Goal: Book appointment/travel/reservation

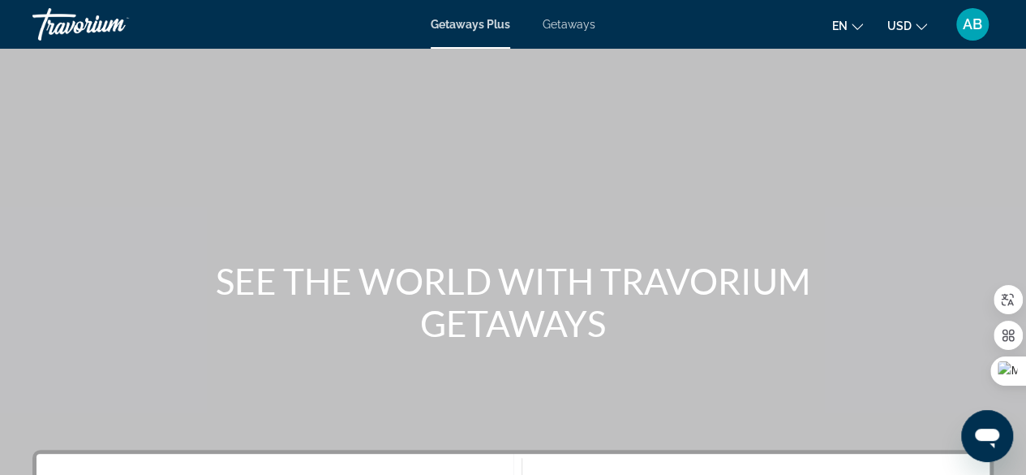
click at [863, 19] on ul "en English Español Français Italiano Português русский USD USD ($) MXN (Mex$) C…" at bounding box center [891, 24] width 119 height 26
click at [859, 25] on icon "Change language" at bounding box center [857, 26] width 11 height 11
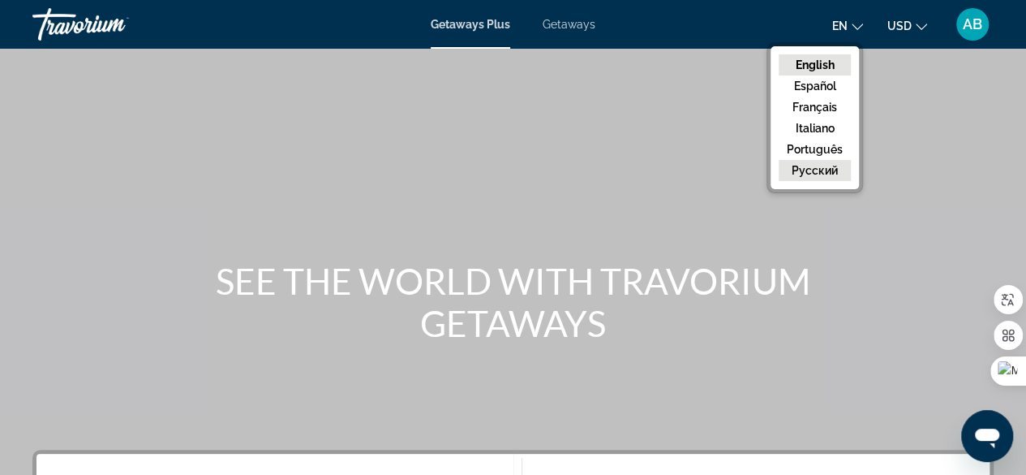
click at [829, 172] on button "русский" at bounding box center [815, 170] width 72 height 21
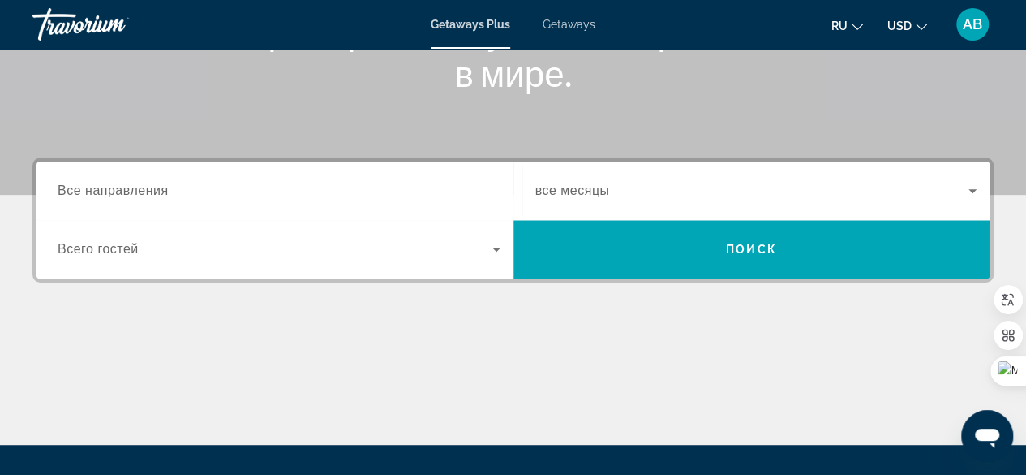
scroll to position [324, 0]
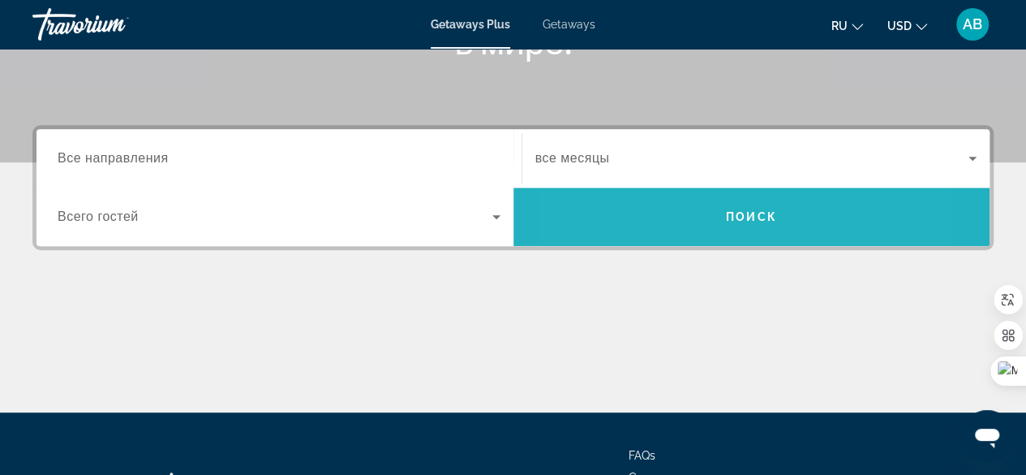
click at [662, 215] on span "Search widget" at bounding box center [751, 216] width 477 height 39
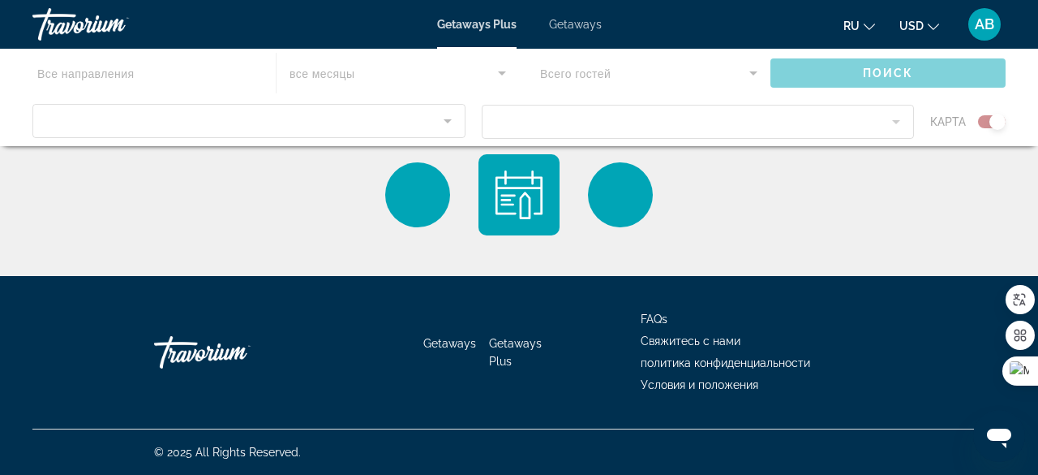
click at [212, 126] on div "Main content" at bounding box center [519, 97] width 1038 height 97
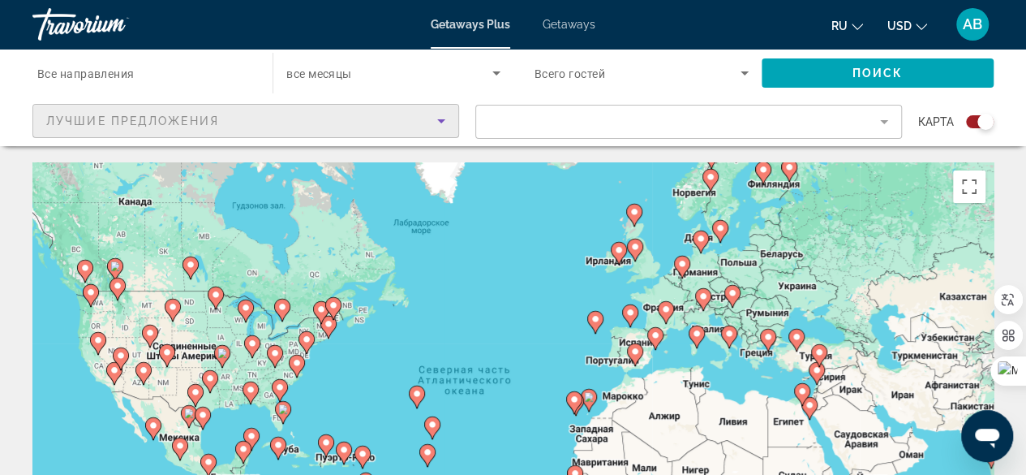
click at [295, 115] on div "Лучшие предложения" at bounding box center [241, 120] width 391 height 19
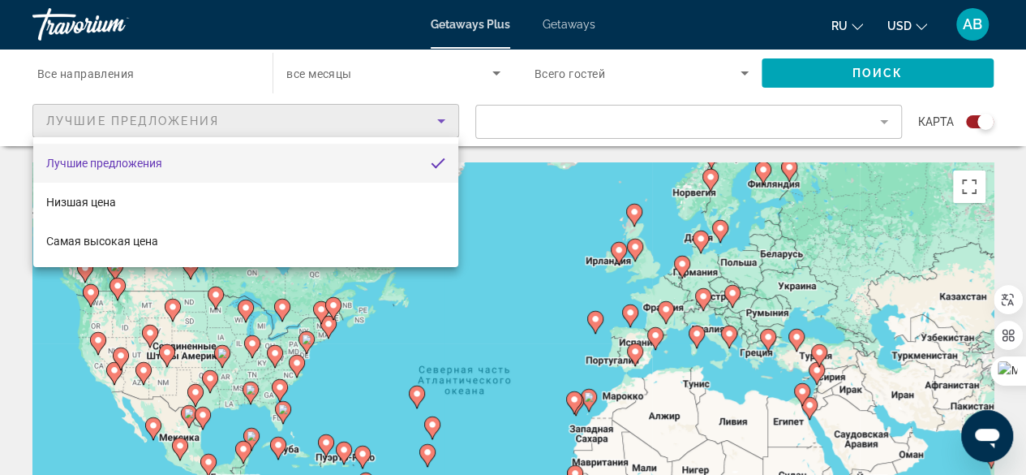
click at [237, 165] on mat-option "Лучшие предложения" at bounding box center [245, 163] width 425 height 39
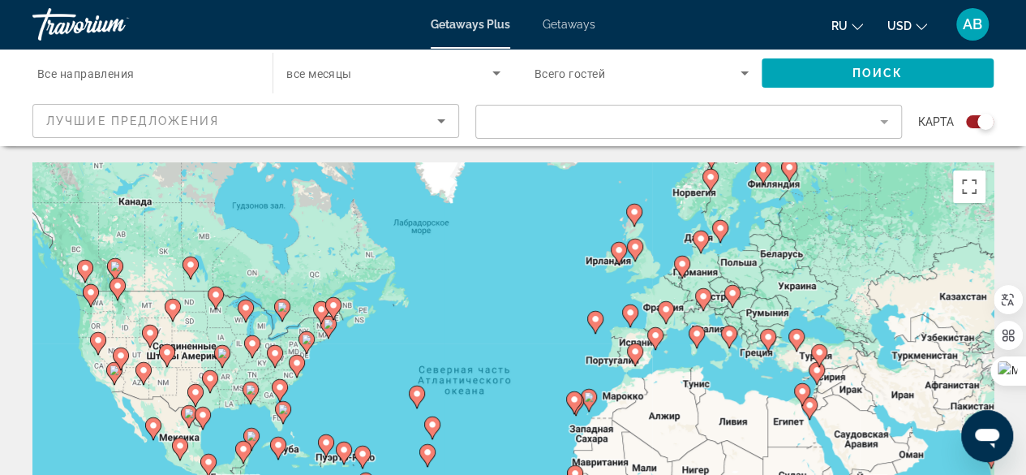
click at [673, 118] on mat-form-field "Filter" at bounding box center [688, 122] width 427 height 34
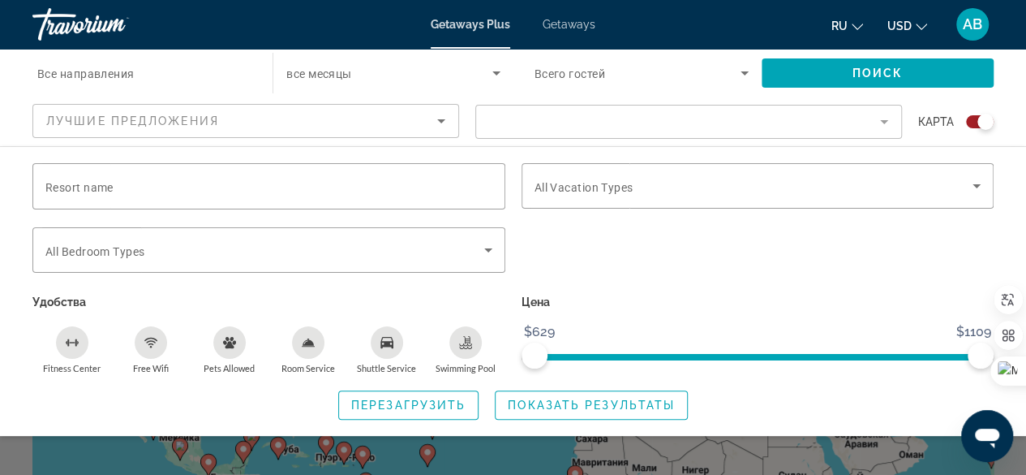
click at [879, 122] on mat-form-field "Filter" at bounding box center [688, 122] width 427 height 34
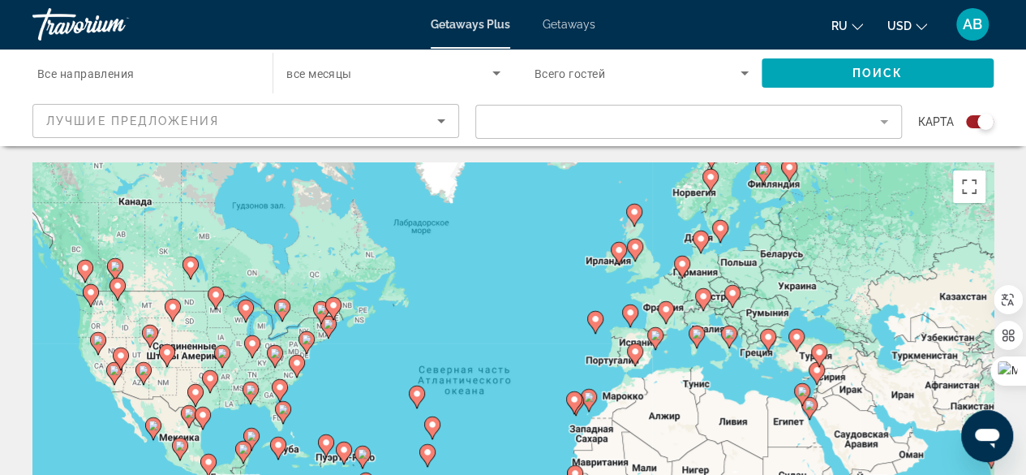
click at [105, 61] on div "Search widget" at bounding box center [144, 73] width 214 height 46
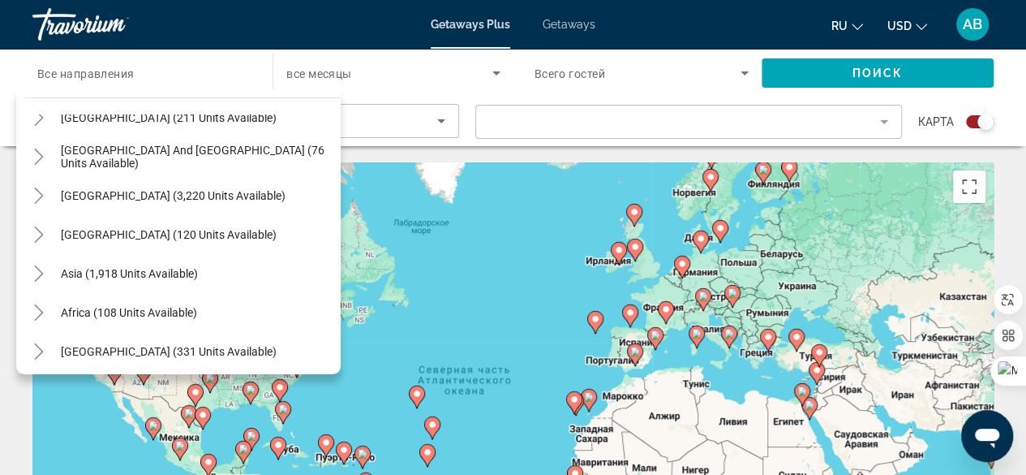
scroll to position [263, 0]
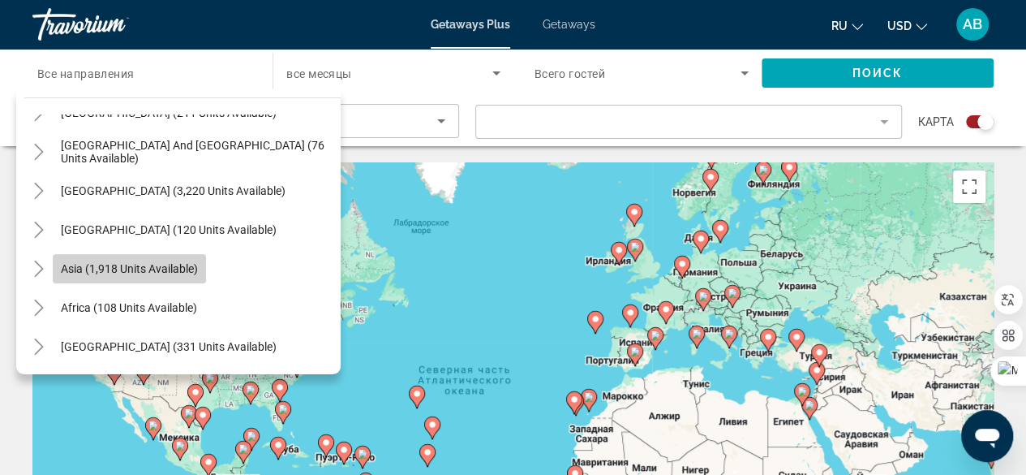
click at [122, 274] on span "Asia (1,918 units available)" at bounding box center [129, 268] width 137 height 13
type input "**********"
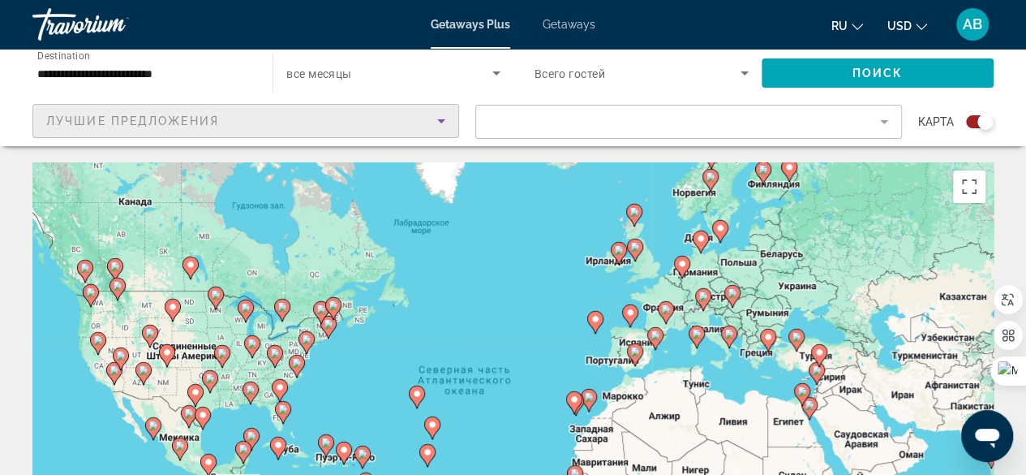
click at [368, 125] on div "Лучшие предложения" at bounding box center [241, 120] width 391 height 19
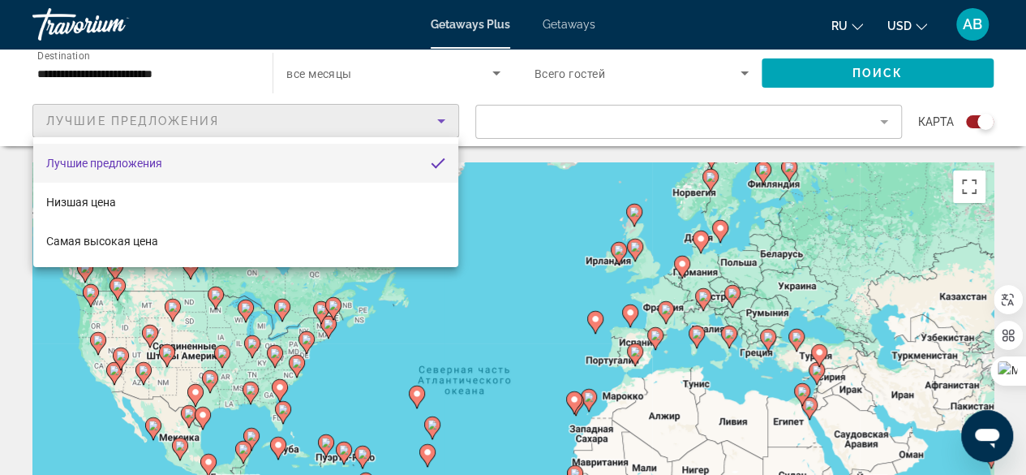
click at [327, 148] on mat-option "Лучшие предложения" at bounding box center [245, 163] width 425 height 39
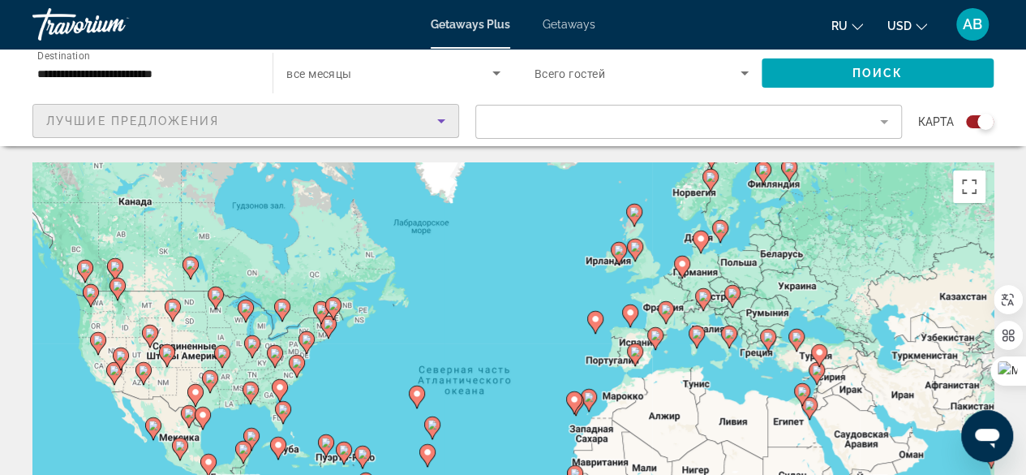
click at [944, 122] on span "карта" at bounding box center [936, 121] width 36 height 23
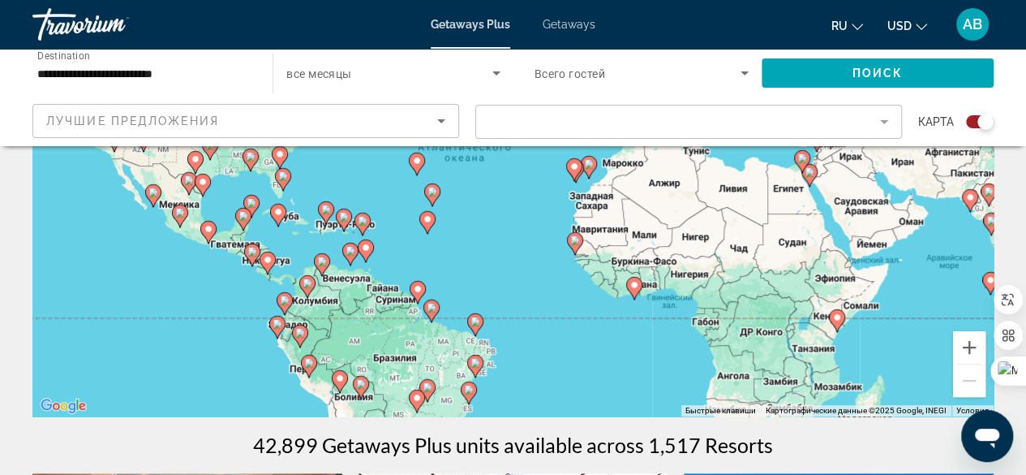
scroll to position [324, 0]
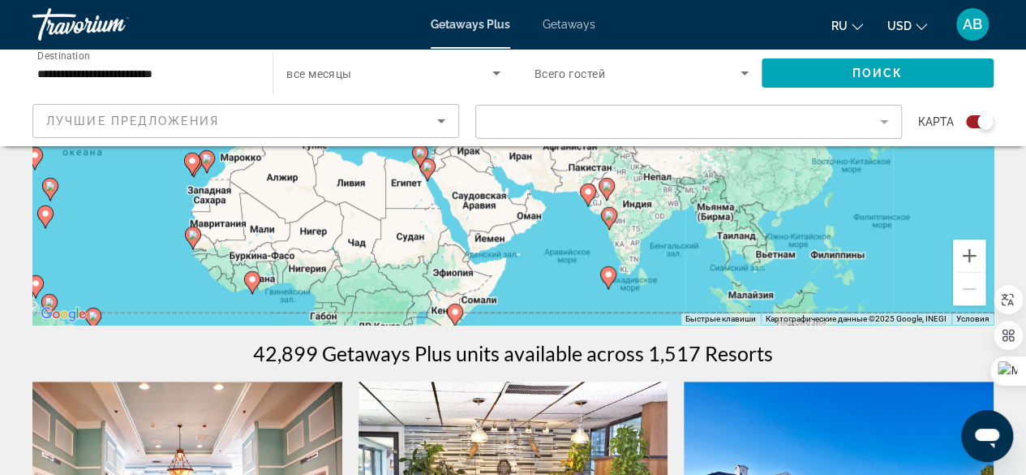
drag, startPoint x: 972, startPoint y: 228, endPoint x: 584, endPoint y: 314, distance: 397.1
click at [584, 314] on div "Чтобы активировать перетаскивание с помощью клавиатуры, нажмите Alt + Ввод. Пос…" at bounding box center [512, 81] width 961 height 487
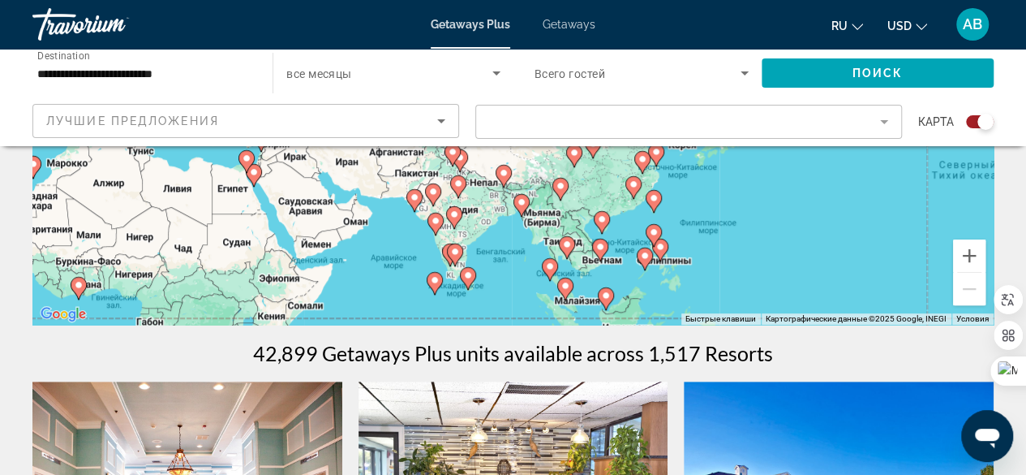
drag, startPoint x: 765, startPoint y: 267, endPoint x: 589, endPoint y: 273, distance: 176.1
click at [589, 273] on div "Чтобы активировать перетаскивание с помощью клавиатуры, нажмите Alt + Ввод. Пос…" at bounding box center [512, 81] width 961 height 487
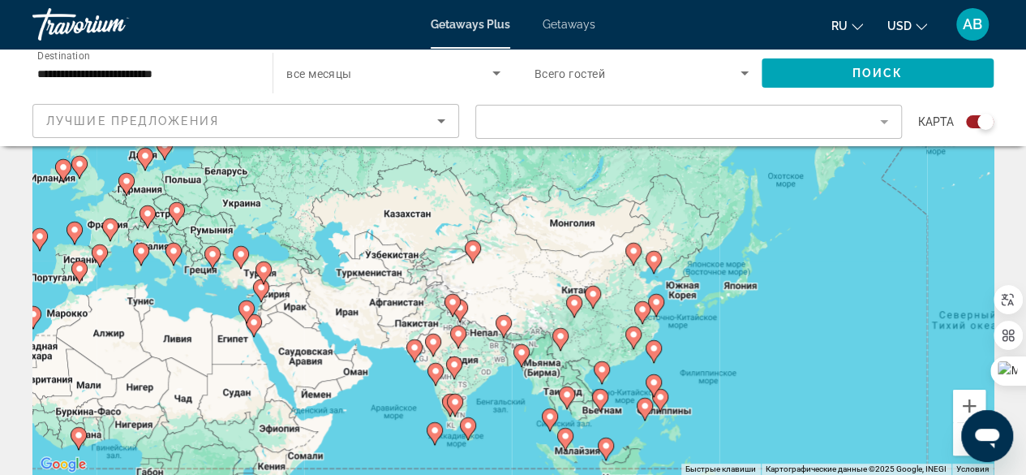
scroll to position [162, 0]
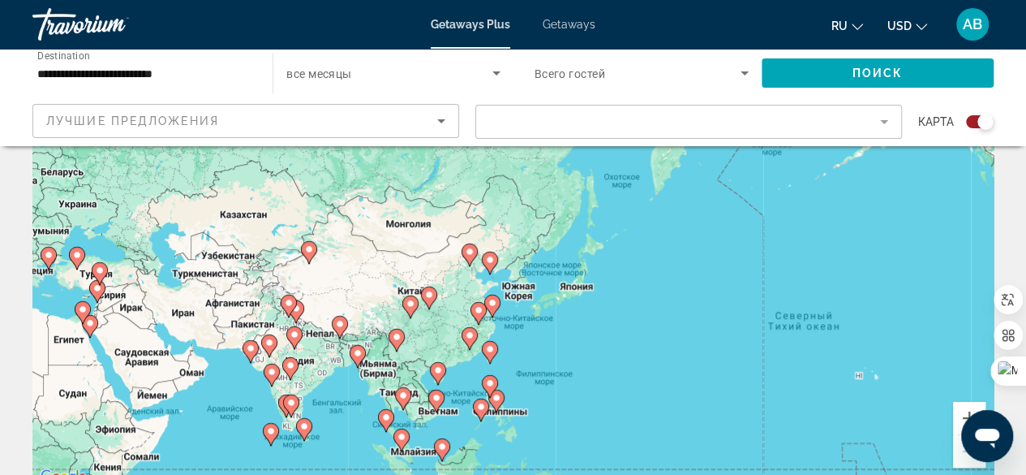
drag, startPoint x: 776, startPoint y: 354, endPoint x: 591, endPoint y: 341, distance: 185.4
click at [591, 341] on div "Чтобы активировать перетаскивание с помощью клавиатуры, нажмите Alt + Ввод. Пос…" at bounding box center [512, 243] width 961 height 487
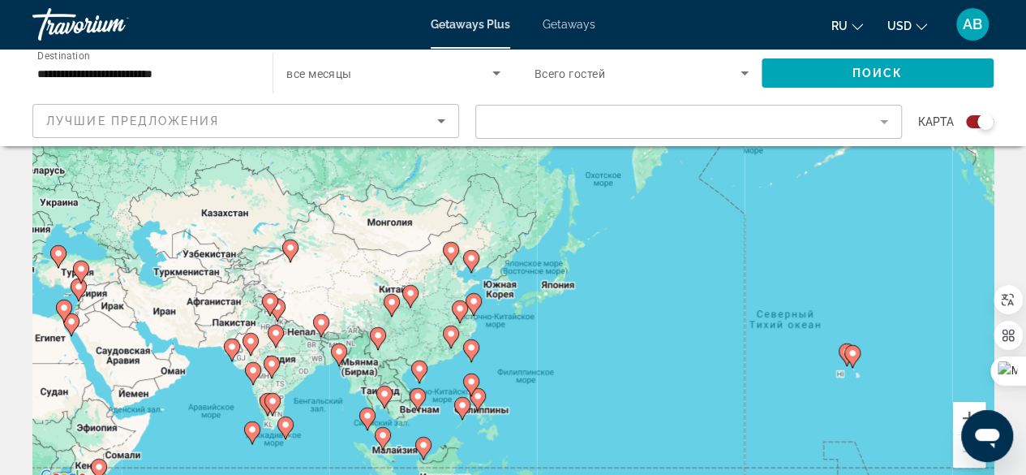
click at [500, 288] on div "Чтобы активировать перетаскивание с помощью клавиатуры, нажмите Alt + Ввод. Пос…" at bounding box center [512, 243] width 961 height 487
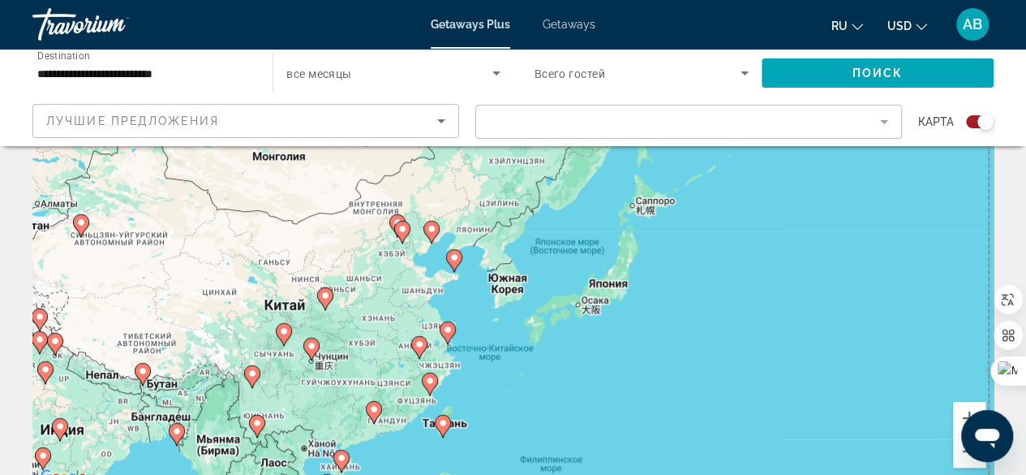
click at [500, 288] on div "Чтобы активировать перетаскивание с помощью клавиатуры, нажмите Alt + Ввод. Пос…" at bounding box center [512, 243] width 961 height 487
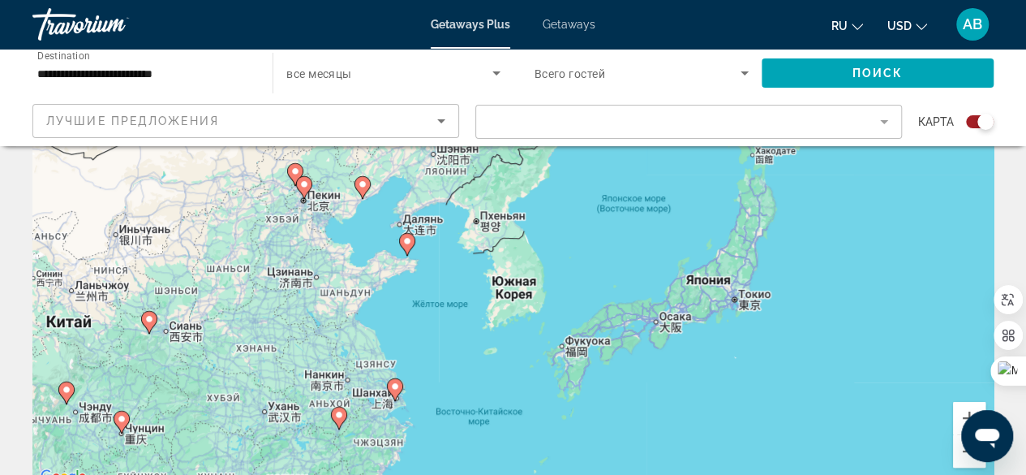
click at [512, 284] on div "Чтобы активировать перетаскивание с помощью клавиатуры, нажмите Alt + Ввод. Пос…" at bounding box center [512, 243] width 961 height 487
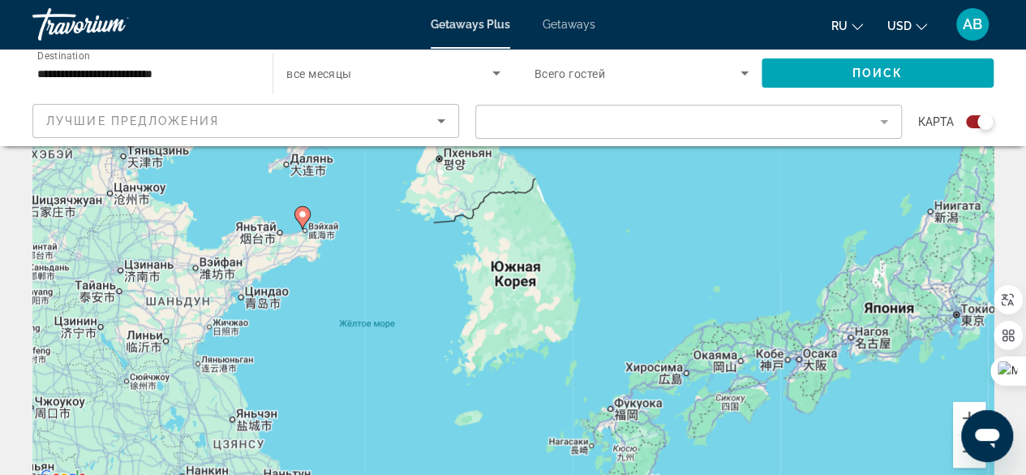
click at [512, 284] on div "Чтобы активировать перетаскивание с помощью клавиатуры, нажмите Alt + Ввод. Пос…" at bounding box center [512, 243] width 961 height 487
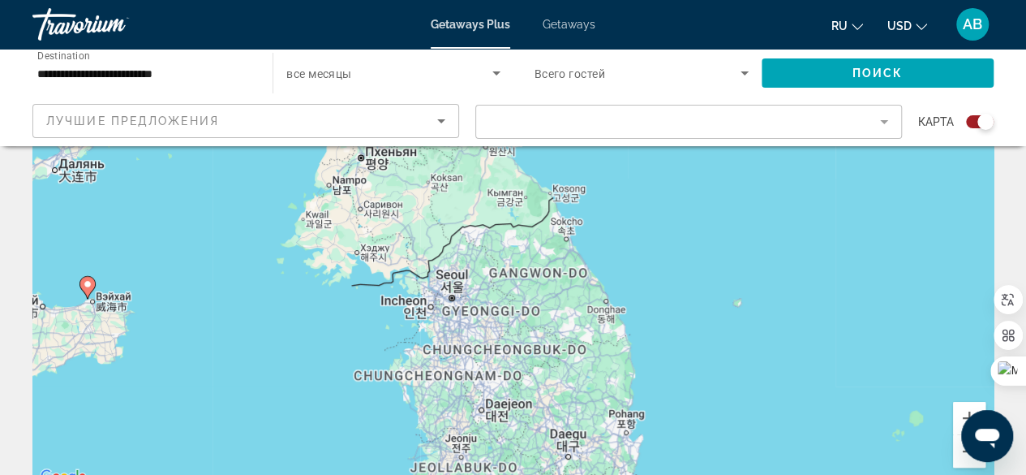
drag, startPoint x: 517, startPoint y: 265, endPoint x: 462, endPoint y: 388, distance: 134.3
click at [514, 398] on div "Чтобы активировать перетаскивание с помощью клавиатуры, нажмите Alt + Ввод. Пос…" at bounding box center [512, 243] width 961 height 487
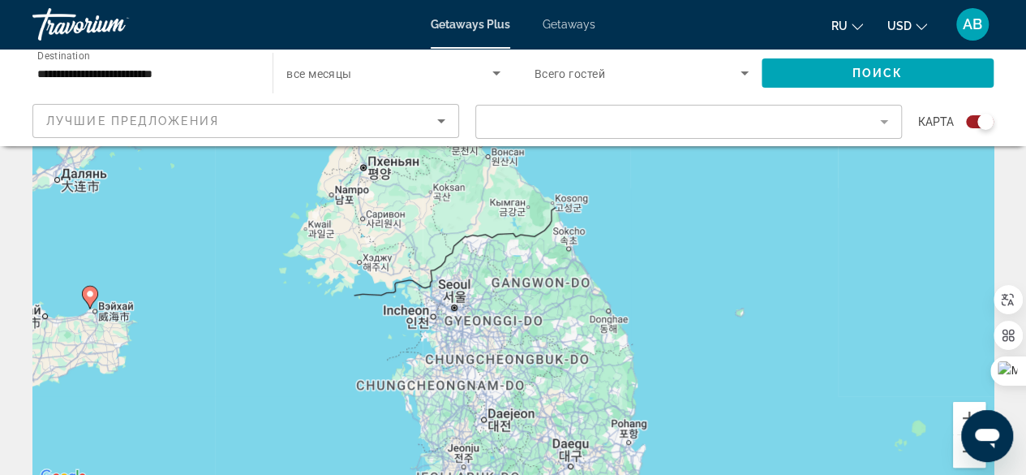
click at [454, 298] on div "Чтобы активировать перетаскивание с помощью клавиатуры, нажмите Alt + Ввод. Пос…" at bounding box center [512, 243] width 961 height 487
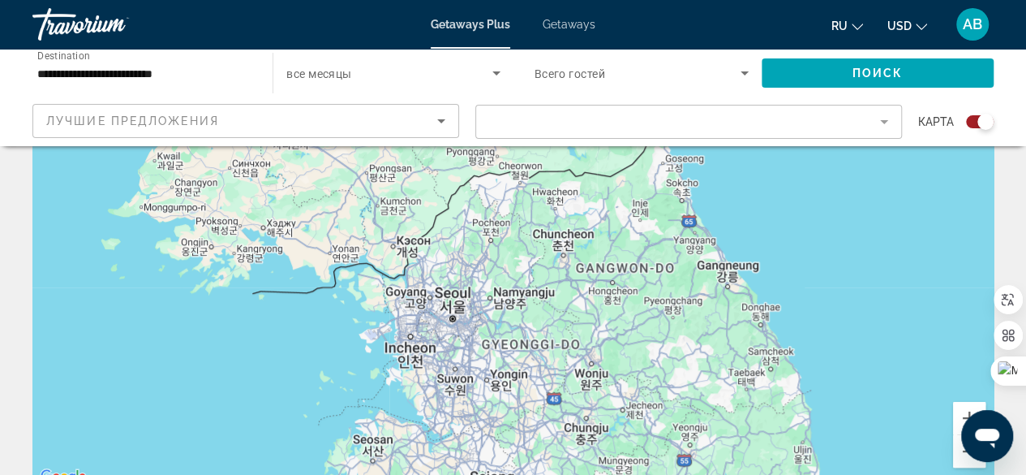
click at [454, 298] on div "Main content" at bounding box center [512, 243] width 961 height 487
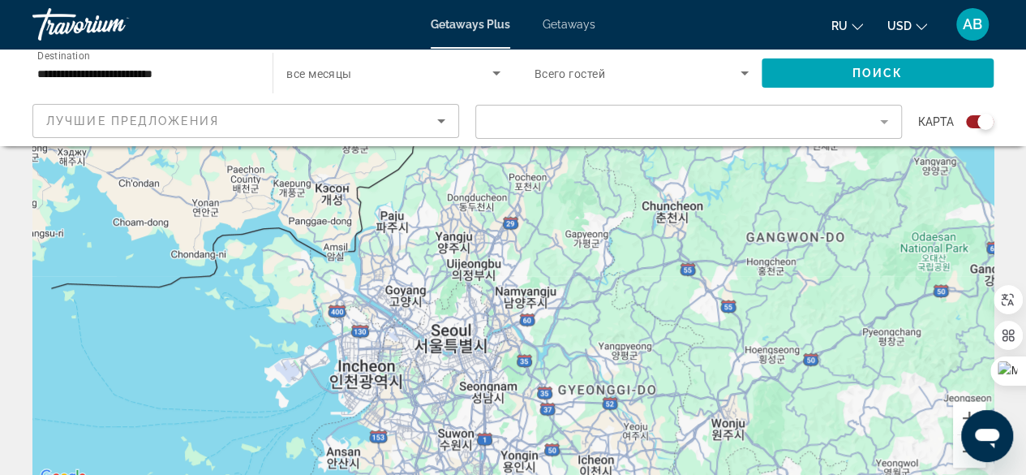
click at [454, 340] on div "Main content" at bounding box center [512, 243] width 961 height 487
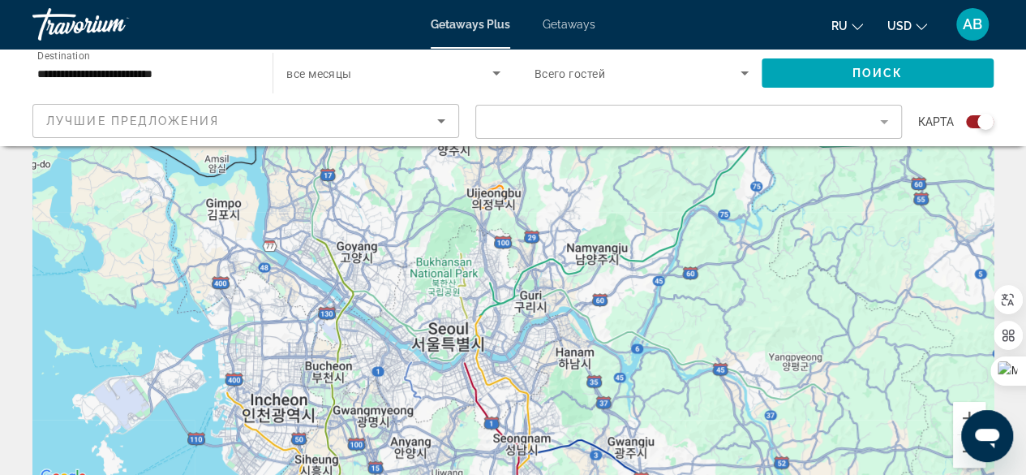
click at [454, 340] on div "Main content" at bounding box center [512, 243] width 961 height 487
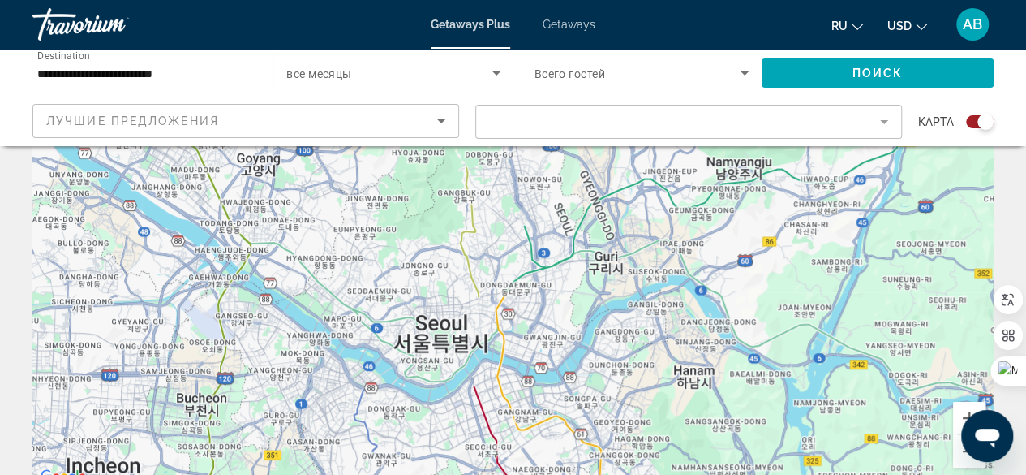
click at [454, 340] on div "Main content" at bounding box center [512, 243] width 961 height 487
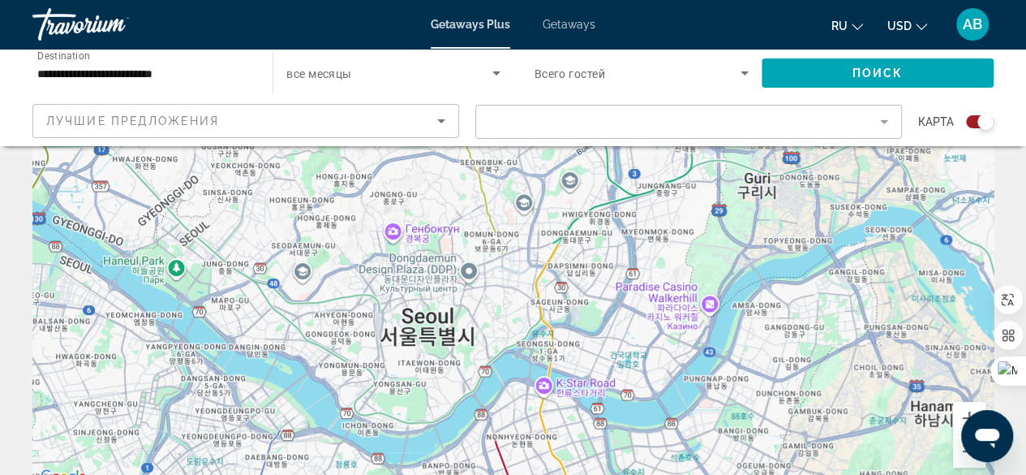
click at [438, 327] on div "Main content" at bounding box center [512, 243] width 961 height 487
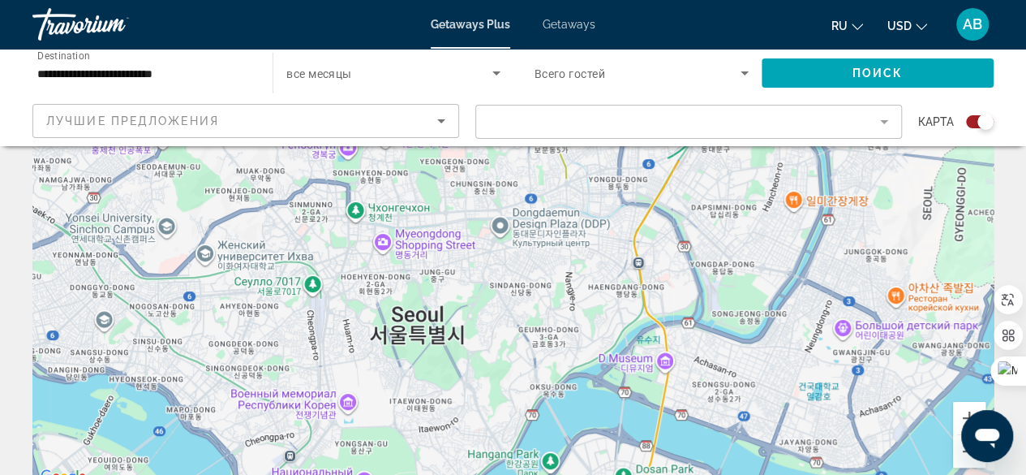
click at [428, 320] on div "Main content" at bounding box center [512, 243] width 961 height 487
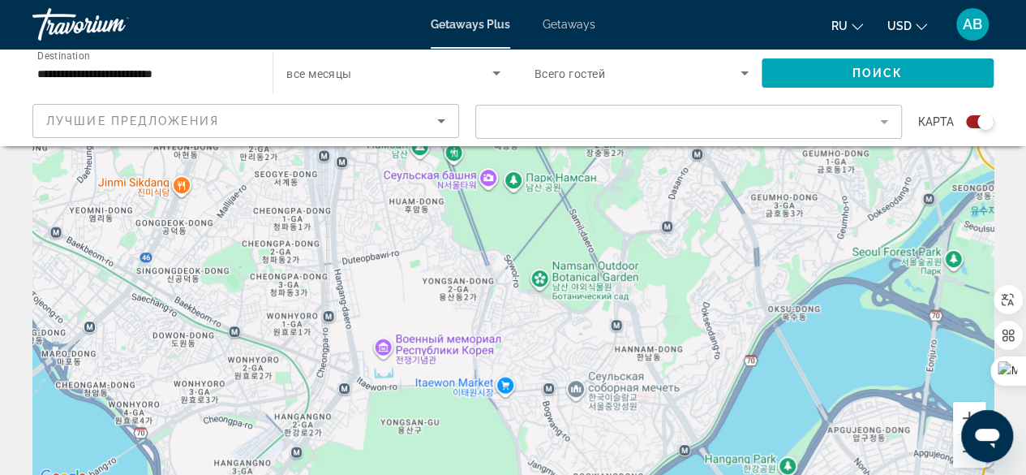
drag, startPoint x: 408, startPoint y: 351, endPoint x: 526, endPoint y: 203, distance: 189.4
click at [526, 203] on div "Main content" at bounding box center [512, 243] width 961 height 487
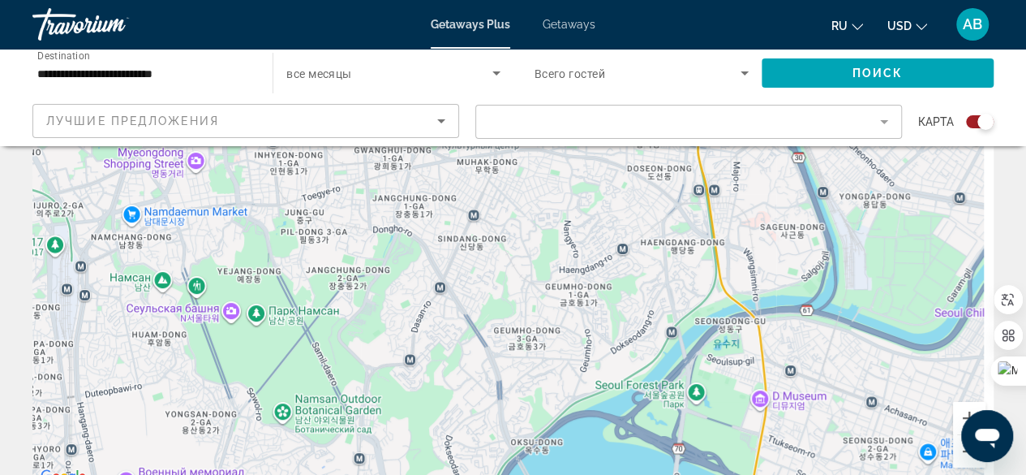
drag, startPoint x: 714, startPoint y: 362, endPoint x: 457, endPoint y: 493, distance: 288.8
click at [457, 312] on html "**********" at bounding box center [513, 75] width 1026 height 475
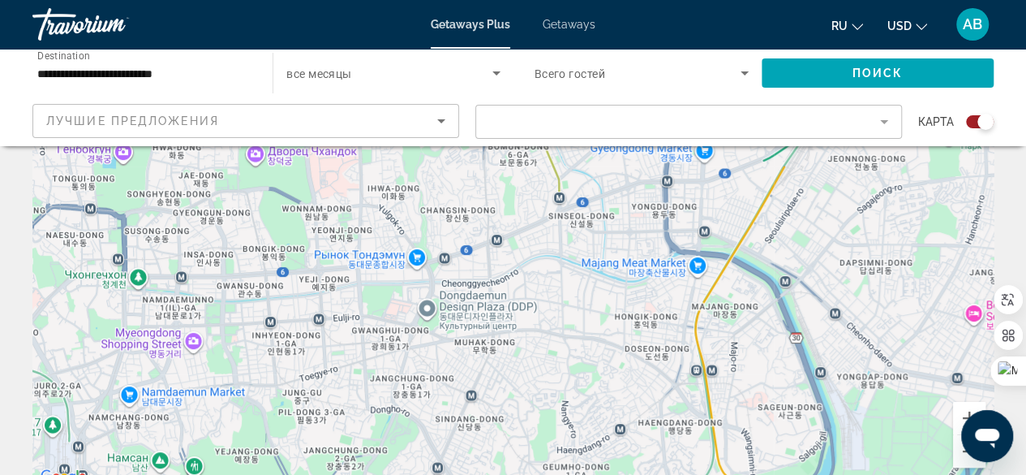
drag, startPoint x: 657, startPoint y: 299, endPoint x: 655, endPoint y: 480, distance: 180.9
click at [655, 312] on html "**********" at bounding box center [513, 75] width 1026 height 475
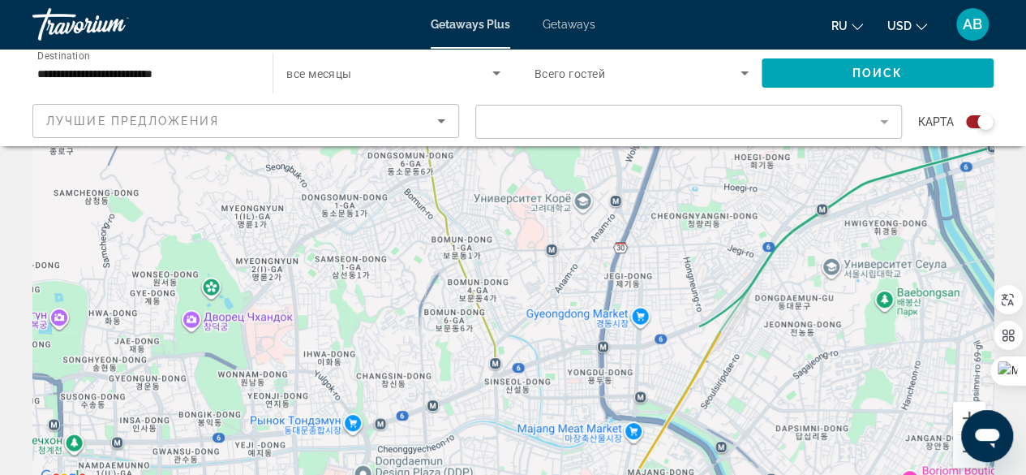
drag, startPoint x: 552, startPoint y: 320, endPoint x: 489, endPoint y: 487, distance: 178.7
click at [489, 312] on html "**********" at bounding box center [513, 75] width 1026 height 475
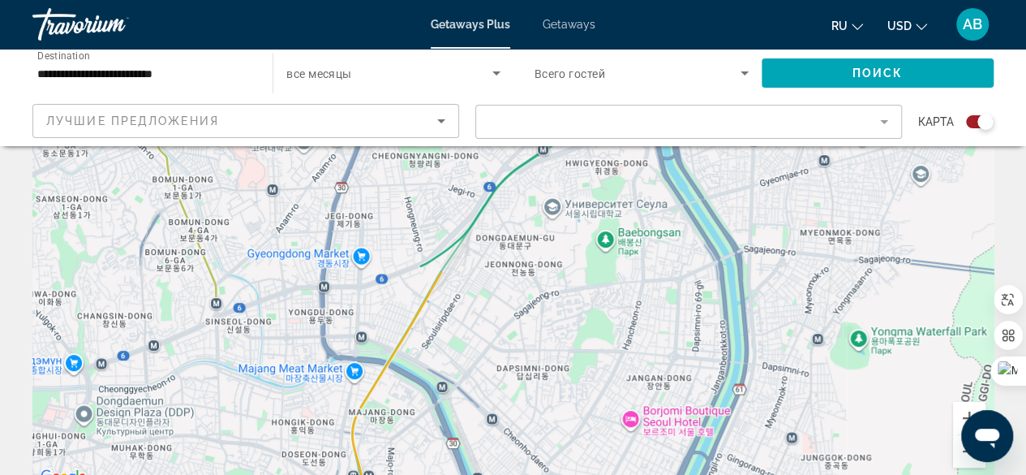
drag, startPoint x: 797, startPoint y: 400, endPoint x: 521, endPoint y: 325, distance: 286.5
click at [521, 325] on div "Main content" at bounding box center [512, 243] width 961 height 487
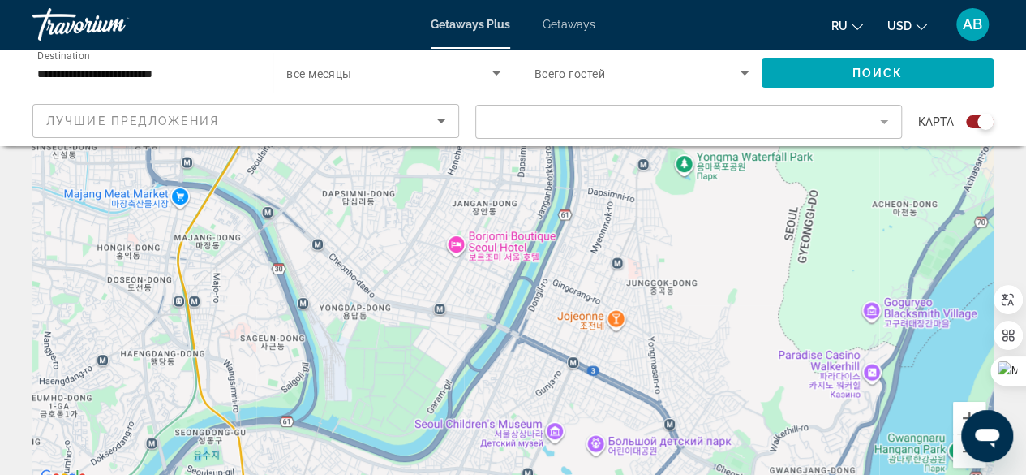
drag, startPoint x: 797, startPoint y: 393, endPoint x: 621, endPoint y: 216, distance: 249.5
click at [621, 216] on div "Main content" at bounding box center [512, 243] width 961 height 487
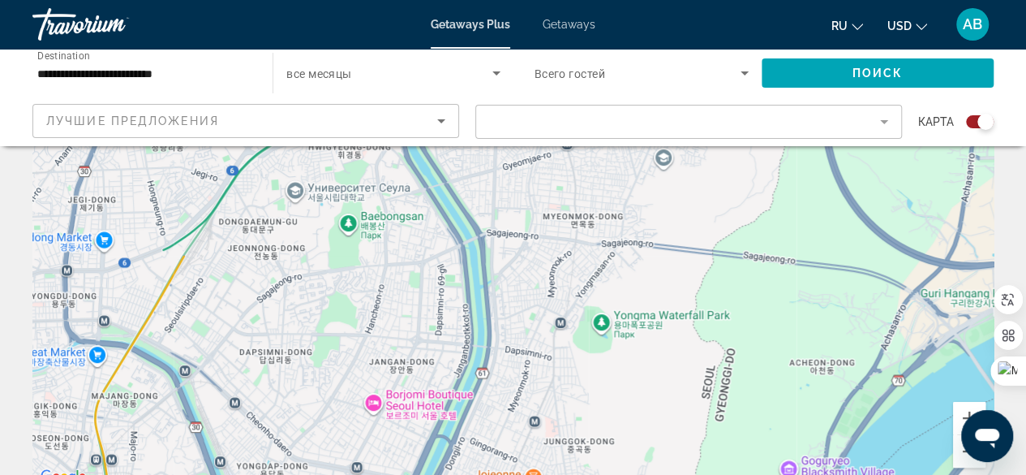
drag, startPoint x: 679, startPoint y: 313, endPoint x: 594, endPoint y: 471, distance: 179.6
click at [594, 471] on div "Main content" at bounding box center [512, 243] width 961 height 487
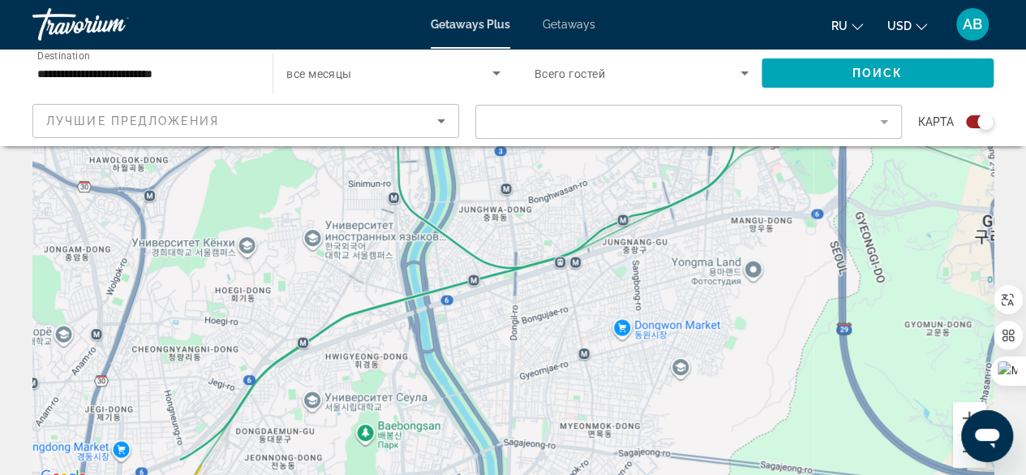
drag, startPoint x: 629, startPoint y: 260, endPoint x: 646, endPoint y: 475, distance: 214.7
click at [646, 474] on div "Main content" at bounding box center [512, 243] width 961 height 487
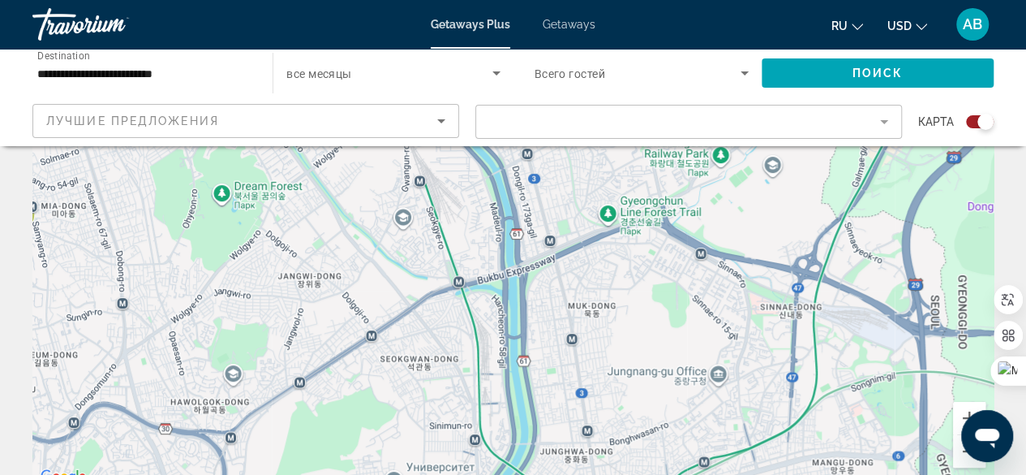
drag, startPoint x: 593, startPoint y: 241, endPoint x: 675, endPoint y: 484, distance: 256.8
click at [675, 312] on html "**********" at bounding box center [513, 75] width 1026 height 475
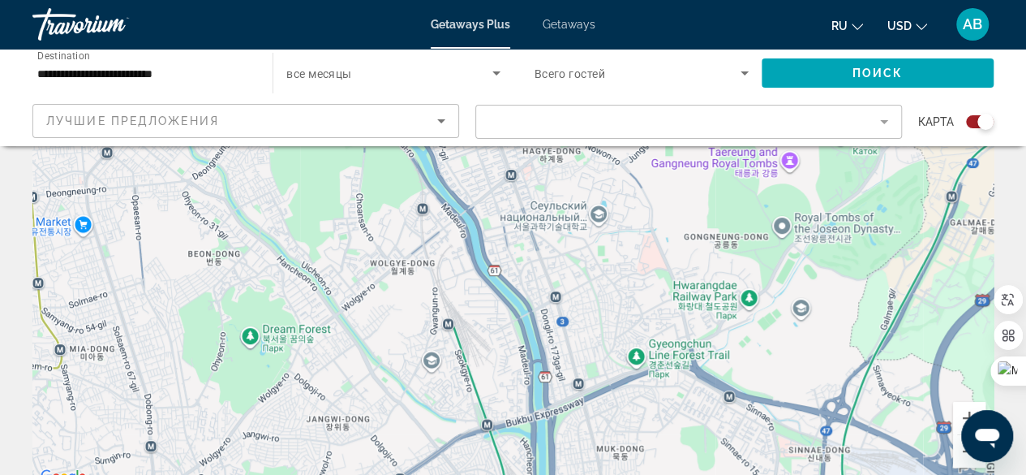
drag, startPoint x: 607, startPoint y: 298, endPoint x: 634, endPoint y: 449, distance: 152.6
click at [634, 449] on div "Main content" at bounding box center [512, 243] width 961 height 487
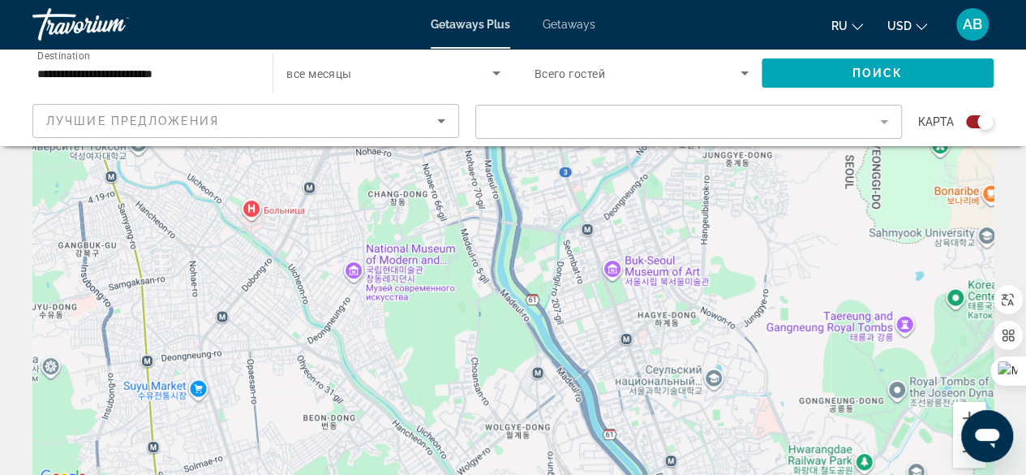
drag, startPoint x: 615, startPoint y: 296, endPoint x: 730, endPoint y: 462, distance: 201.6
click at [730, 462] on div "Main content" at bounding box center [512, 243] width 961 height 487
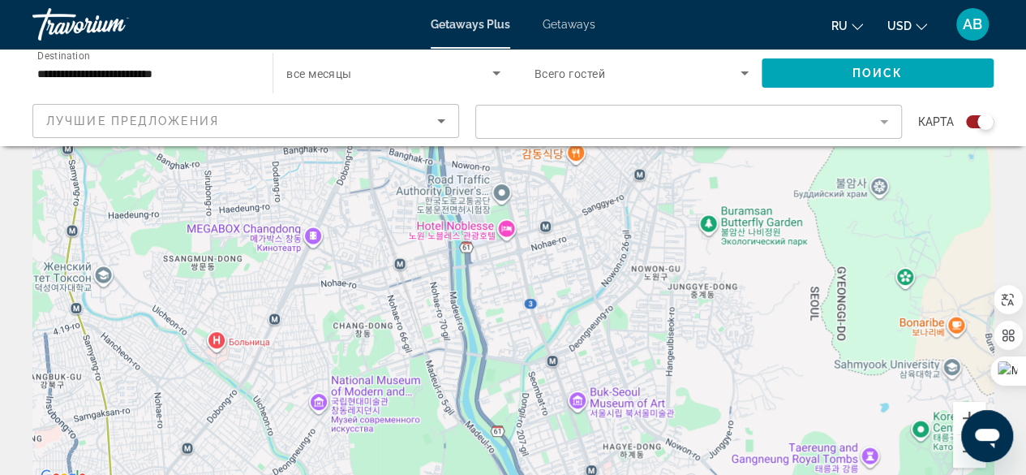
drag, startPoint x: 675, startPoint y: 263, endPoint x: 640, endPoint y: 397, distance: 139.1
click at [640, 397] on div "Main content" at bounding box center [512, 243] width 961 height 487
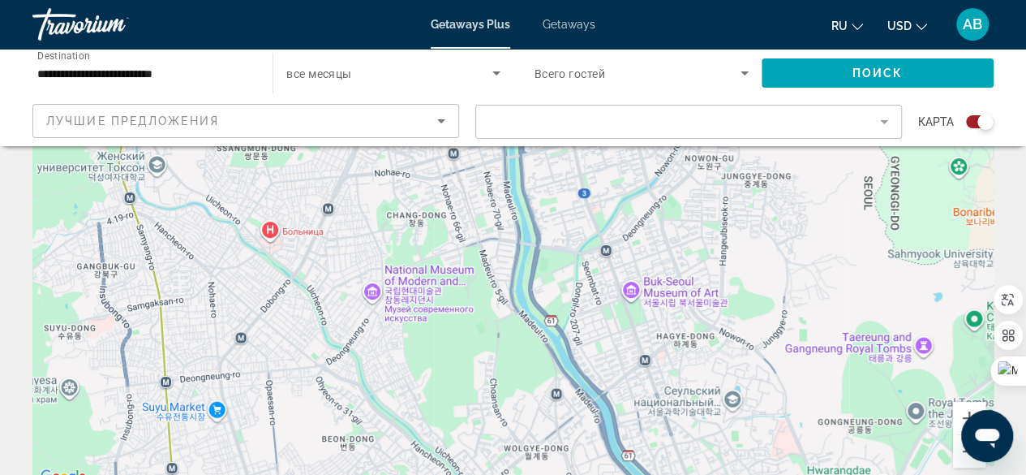
drag, startPoint x: 579, startPoint y: 280, endPoint x: 633, endPoint y: 116, distance: 172.4
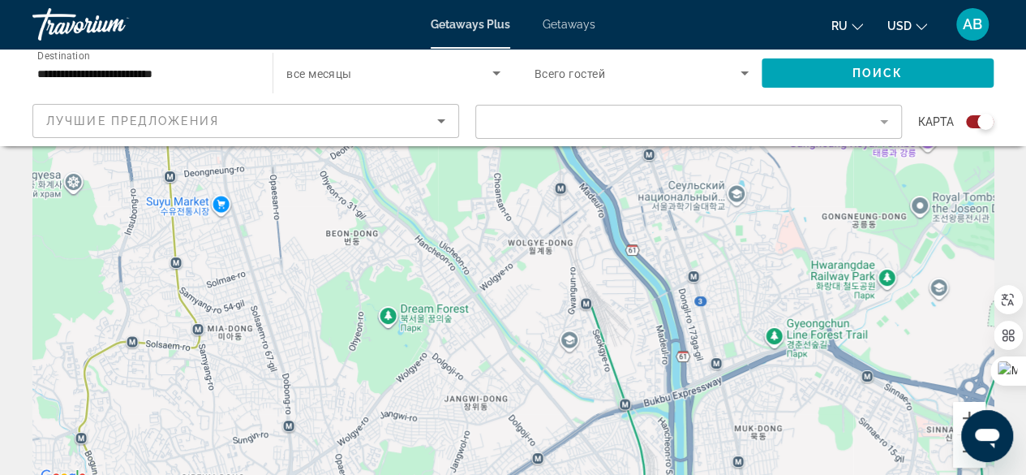
drag, startPoint x: 616, startPoint y: 319, endPoint x: 614, endPoint y: 171, distance: 147.6
click at [614, 171] on div "Main content" at bounding box center [512, 243] width 961 height 487
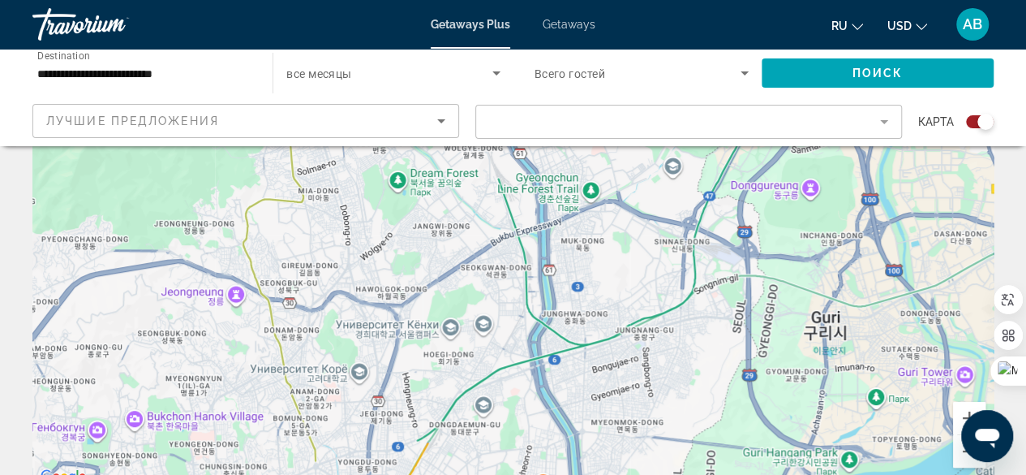
drag, startPoint x: 720, startPoint y: 384, endPoint x: 634, endPoint y: 288, distance: 128.7
click at [634, 288] on div "Main content" at bounding box center [512, 243] width 961 height 487
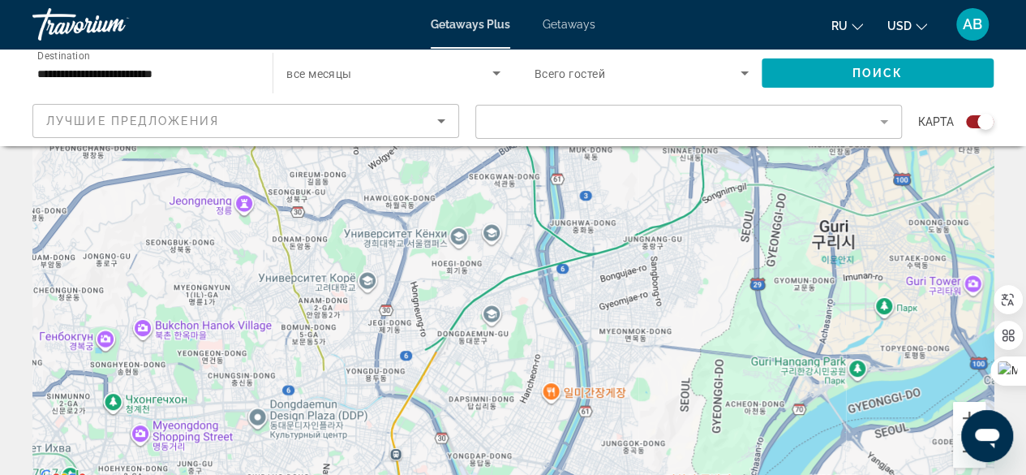
drag, startPoint x: 663, startPoint y: 361, endPoint x: 672, endPoint y: 267, distance: 94.6
click at [672, 268] on div "Main content" at bounding box center [512, 243] width 961 height 487
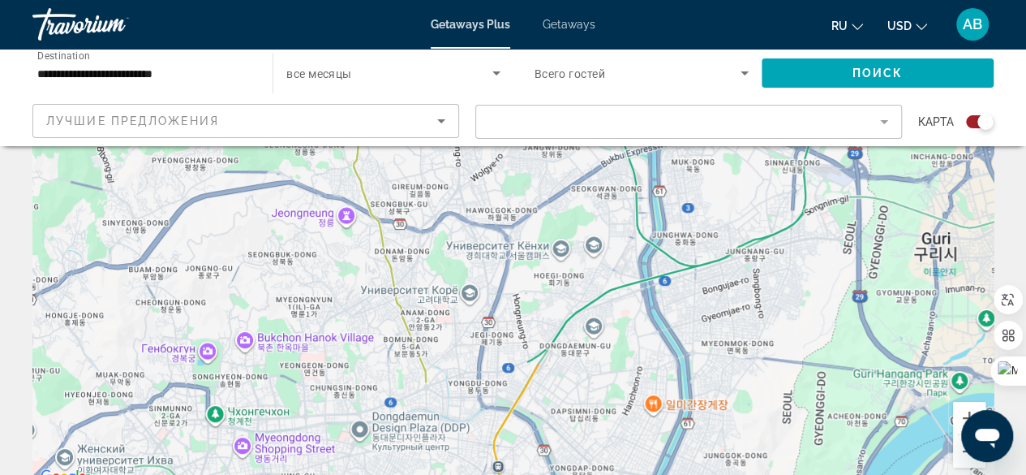
drag, startPoint x: 360, startPoint y: 273, endPoint x: 470, endPoint y: 281, distance: 110.7
click at [470, 283] on div "Main content" at bounding box center [512, 243] width 961 height 487
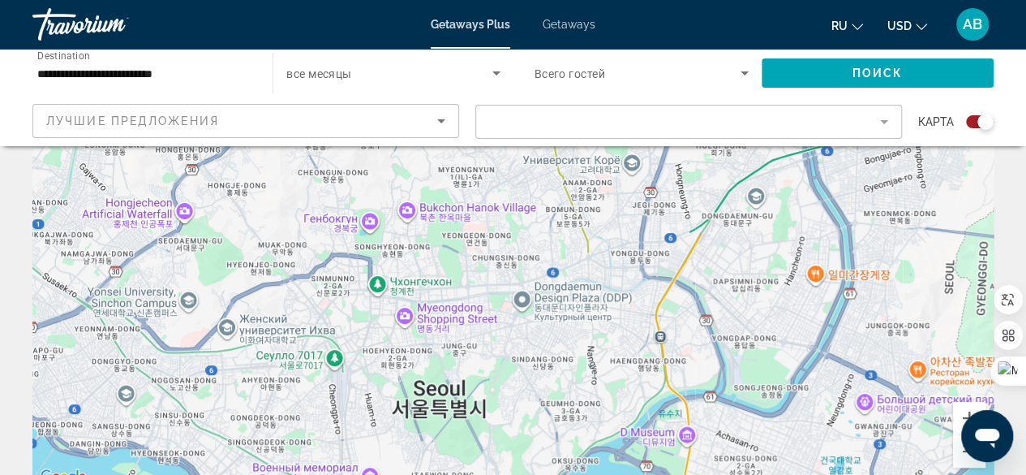
drag, startPoint x: 471, startPoint y: 306, endPoint x: 629, endPoint y: 176, distance: 204.6
click at [629, 176] on div "Main content" at bounding box center [512, 243] width 961 height 487
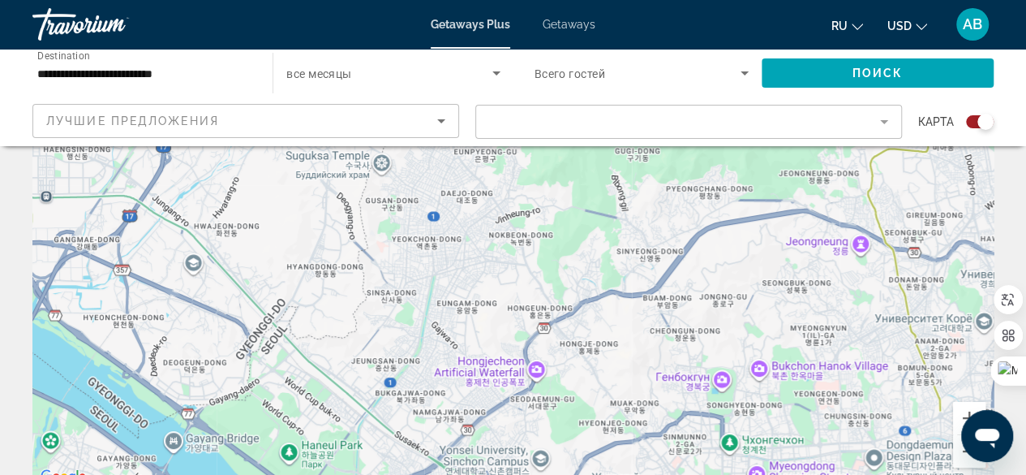
drag, startPoint x: 342, startPoint y: 342, endPoint x: 670, endPoint y: 473, distance: 352.8
click at [692, 312] on html "**********" at bounding box center [513, 75] width 1026 height 475
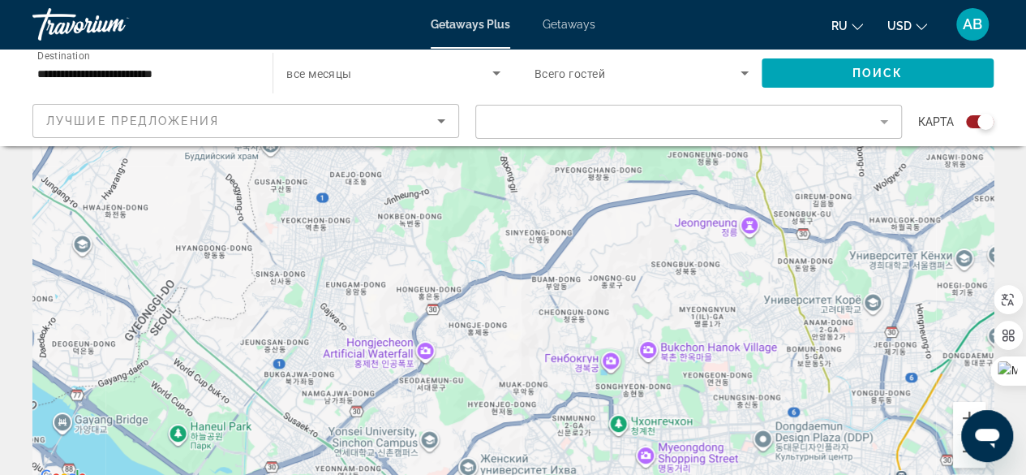
drag, startPoint x: 558, startPoint y: 236, endPoint x: 458, endPoint y: 233, distance: 99.8
click at [458, 233] on div "Main content" at bounding box center [512, 243] width 961 height 487
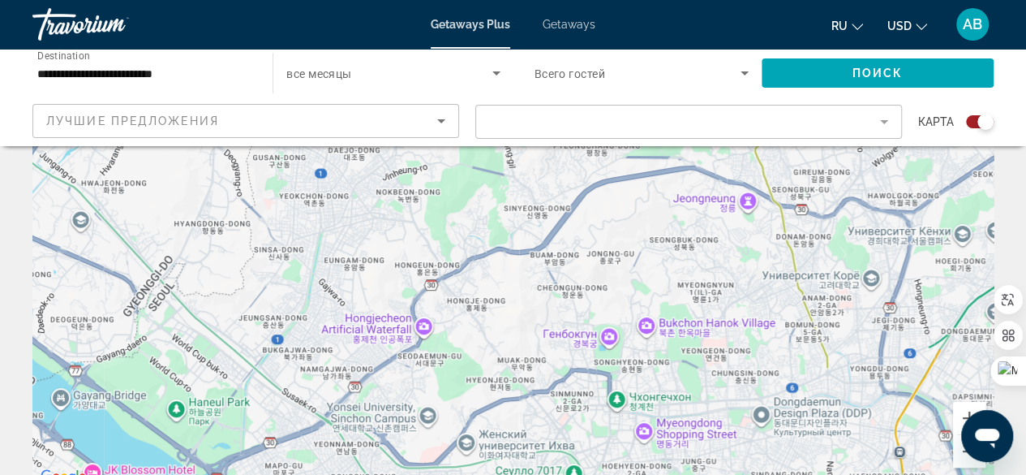
drag, startPoint x: 495, startPoint y: 377, endPoint x: 498, endPoint y: 305, distance: 72.3
click at [498, 307] on div "Main content" at bounding box center [512, 243] width 961 height 487
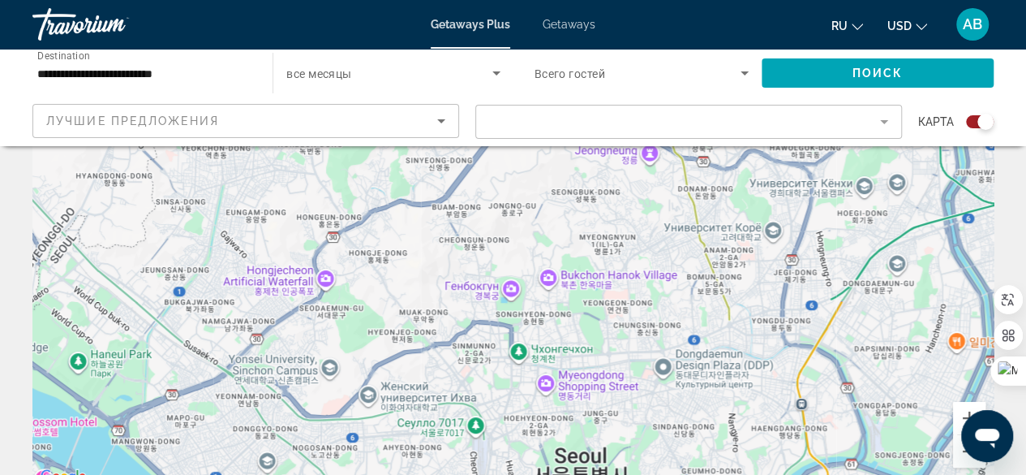
drag, startPoint x: 543, startPoint y: 416, endPoint x: 436, endPoint y: 420, distance: 106.3
click at [436, 420] on div "Main content" at bounding box center [512, 243] width 961 height 487
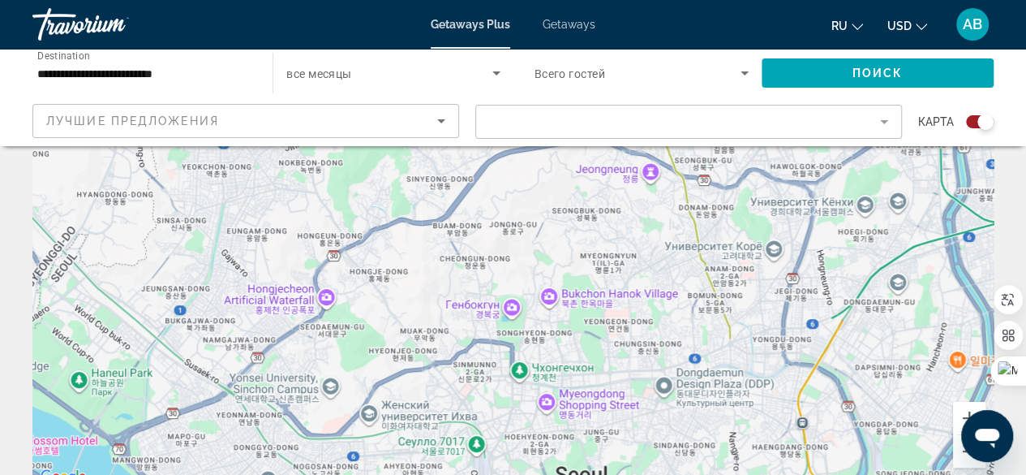
drag, startPoint x: 477, startPoint y: 306, endPoint x: 478, endPoint y: 326, distance: 20.3
click at [478, 326] on div "Main content" at bounding box center [512, 243] width 961 height 487
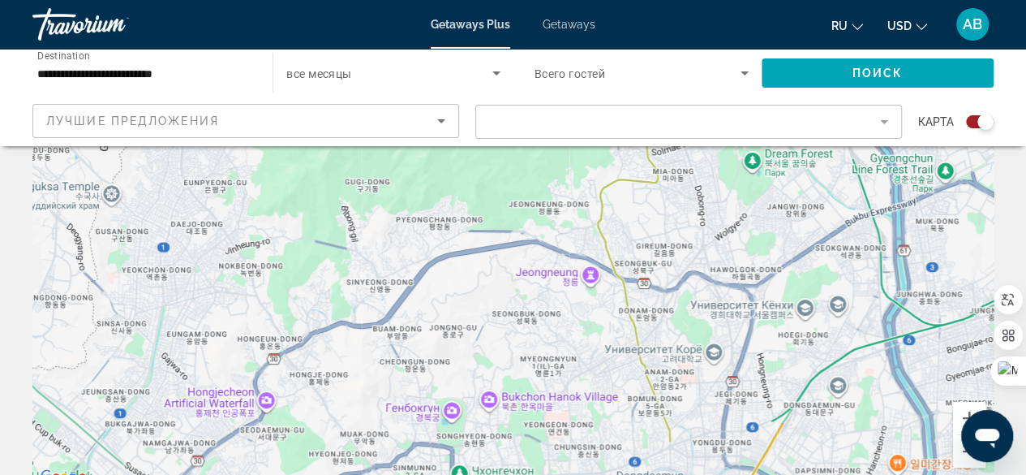
drag, startPoint x: 724, startPoint y: 272, endPoint x: 660, endPoint y: 376, distance: 122.3
click at [660, 376] on div "Main content" at bounding box center [512, 243] width 961 height 487
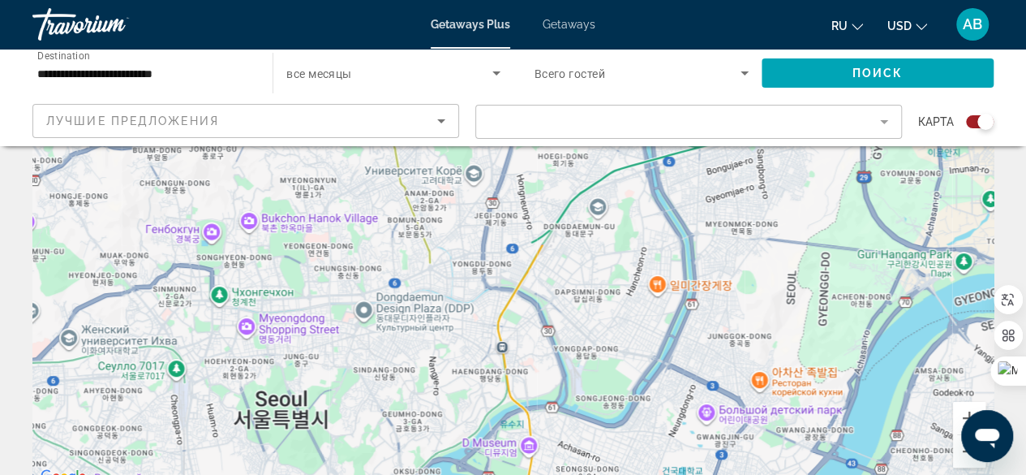
drag, startPoint x: 736, startPoint y: 330, endPoint x: 503, endPoint y: 142, distance: 300.0
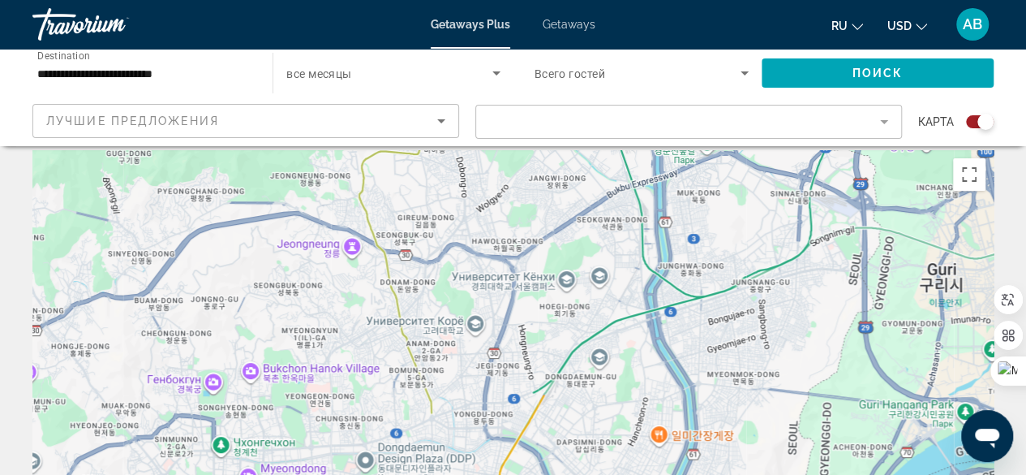
scroll to position [0, 0]
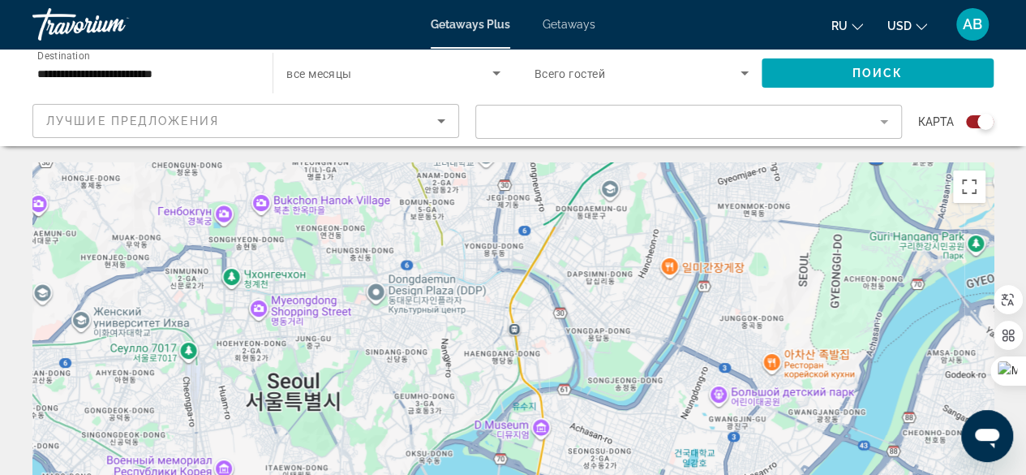
drag, startPoint x: 649, startPoint y: 426, endPoint x: 659, endPoint y: 244, distance: 182.0
click at [659, 244] on div "Main content" at bounding box center [512, 405] width 961 height 487
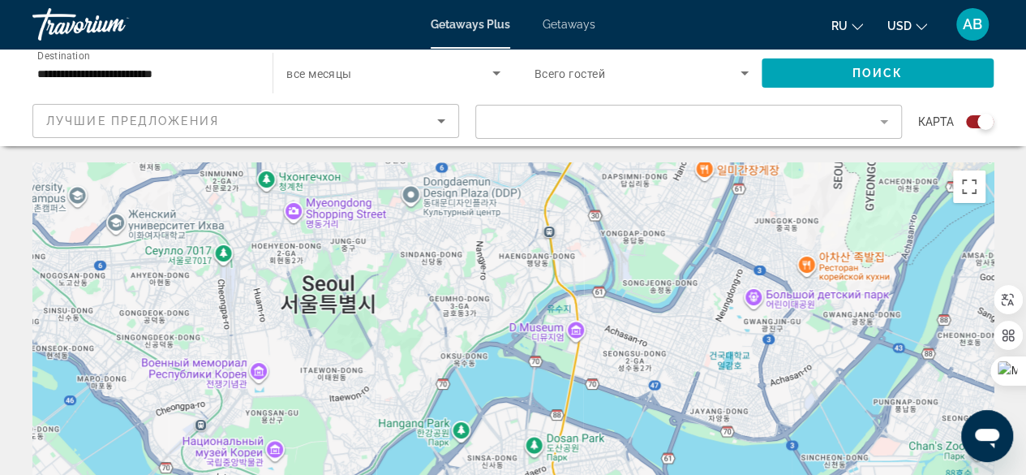
drag, startPoint x: 719, startPoint y: 412, endPoint x: 708, endPoint y: 337, distance: 75.4
click at [759, 308] on div "Main content" at bounding box center [512, 405] width 961 height 487
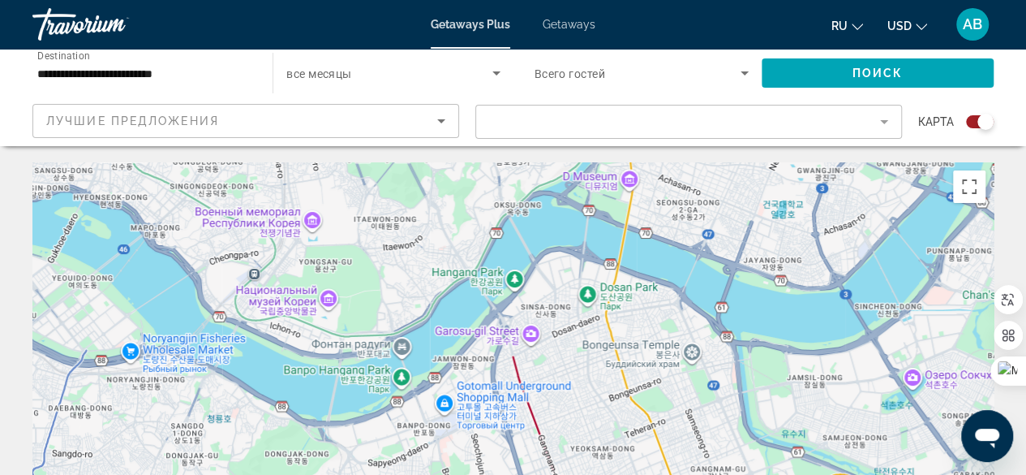
drag, startPoint x: 341, startPoint y: 427, endPoint x: 392, endPoint y: 266, distance: 169.1
click at [392, 266] on div "Main content" at bounding box center [512, 405] width 961 height 487
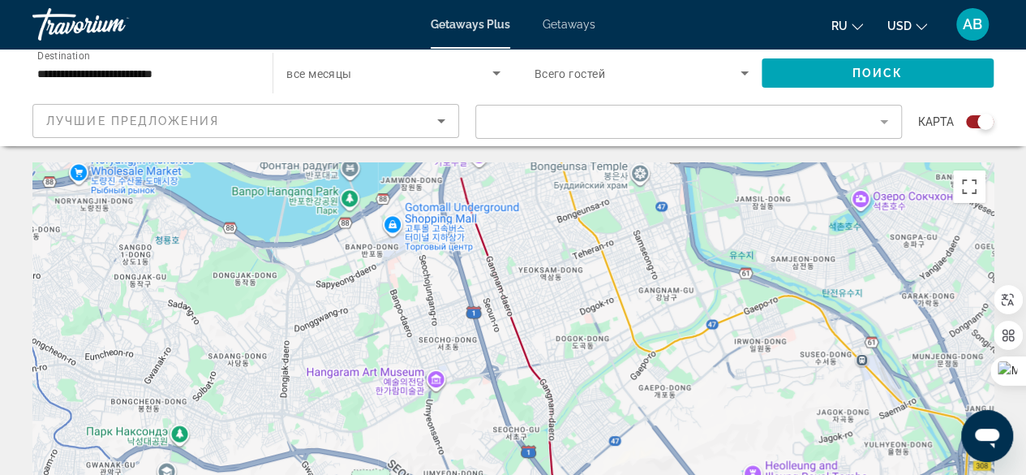
drag, startPoint x: 545, startPoint y: 393, endPoint x: 496, endPoint y: 228, distance: 172.5
click at [496, 228] on div "Main content" at bounding box center [512, 405] width 961 height 487
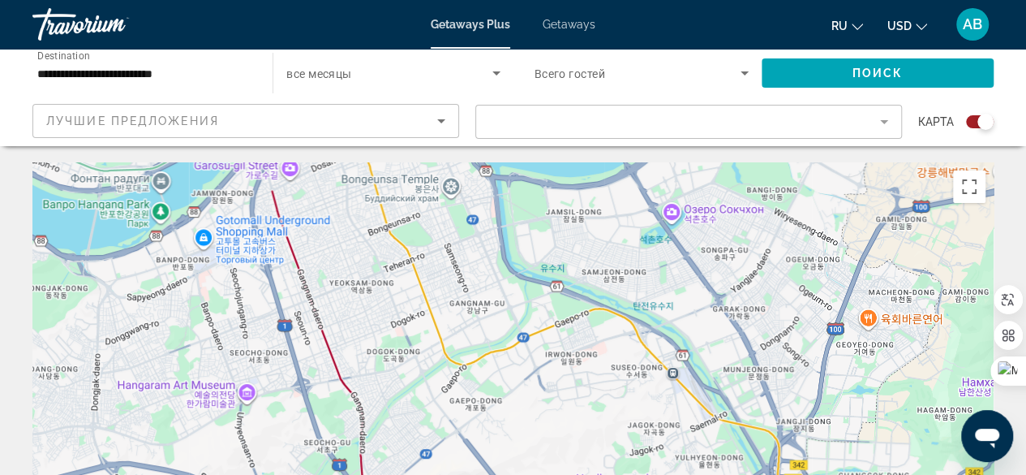
drag, startPoint x: 641, startPoint y: 433, endPoint x: 444, endPoint y: 464, distance: 199.5
click at [444, 463] on div "Main content" at bounding box center [512, 405] width 961 height 487
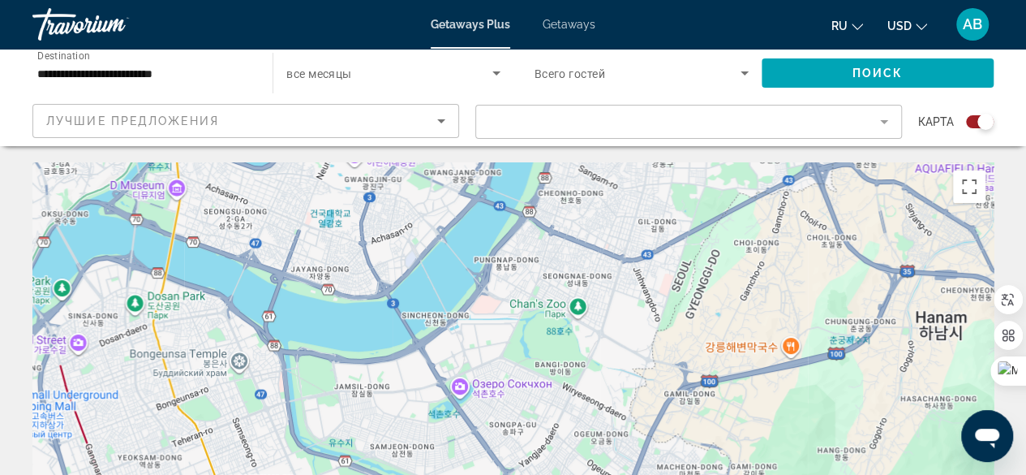
drag, startPoint x: 698, startPoint y: 302, endPoint x: 491, endPoint y: 464, distance: 262.9
click at [491, 464] on div "Main content" at bounding box center [512, 405] width 961 height 487
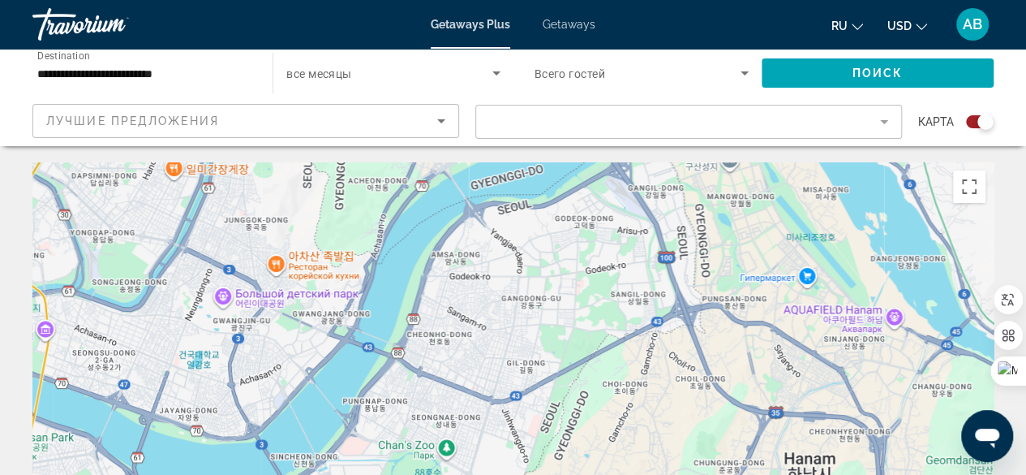
drag, startPoint x: 616, startPoint y: 304, endPoint x: 483, endPoint y: 447, distance: 194.6
click at [483, 447] on div "Main content" at bounding box center [512, 405] width 961 height 487
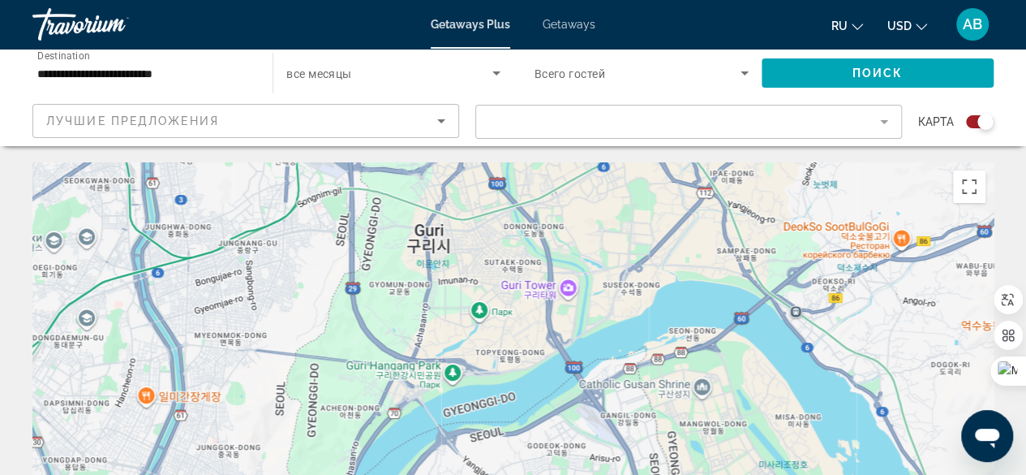
drag, startPoint x: 556, startPoint y: 283, endPoint x: 528, endPoint y: 513, distance: 231.3
click at [528, 474] on html "**********" at bounding box center [513, 237] width 1026 height 475
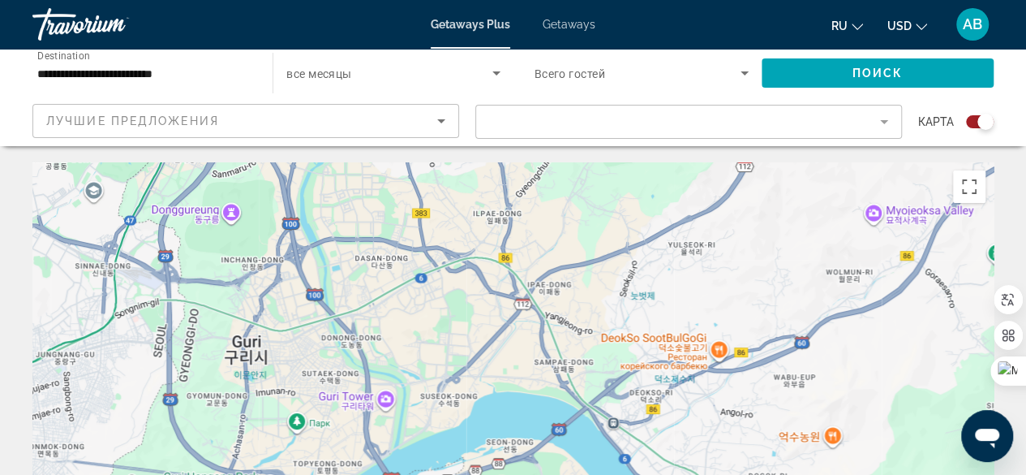
drag, startPoint x: 761, startPoint y: 402, endPoint x: 579, endPoint y: 513, distance: 213.0
click at [579, 474] on html "**********" at bounding box center [513, 237] width 1026 height 475
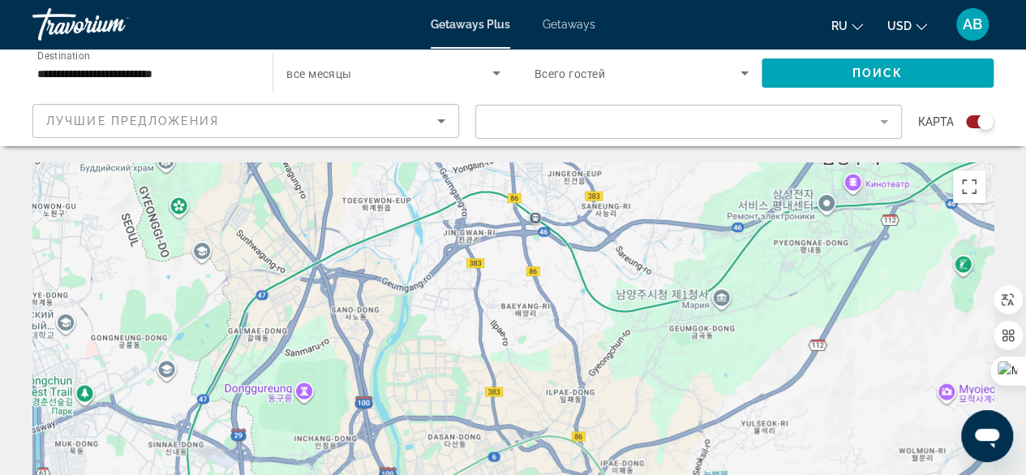
drag, startPoint x: 444, startPoint y: 202, endPoint x: 513, endPoint y: 382, distance: 193.1
click at [513, 382] on div "Main content" at bounding box center [512, 405] width 961 height 487
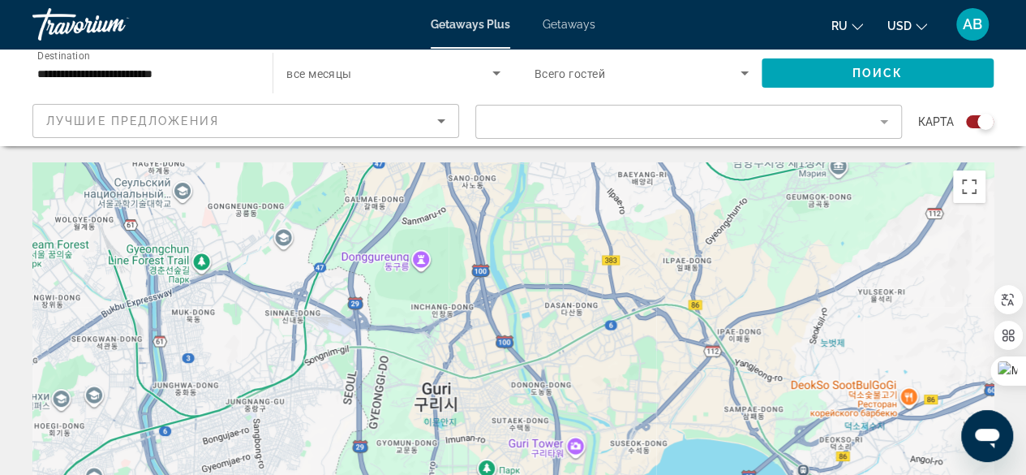
drag, startPoint x: 375, startPoint y: 339, endPoint x: 494, endPoint y: 205, distance: 179.2
click at [494, 205] on div "Main content" at bounding box center [512, 405] width 961 height 487
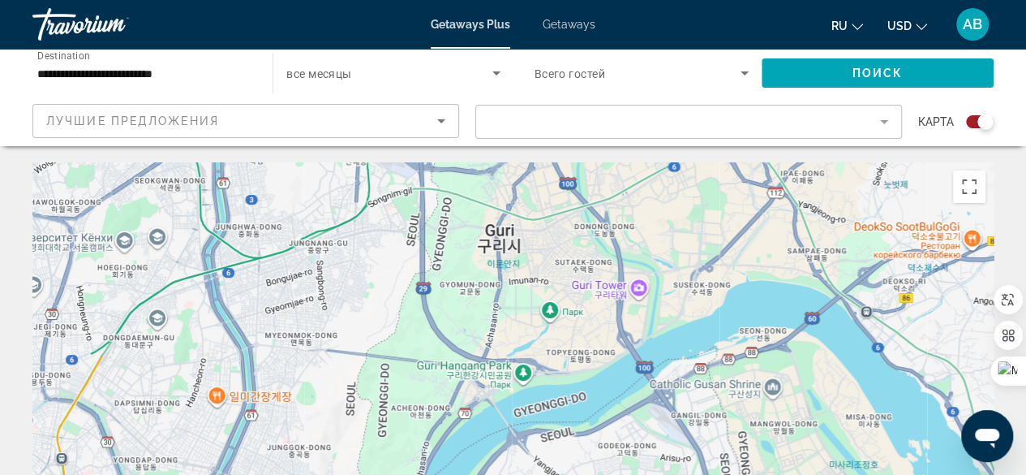
drag, startPoint x: 462, startPoint y: 444, endPoint x: 526, endPoint y: 283, distance: 172.9
click at [526, 283] on div "Main content" at bounding box center [512, 405] width 961 height 487
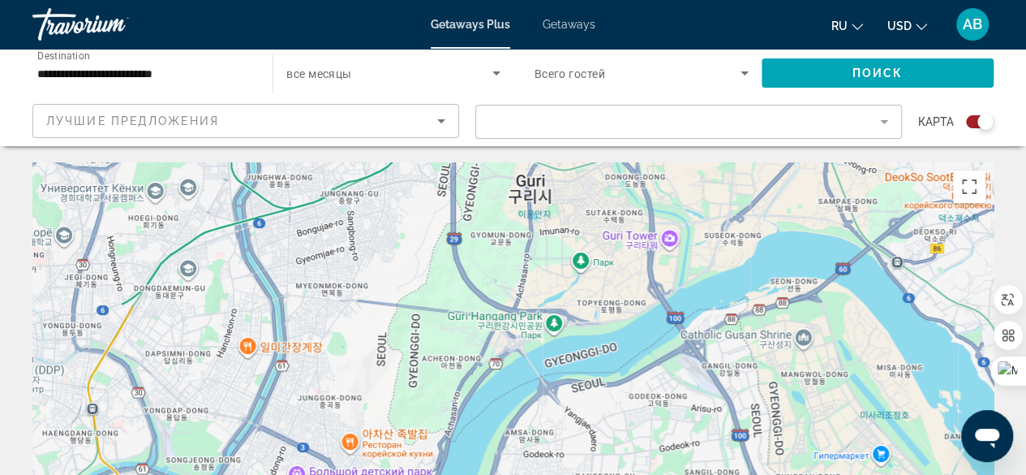
drag, startPoint x: 474, startPoint y: 324, endPoint x: 505, endPoint y: 271, distance: 61.5
click at [505, 271] on div "Main content" at bounding box center [512, 405] width 961 height 487
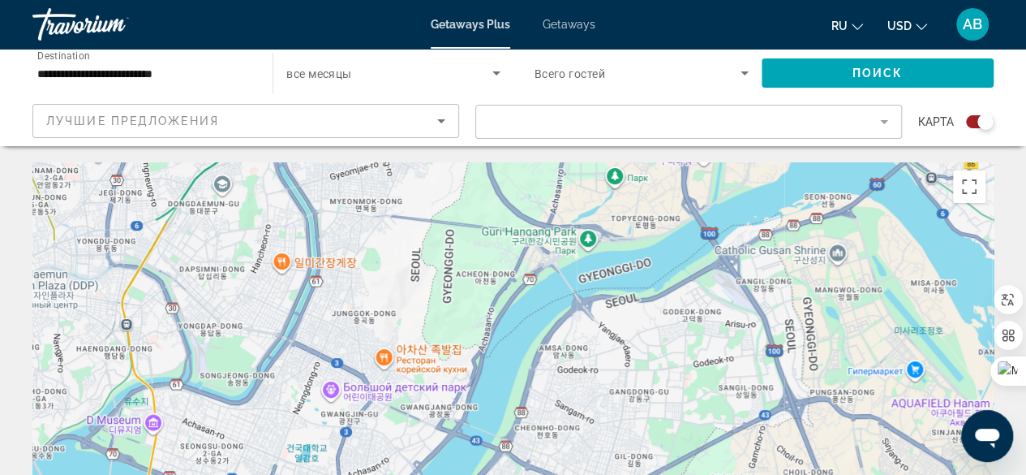
drag, startPoint x: 400, startPoint y: 340, endPoint x: 422, endPoint y: 274, distance: 69.3
click at [422, 274] on div "Main content" at bounding box center [512, 405] width 961 height 487
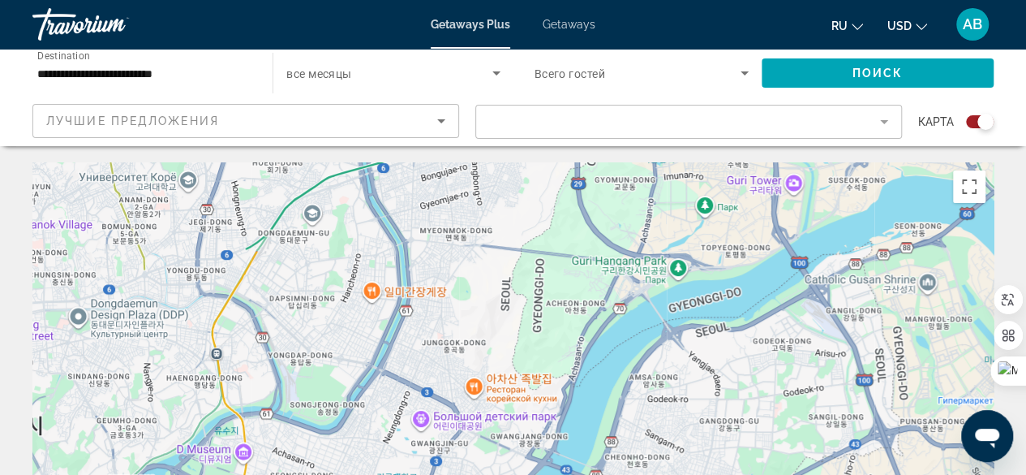
drag, startPoint x: 380, startPoint y: 402, endPoint x: 472, endPoint y: 429, distance: 96.3
click at [472, 429] on div "Main content" at bounding box center [512, 405] width 961 height 487
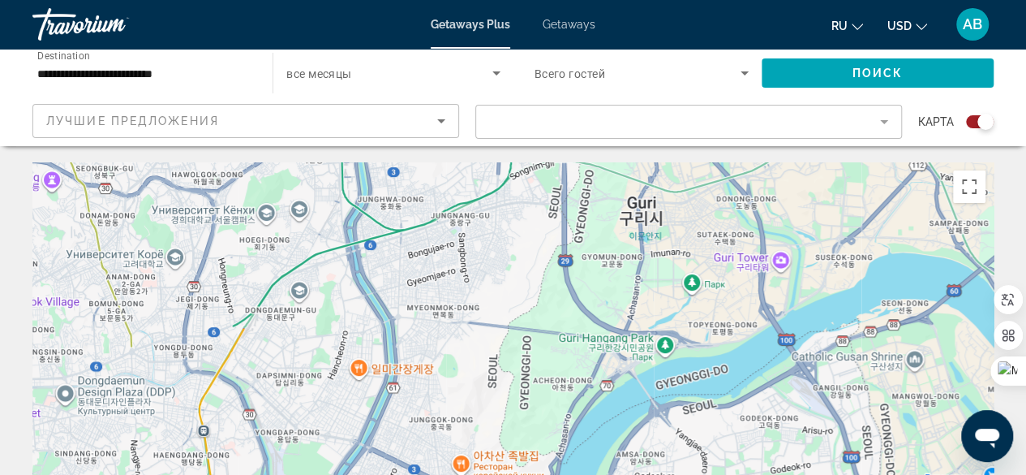
drag, startPoint x: 444, startPoint y: 365, endPoint x: 430, endPoint y: 444, distance: 80.7
click at [430, 444] on div "Main content" at bounding box center [512, 405] width 961 height 487
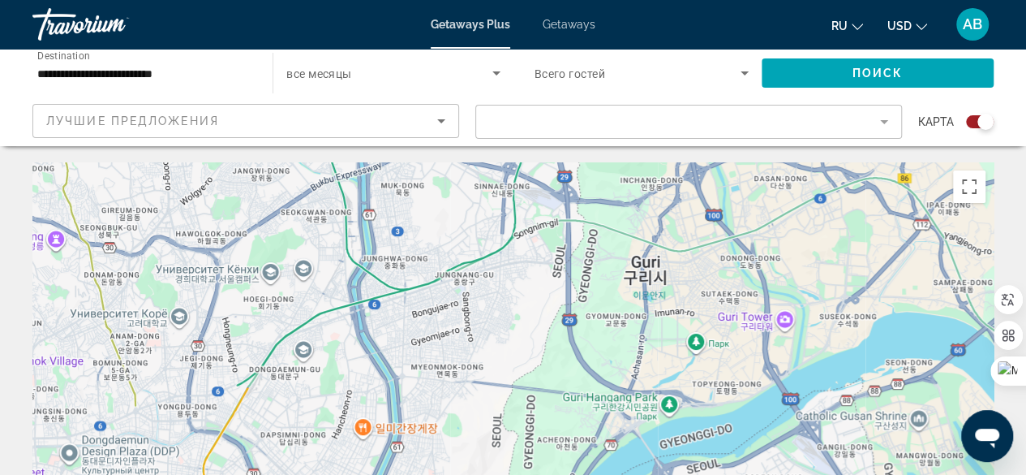
drag, startPoint x: 346, startPoint y: 365, endPoint x: 349, endPoint y: 425, distance: 60.1
click at [349, 425] on div "Main content" at bounding box center [512, 405] width 961 height 487
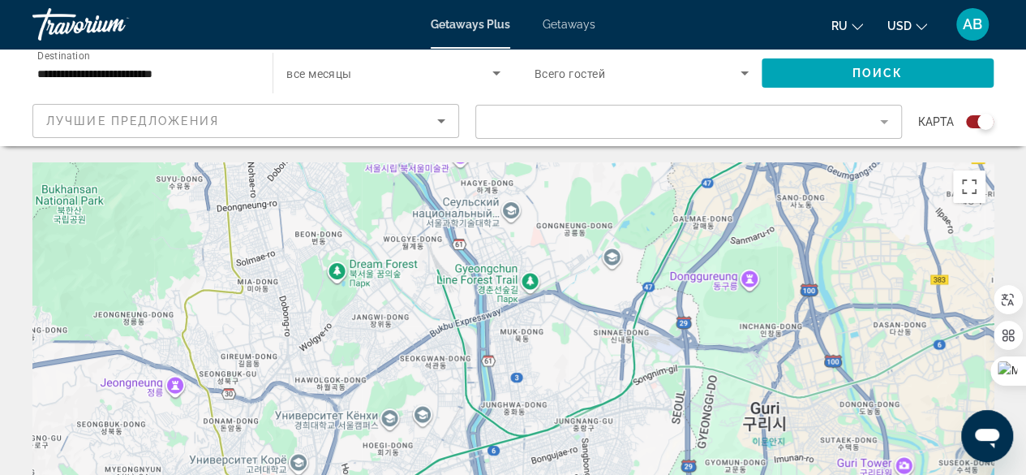
drag, startPoint x: 339, startPoint y: 354, endPoint x: 458, endPoint y: 503, distance: 190.4
click at [458, 474] on html "**********" at bounding box center [513, 237] width 1026 height 475
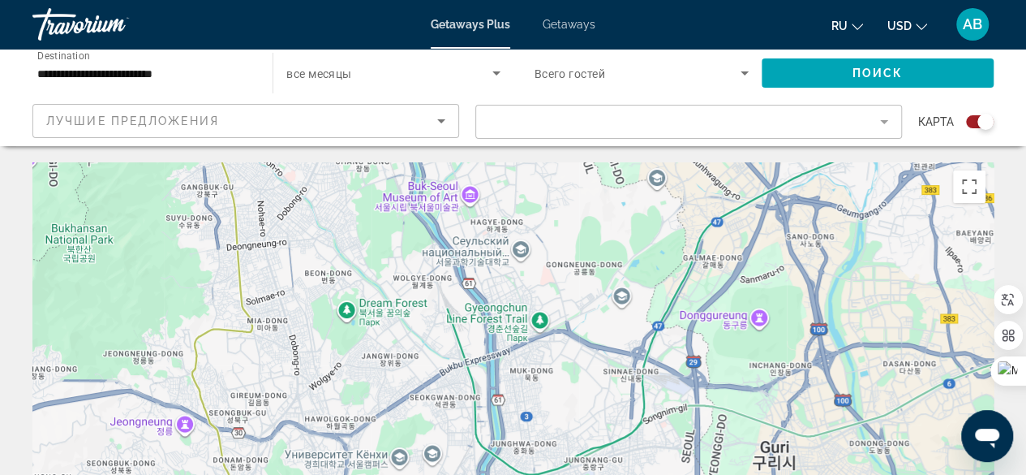
drag, startPoint x: 427, startPoint y: 376, endPoint x: 436, endPoint y: 416, distance: 40.9
click at [436, 416] on div "Main content" at bounding box center [512, 405] width 961 height 487
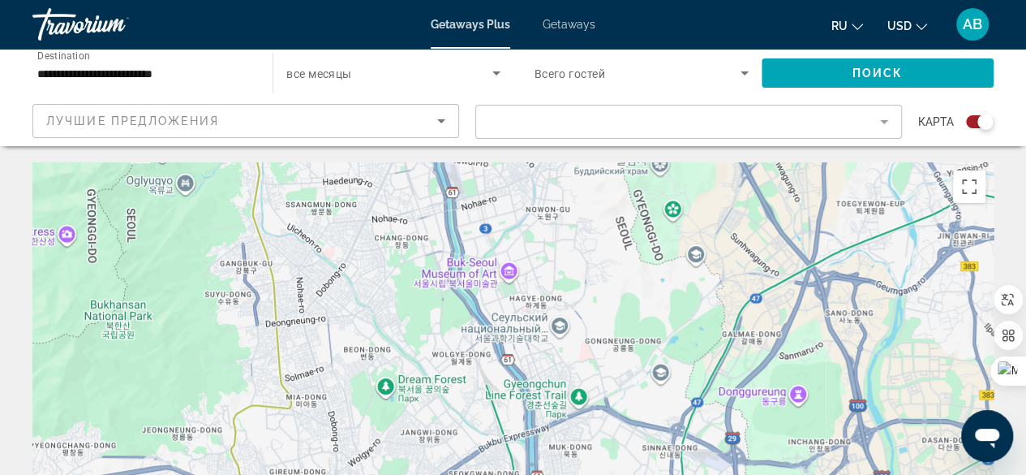
drag, startPoint x: 453, startPoint y: 354, endPoint x: 493, endPoint y: 432, distance: 87.4
click at [493, 432] on div "Main content" at bounding box center [512, 405] width 961 height 487
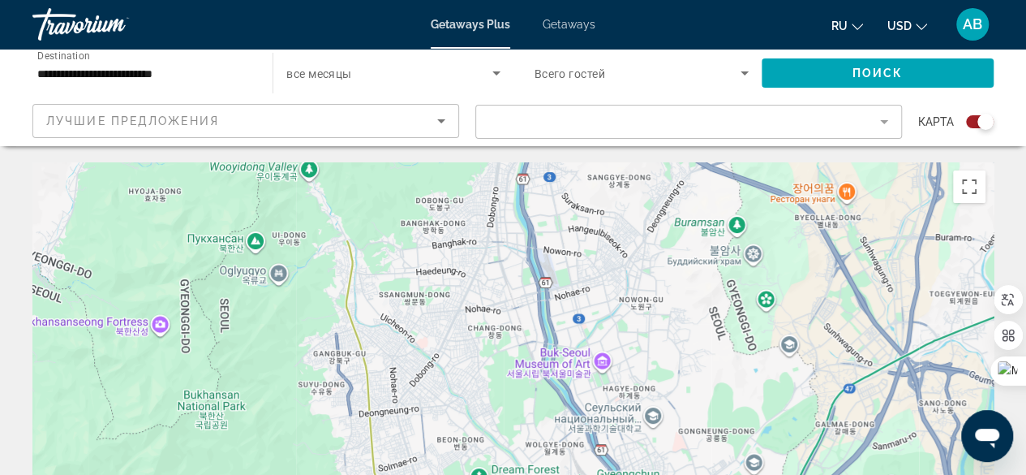
drag, startPoint x: 488, startPoint y: 361, endPoint x: 583, endPoint y: 453, distance: 131.9
click at [583, 453] on div "Main content" at bounding box center [512, 405] width 961 height 487
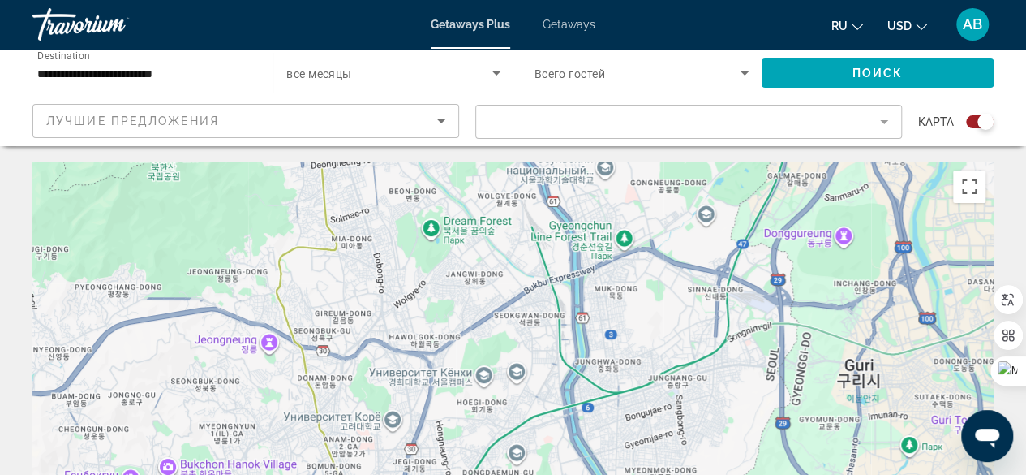
drag, startPoint x: 508, startPoint y: 338, endPoint x: 455, endPoint y: 80, distance: 263.3
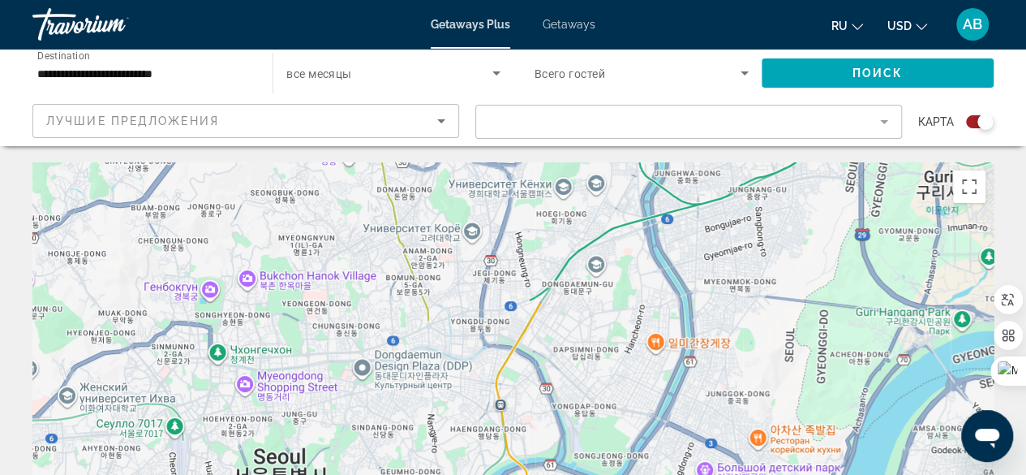
drag, startPoint x: 513, startPoint y: 423, endPoint x: 606, endPoint y: 249, distance: 197.8
click at [604, 250] on div "Main content" at bounding box center [512, 405] width 961 height 487
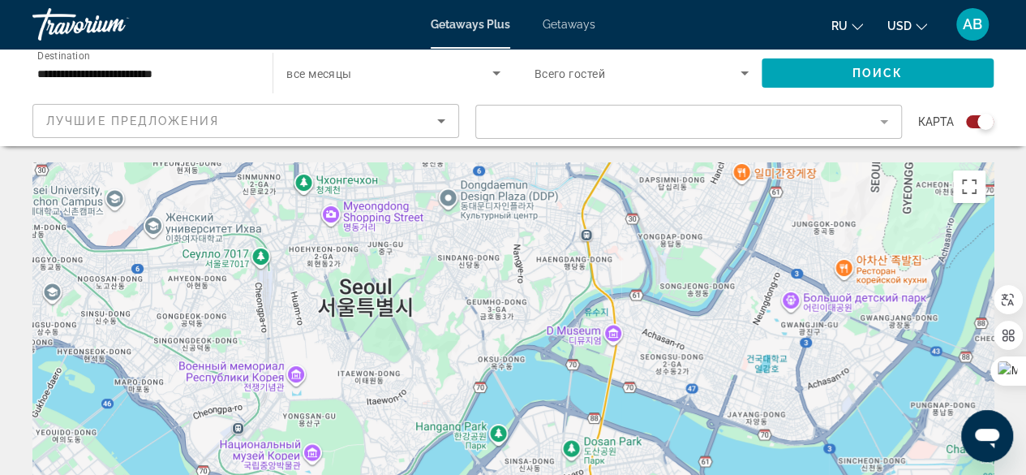
drag, startPoint x: 326, startPoint y: 430, endPoint x: 412, endPoint y: 256, distance: 193.7
click at [412, 256] on div "Main content" at bounding box center [512, 405] width 961 height 487
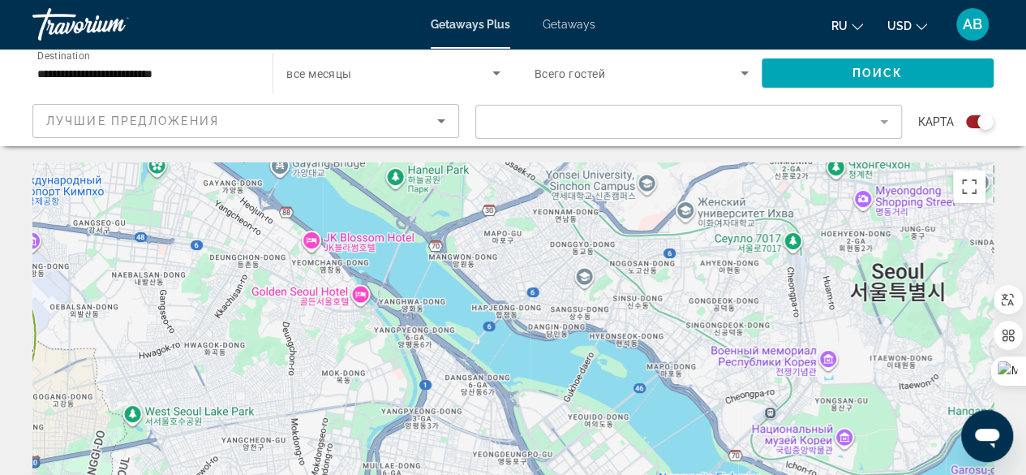
drag, startPoint x: 161, startPoint y: 273, endPoint x: 696, endPoint y: 258, distance: 534.7
click at [700, 255] on div "Main content" at bounding box center [512, 405] width 961 height 487
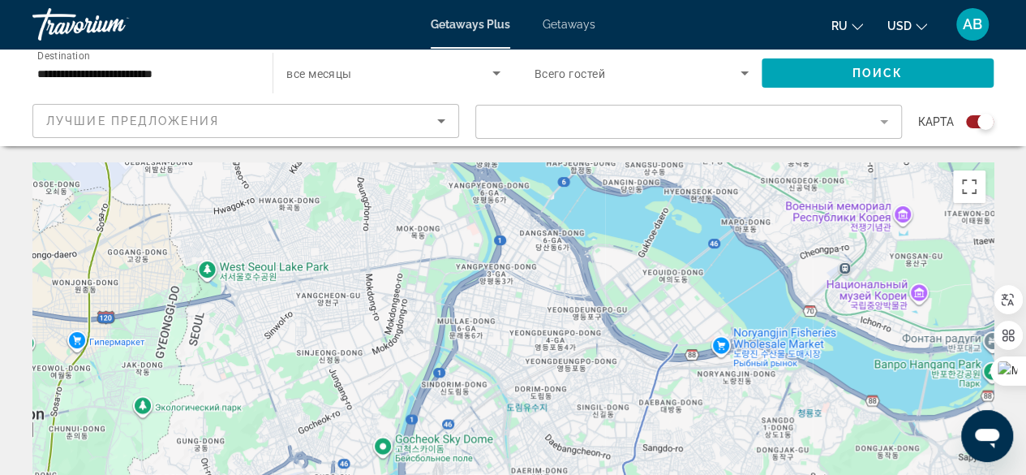
drag, startPoint x: 498, startPoint y: 423, endPoint x: 565, endPoint y: 294, distance: 145.1
click at [565, 294] on div "Main content" at bounding box center [512, 405] width 961 height 487
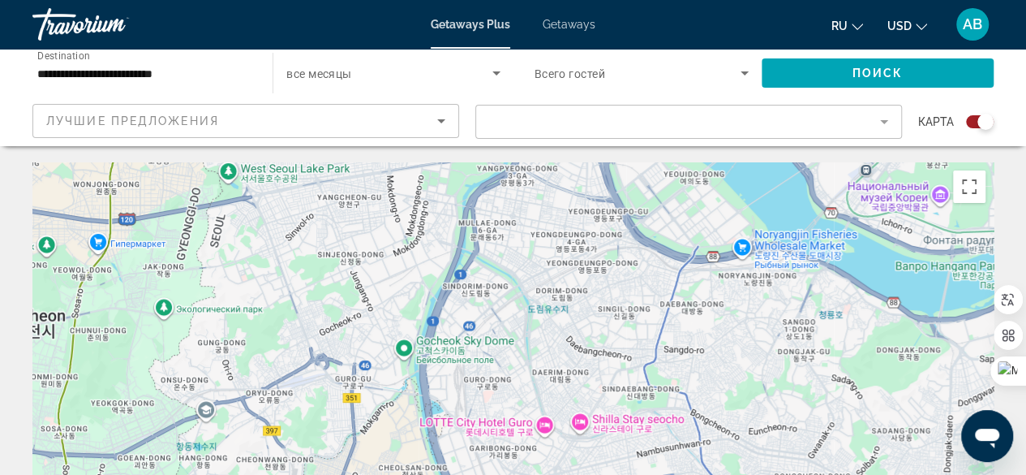
drag, startPoint x: 540, startPoint y: 379, endPoint x: 561, endPoint y: 278, distance: 102.8
click at [561, 278] on div "Main content" at bounding box center [512, 405] width 961 height 487
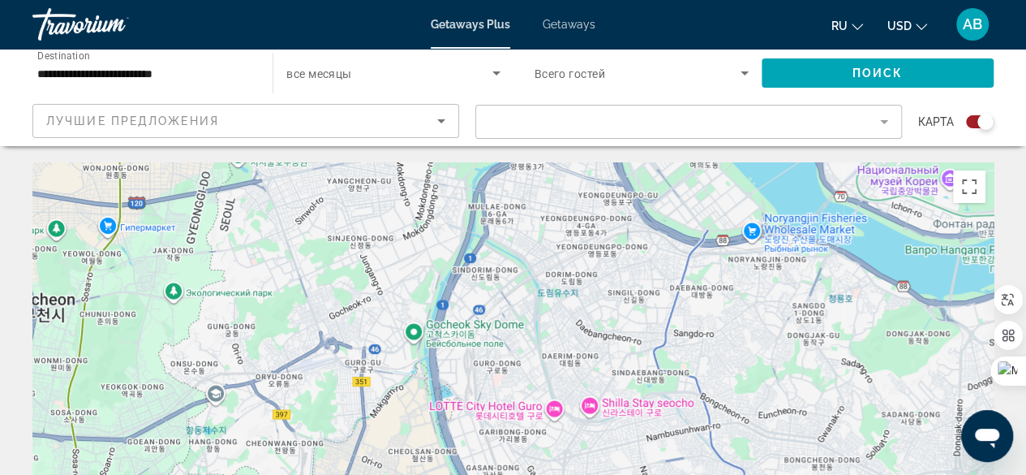
drag, startPoint x: 534, startPoint y: 353, endPoint x: 547, endPoint y: 332, distance: 24.8
click at [547, 332] on div "Main content" at bounding box center [512, 405] width 961 height 487
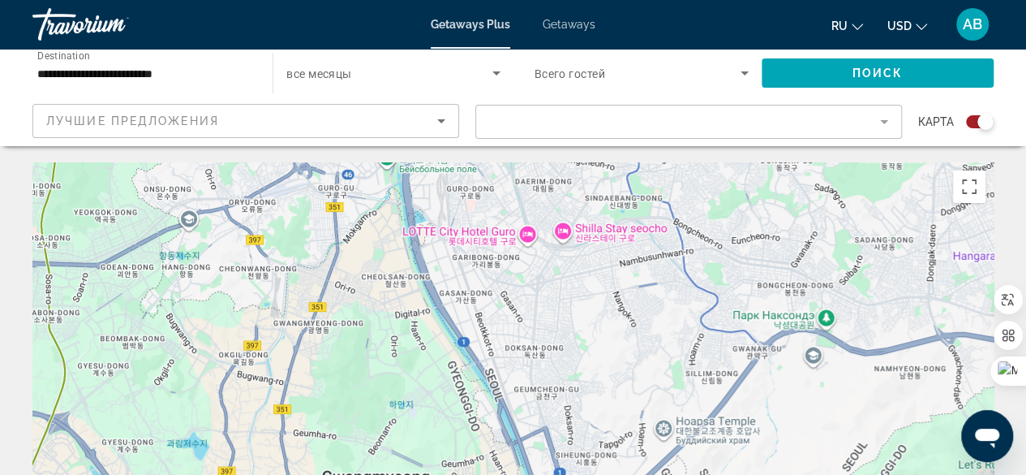
drag, startPoint x: 503, startPoint y: 414, endPoint x: 473, endPoint y: 244, distance: 173.0
click at [473, 244] on div "Main content" at bounding box center [512, 405] width 961 height 487
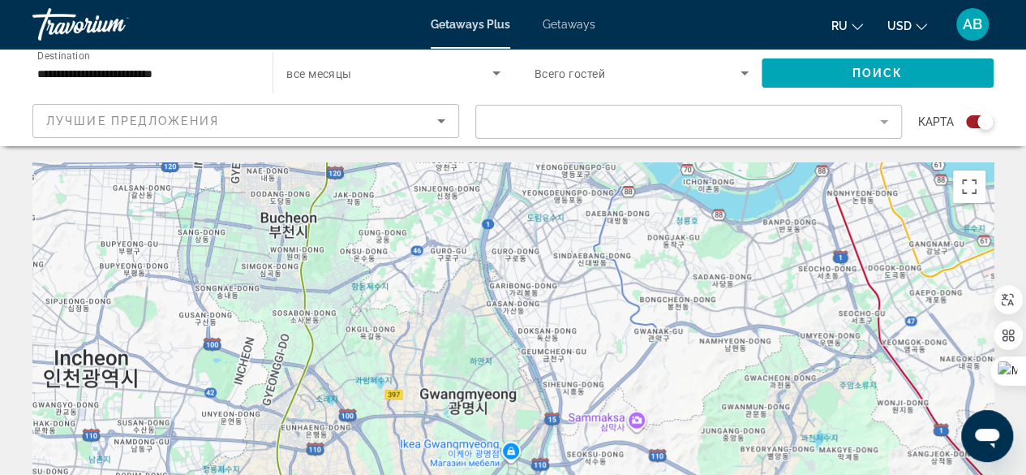
click at [560, 317] on div "Main content" at bounding box center [512, 405] width 961 height 487
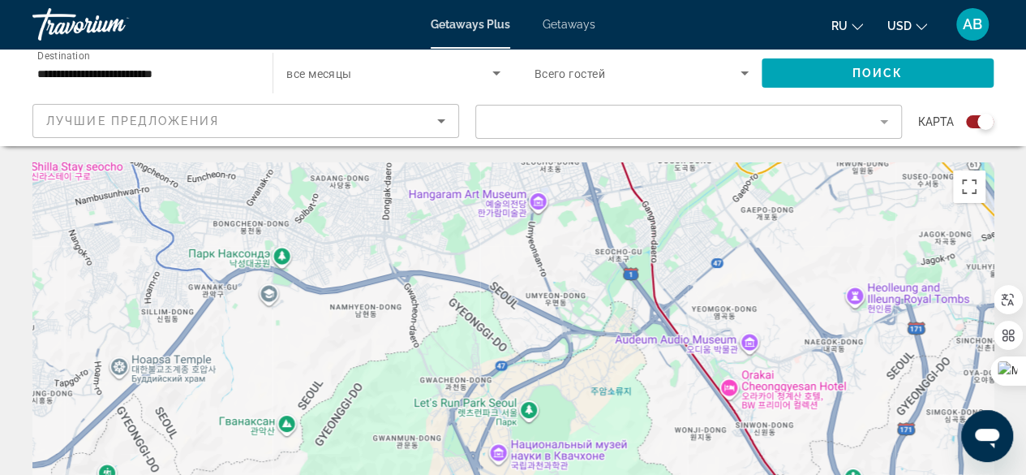
drag, startPoint x: 721, startPoint y: 321, endPoint x: 192, endPoint y: 252, distance: 533.3
click at [192, 252] on div "Main content" at bounding box center [512, 405] width 961 height 487
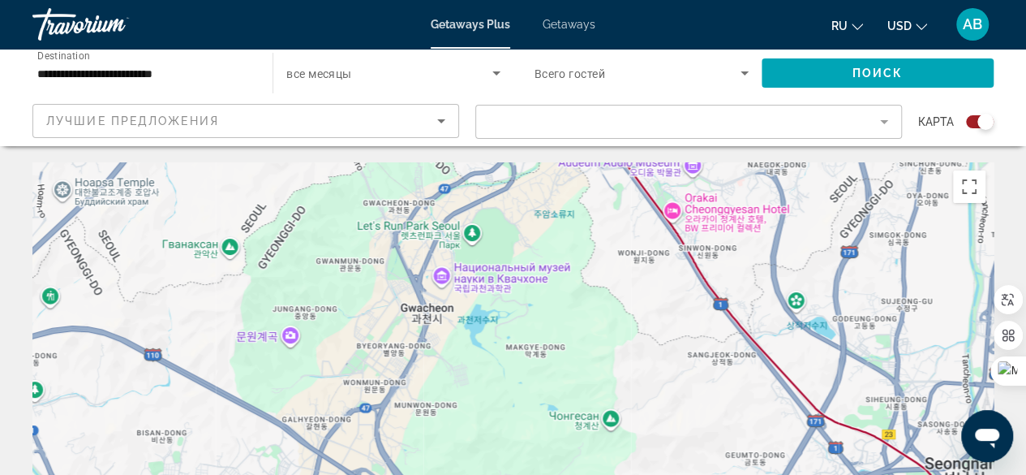
drag, startPoint x: 587, startPoint y: 379, endPoint x: 530, endPoint y: 192, distance: 195.2
click at [530, 192] on div "Main content" at bounding box center [512, 405] width 961 height 487
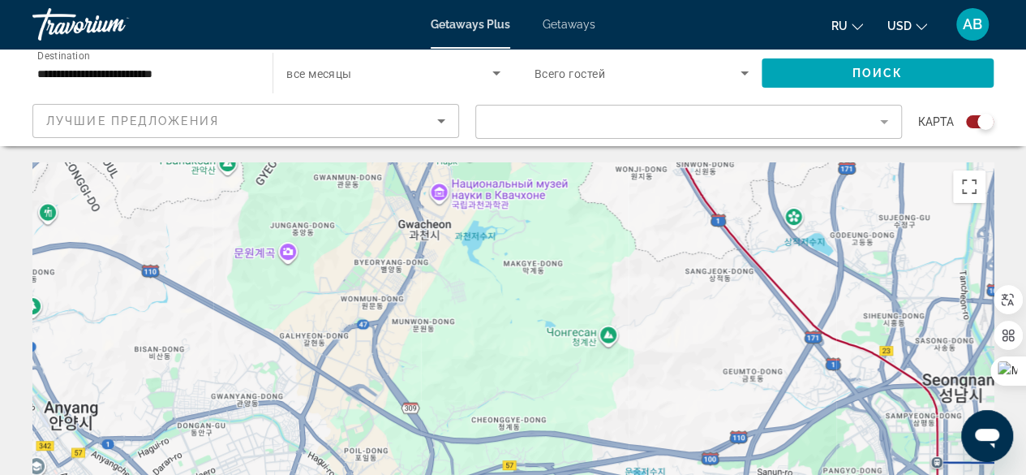
drag, startPoint x: 636, startPoint y: 351, endPoint x: 635, endPoint y: 277, distance: 74.6
click at [635, 277] on div "Main content" at bounding box center [512, 405] width 961 height 487
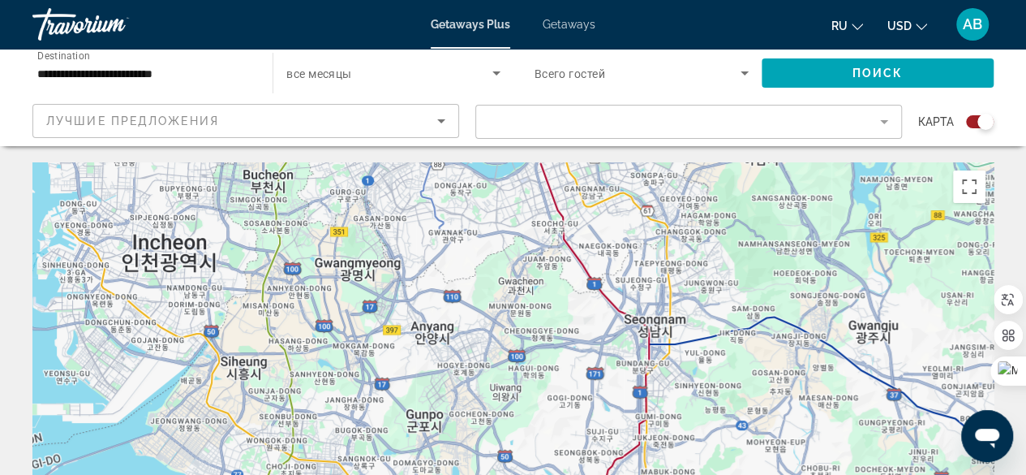
drag, startPoint x: 209, startPoint y: 324, endPoint x: 261, endPoint y: 325, distance: 51.9
click at [261, 325] on div "Main content" at bounding box center [512, 405] width 961 height 487
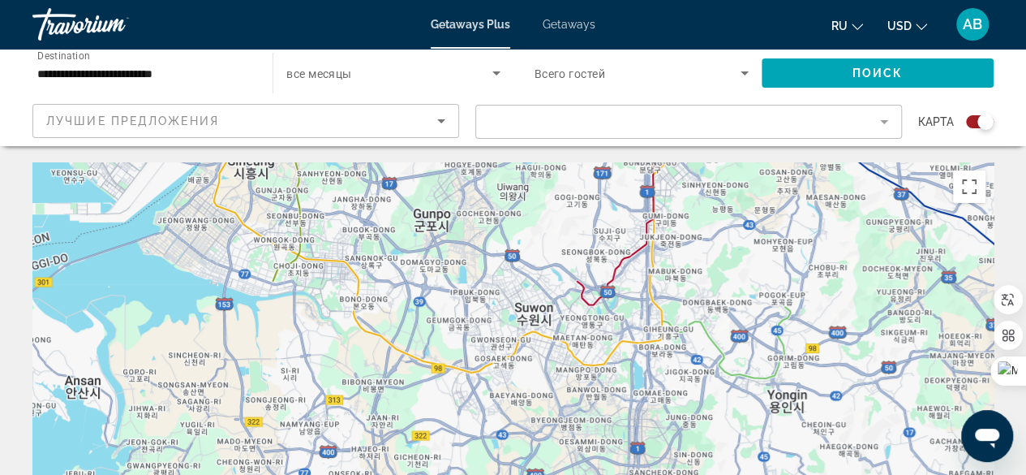
drag, startPoint x: 492, startPoint y: 432, endPoint x: 505, endPoint y: 222, distance: 209.7
click at [505, 222] on div "Main content" at bounding box center [512, 405] width 961 height 487
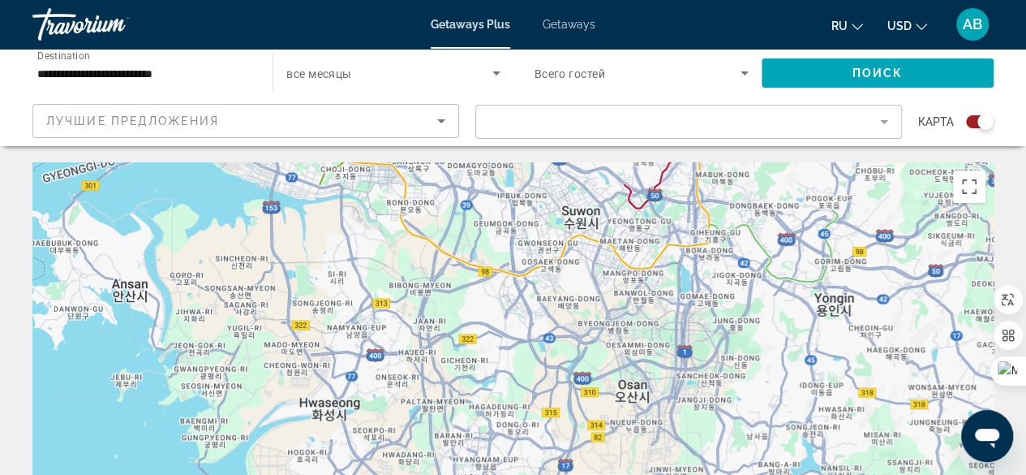
drag, startPoint x: 461, startPoint y: 365, endPoint x: 489, endPoint y: 288, distance: 82.1
click at [489, 289] on div "Main content" at bounding box center [512, 405] width 961 height 487
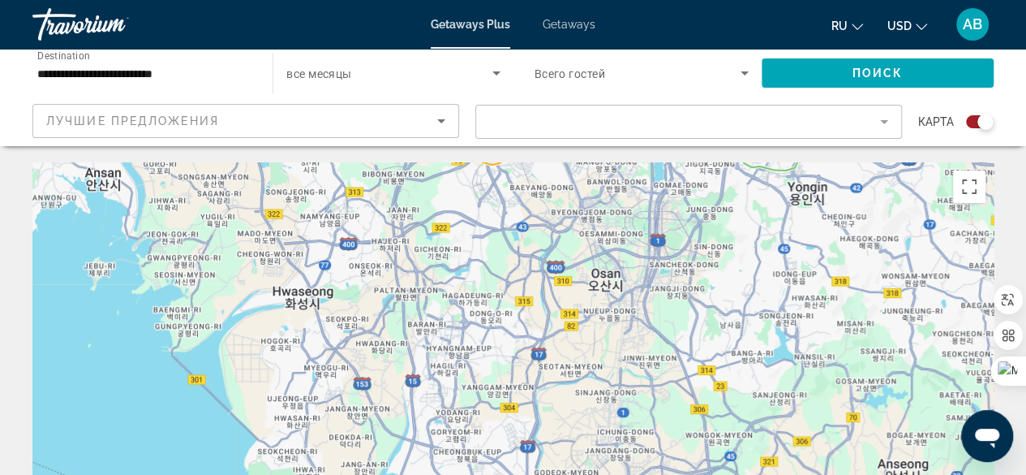
drag, startPoint x: 566, startPoint y: 437, endPoint x: 539, endPoint y: 336, distance: 105.1
click at [539, 337] on div "Main content" at bounding box center [512, 405] width 961 height 487
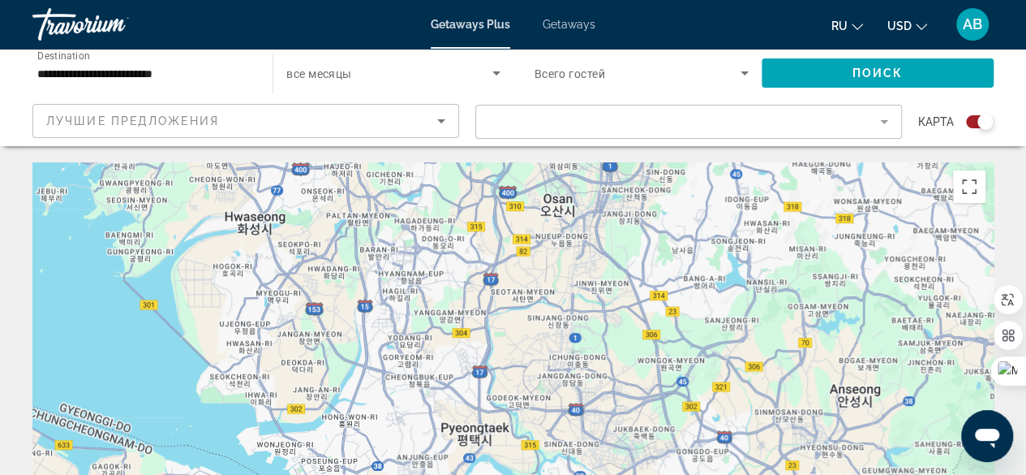
drag, startPoint x: 693, startPoint y: 411, endPoint x: 646, endPoint y: 336, distance: 88.9
click at [646, 336] on div "Main content" at bounding box center [512, 405] width 961 height 487
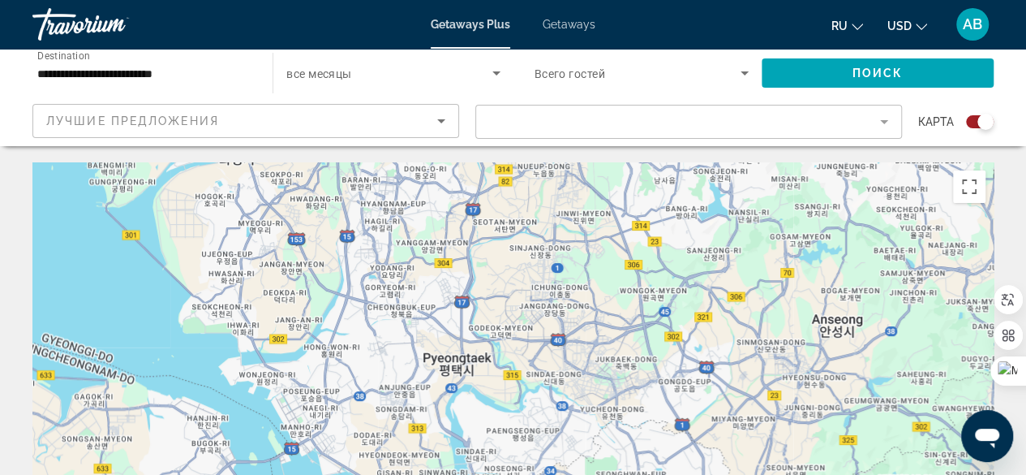
drag, startPoint x: 691, startPoint y: 416, endPoint x: 672, endPoint y: 343, distance: 75.6
click at [672, 343] on div "Main content" at bounding box center [512, 405] width 961 height 487
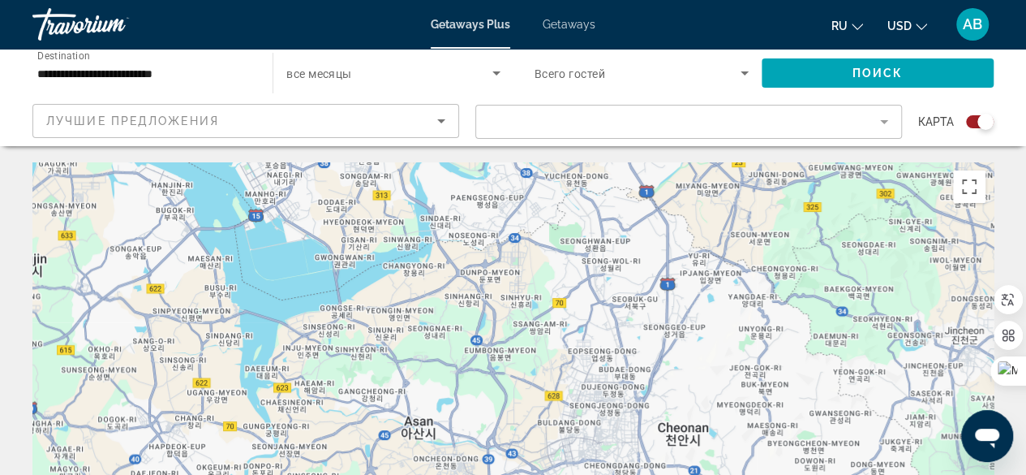
drag, startPoint x: 722, startPoint y: 403, endPoint x: 691, endPoint y: 176, distance: 229.2
click at [691, 176] on div "Main content" at bounding box center [512, 405] width 961 height 487
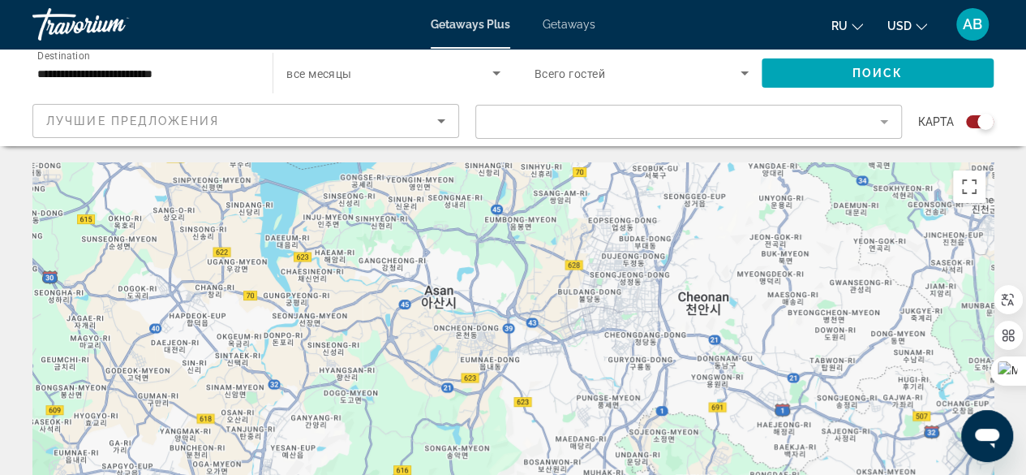
drag, startPoint x: 605, startPoint y: 307, endPoint x: 626, endPoint y: 174, distance: 135.5
click at [626, 174] on div "Main content" at bounding box center [512, 405] width 961 height 487
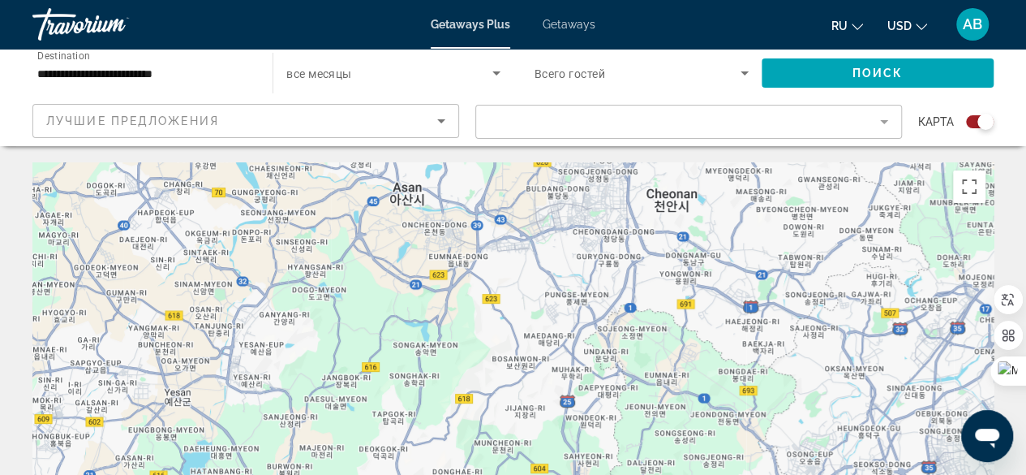
drag, startPoint x: 677, startPoint y: 322, endPoint x: 644, endPoint y: 225, distance: 102.9
click at [644, 225] on div "Main content" at bounding box center [512, 405] width 961 height 487
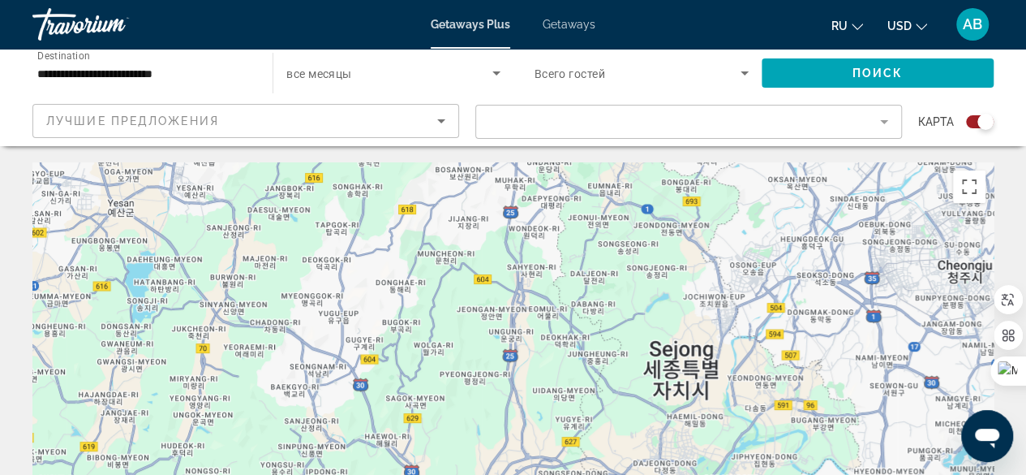
drag, startPoint x: 681, startPoint y: 398, endPoint x: 625, endPoint y: 213, distance: 193.8
click at [625, 213] on div "Main content" at bounding box center [512, 405] width 961 height 487
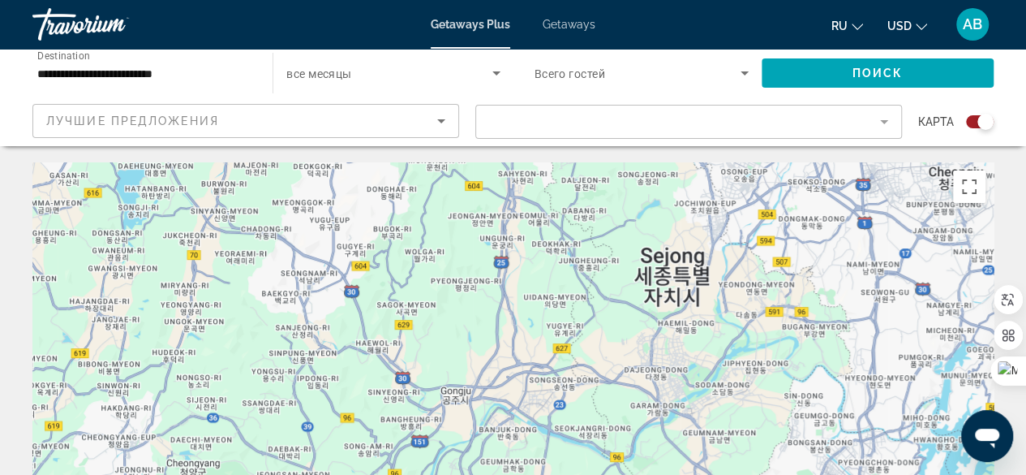
drag, startPoint x: 694, startPoint y: 436, endPoint x: 686, endPoint y: 351, distance: 84.7
click at [686, 351] on div "Main content" at bounding box center [512, 405] width 961 height 487
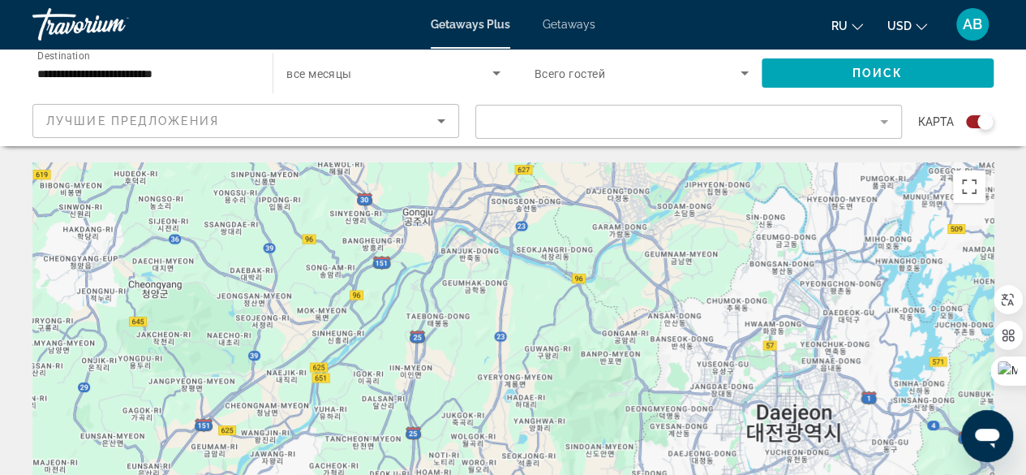
drag, startPoint x: 670, startPoint y: 413, endPoint x: 633, endPoint y: 231, distance: 185.3
click at [633, 231] on div "Main content" at bounding box center [512, 405] width 961 height 487
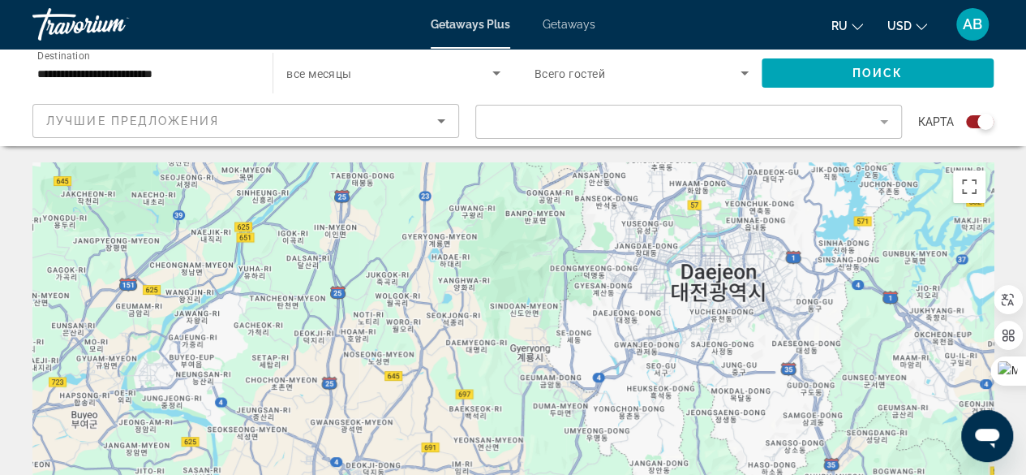
drag, startPoint x: 697, startPoint y: 369, endPoint x: 621, endPoint y: 223, distance: 164.3
click at [621, 223] on div "Main content" at bounding box center [512, 405] width 961 height 487
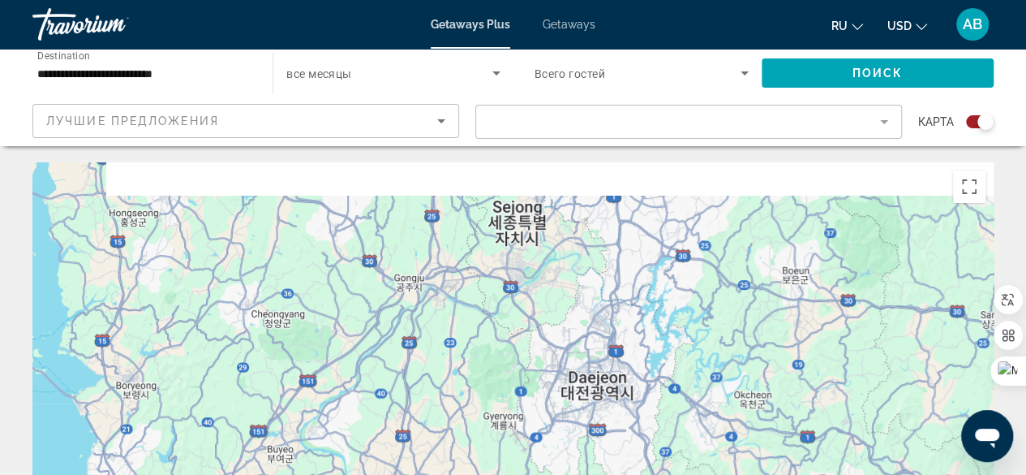
drag, startPoint x: 732, startPoint y: 358, endPoint x: 658, endPoint y: 489, distance: 151.1
click at [658, 474] on html "**********" at bounding box center [513, 237] width 1026 height 475
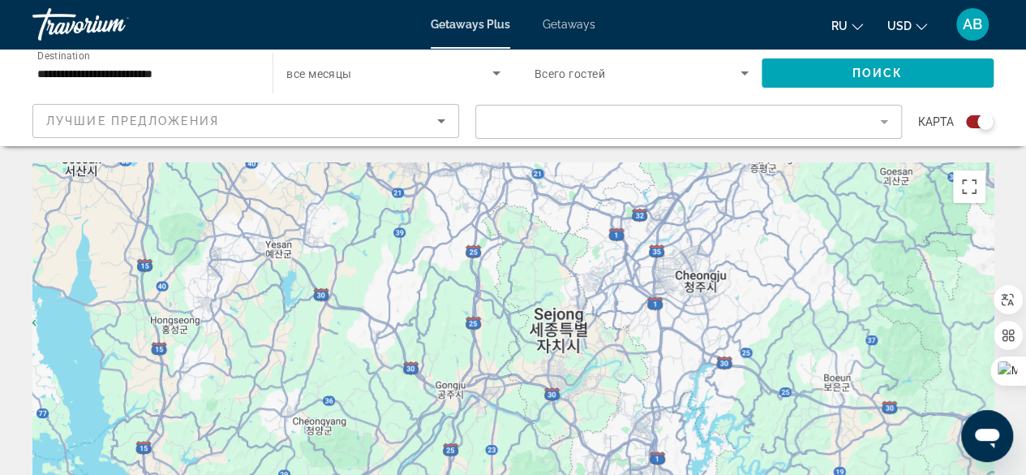
drag, startPoint x: 558, startPoint y: 296, endPoint x: 601, endPoint y: 410, distance: 121.4
click at [601, 410] on div "Main content" at bounding box center [512, 405] width 961 height 487
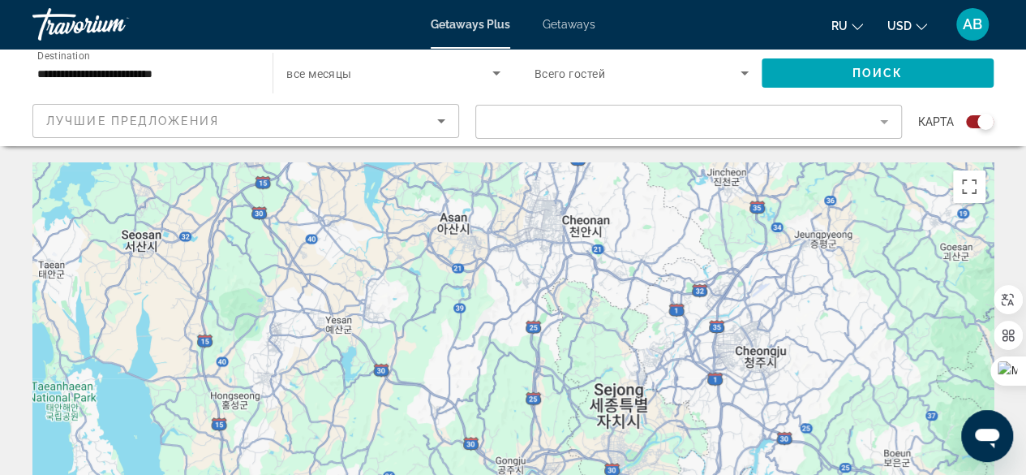
drag, startPoint x: 422, startPoint y: 280, endPoint x: 485, endPoint y: 359, distance: 101.0
click at [485, 359] on div "Main content" at bounding box center [512, 405] width 961 height 487
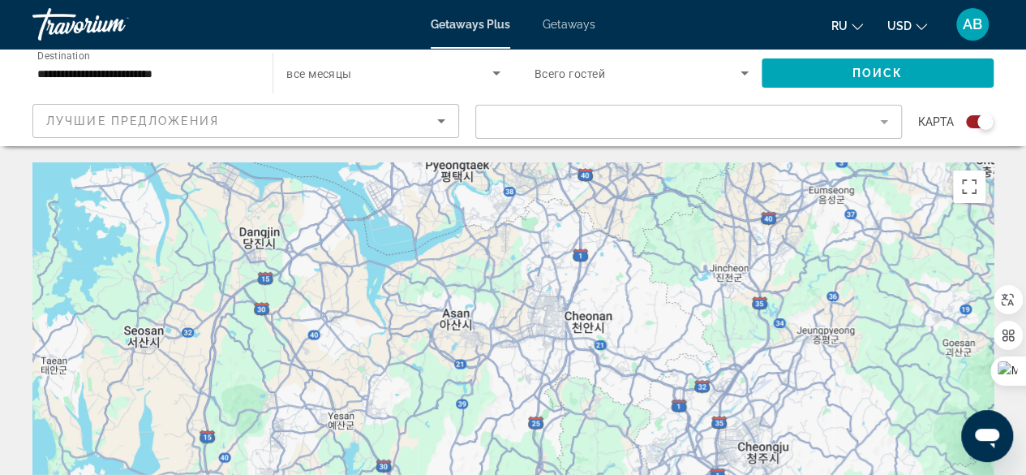
drag, startPoint x: 591, startPoint y: 224, endPoint x: 594, endPoint y: 324, distance: 99.8
click at [594, 324] on div "Main content" at bounding box center [512, 405] width 961 height 487
click at [590, 316] on div "Main content" at bounding box center [512, 405] width 961 height 487
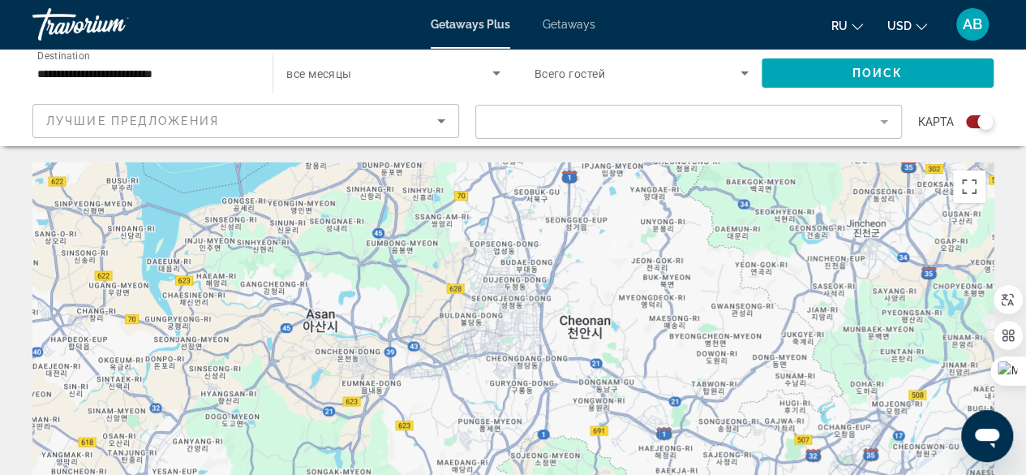
click at [592, 325] on div "Main content" at bounding box center [512, 405] width 961 height 487
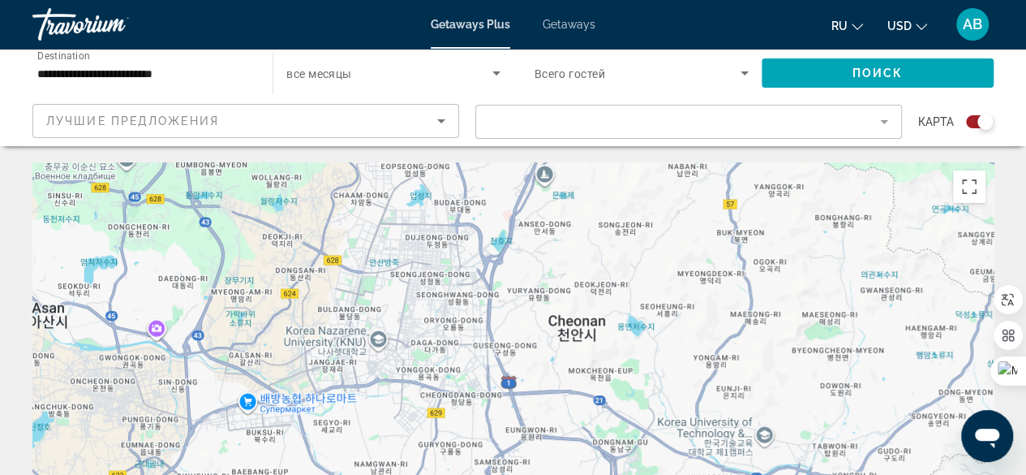
click at [592, 325] on div "Main content" at bounding box center [512, 405] width 961 height 487
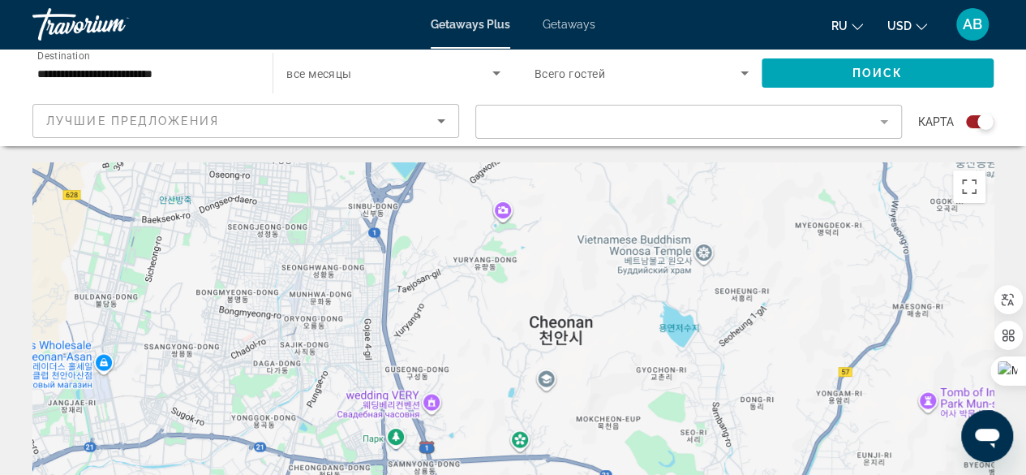
click at [592, 325] on div "Main content" at bounding box center [512, 405] width 961 height 487
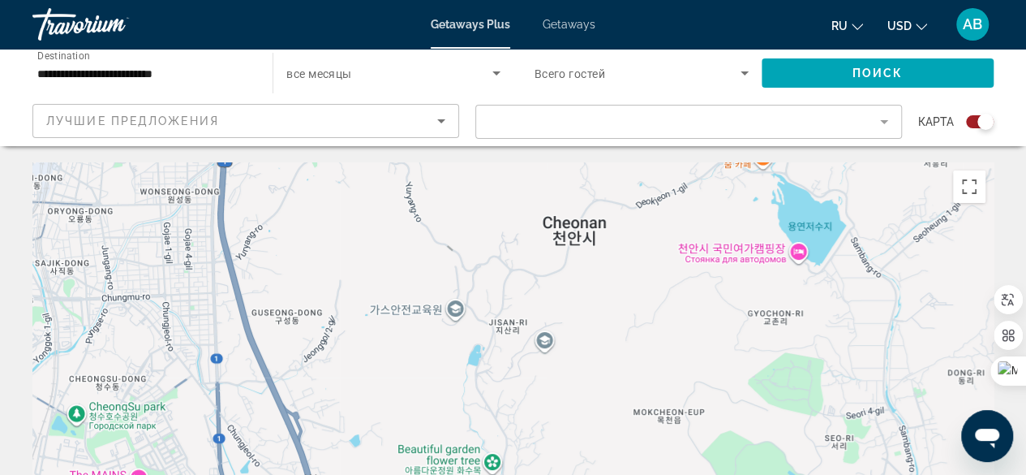
drag, startPoint x: 568, startPoint y: 363, endPoint x: 613, endPoint y: 258, distance: 114.1
click at [613, 258] on div "Main content" at bounding box center [512, 405] width 961 height 487
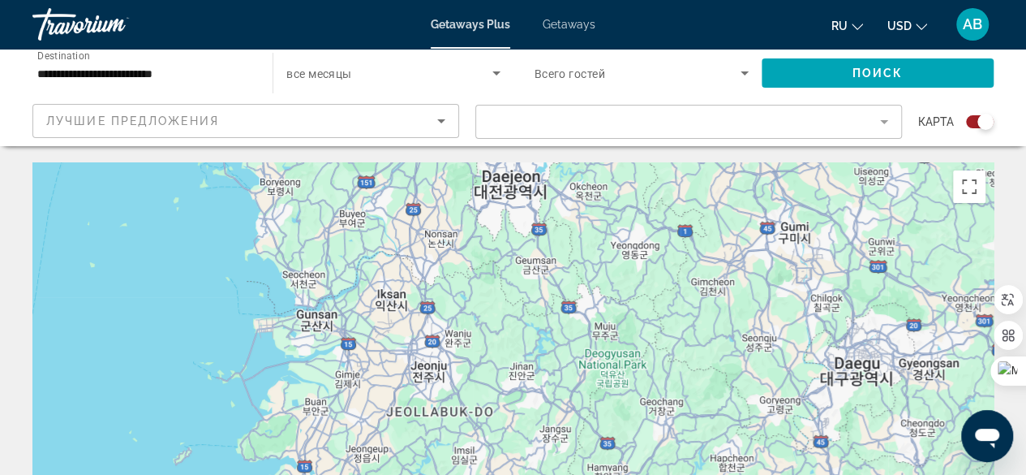
drag, startPoint x: 665, startPoint y: 367, endPoint x: 530, endPoint y: 191, distance: 221.6
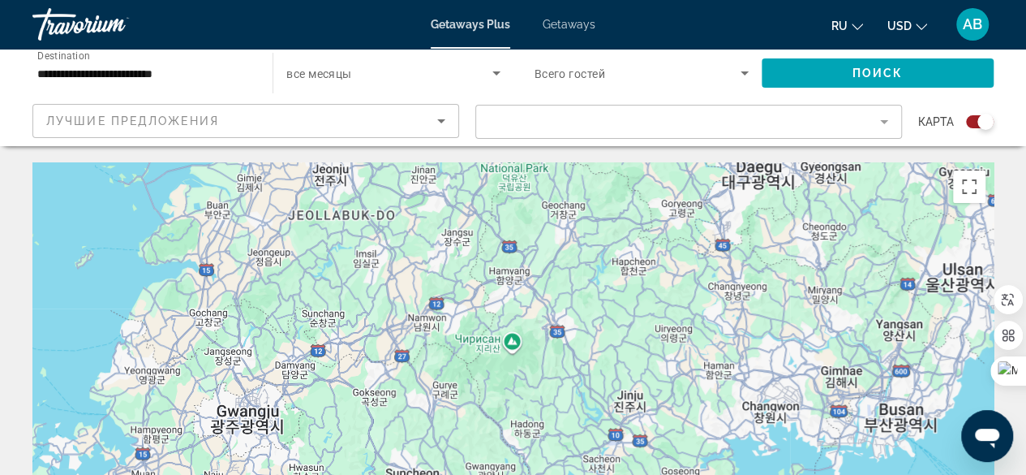
drag, startPoint x: 615, startPoint y: 399, endPoint x: 446, endPoint y: 146, distance: 304.1
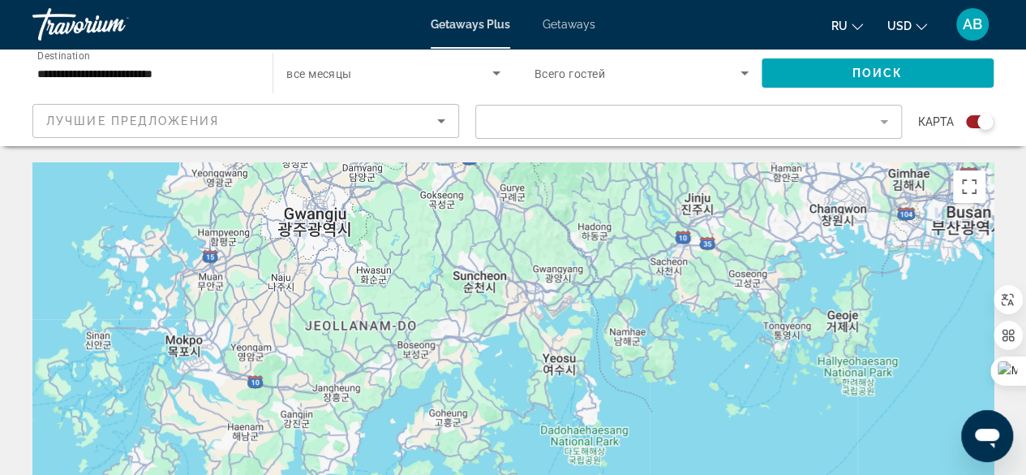
drag, startPoint x: 425, startPoint y: 345, endPoint x: 580, endPoint y: 183, distance: 224.3
click at [580, 183] on div "Main content" at bounding box center [512, 405] width 961 height 487
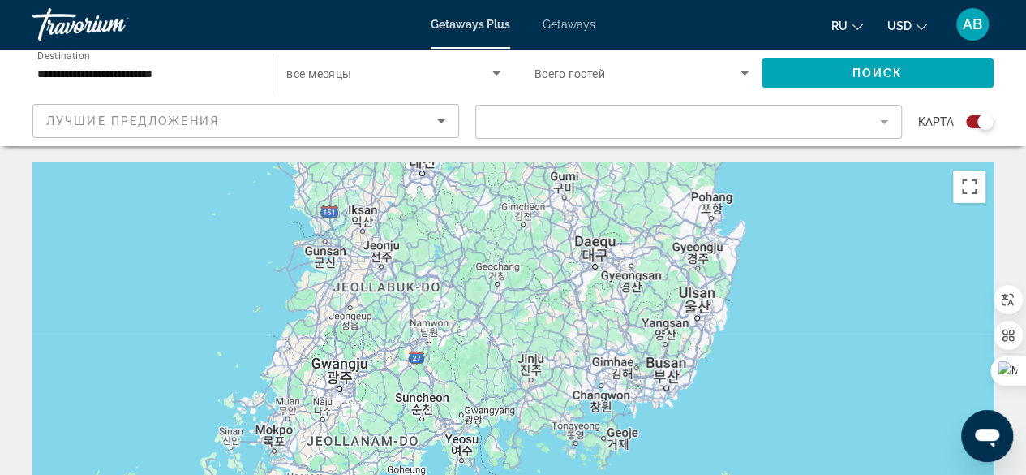
drag, startPoint x: 621, startPoint y: 235, endPoint x: 529, endPoint y: 354, distance: 150.2
click at [521, 390] on div "Main content" at bounding box center [512, 405] width 961 height 487
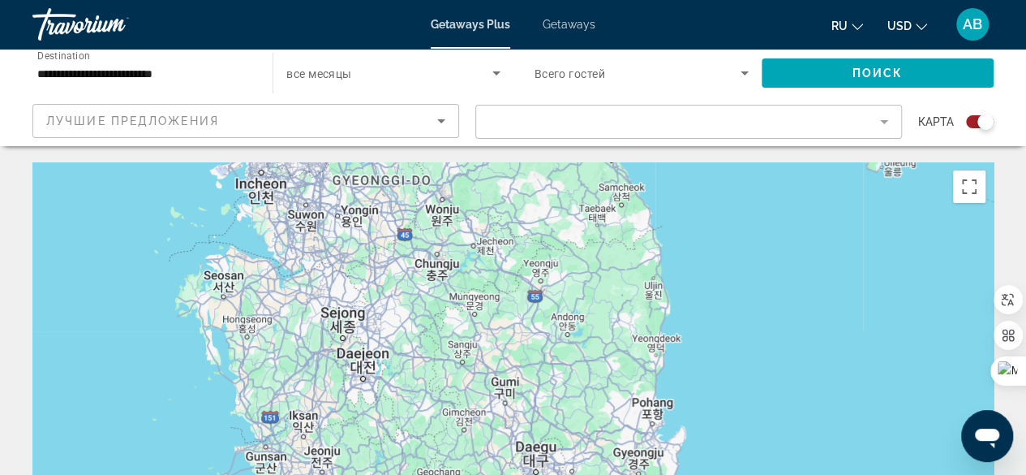
drag, startPoint x: 582, startPoint y: 256, endPoint x: 584, endPoint y: 513, distance: 257.1
click at [584, 474] on html "**********" at bounding box center [513, 237] width 1026 height 475
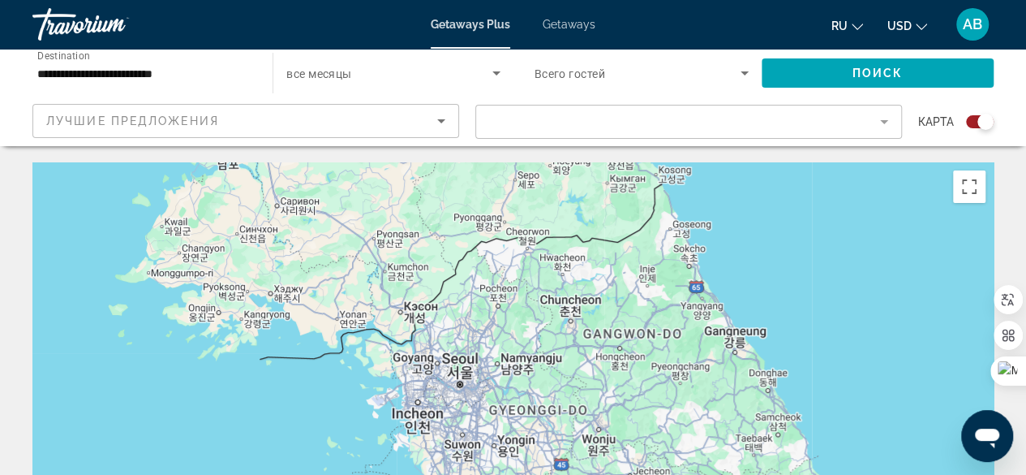
drag, startPoint x: 603, startPoint y: 279, endPoint x: 629, endPoint y: 410, distance: 133.1
click at [629, 410] on div "Main content" at bounding box center [512, 405] width 961 height 487
click at [272, 238] on div "Main content" at bounding box center [512, 405] width 961 height 487
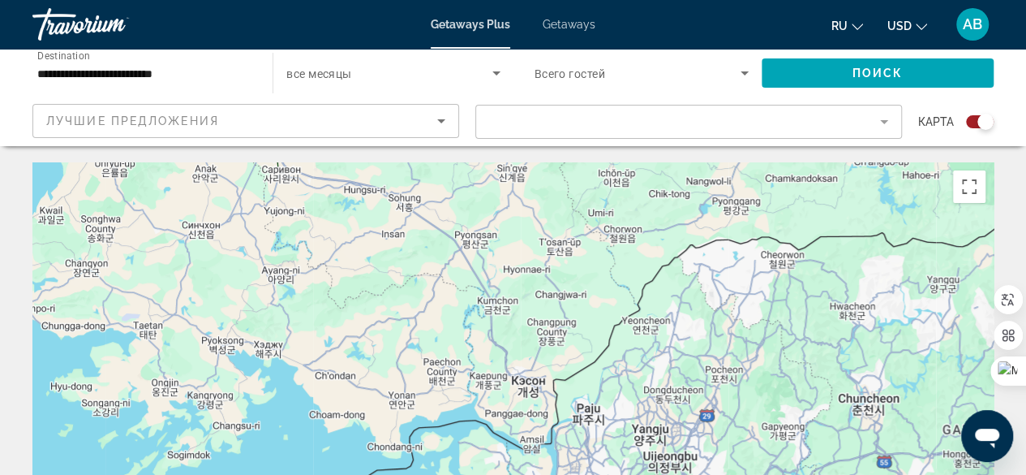
click at [214, 232] on div "Main content" at bounding box center [512, 405] width 961 height 487
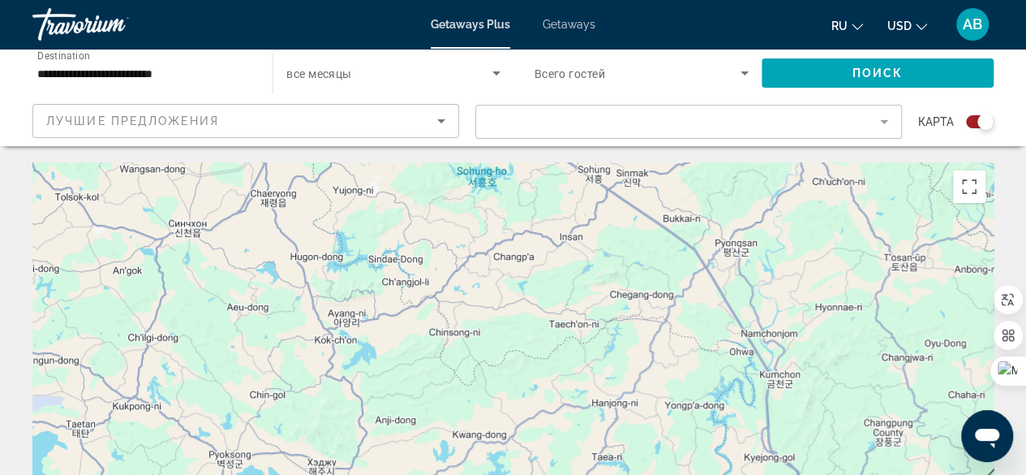
click at [195, 232] on div "Main content" at bounding box center [512, 405] width 961 height 487
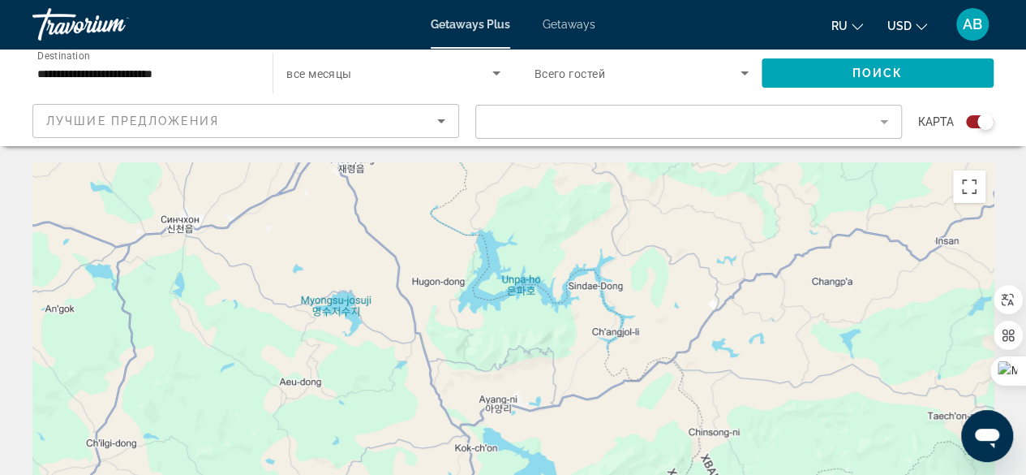
click at [182, 229] on div "Main content" at bounding box center [512, 405] width 961 height 487
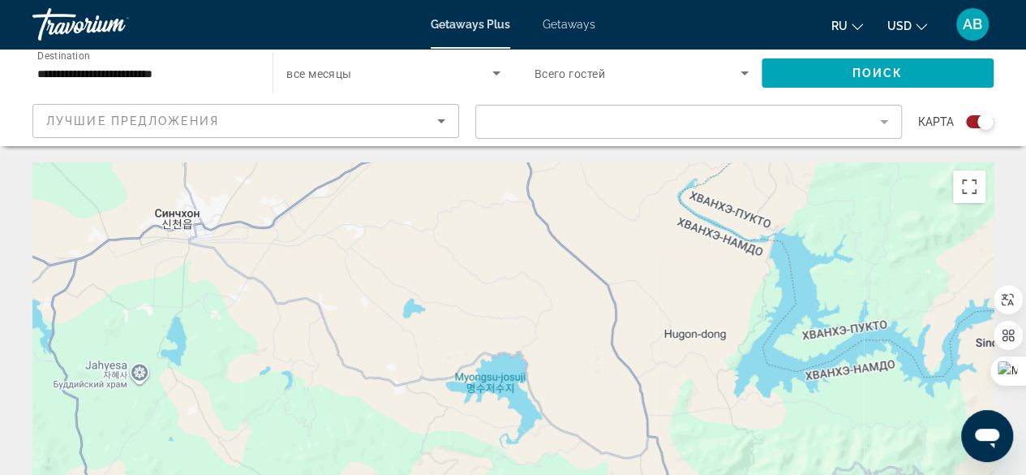
click at [182, 220] on div "Main content" at bounding box center [512, 405] width 961 height 487
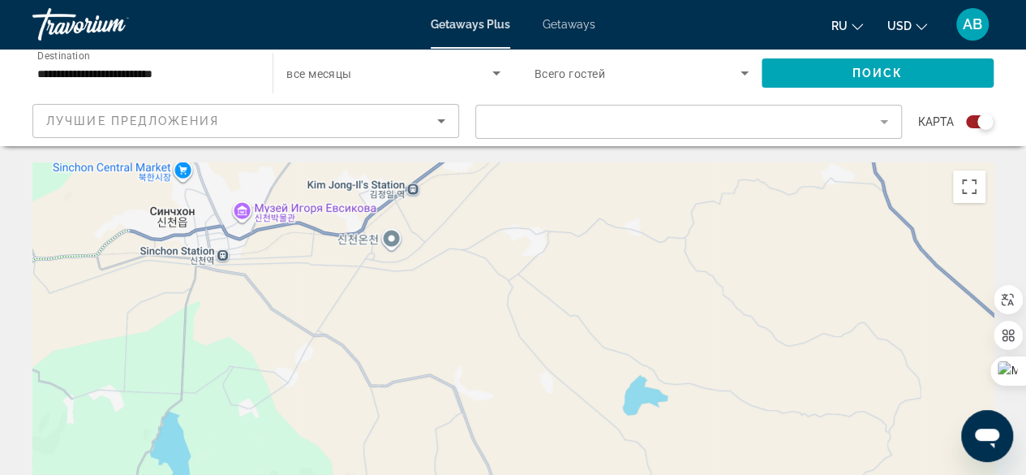
click at [171, 206] on div "Main content" at bounding box center [512, 405] width 961 height 487
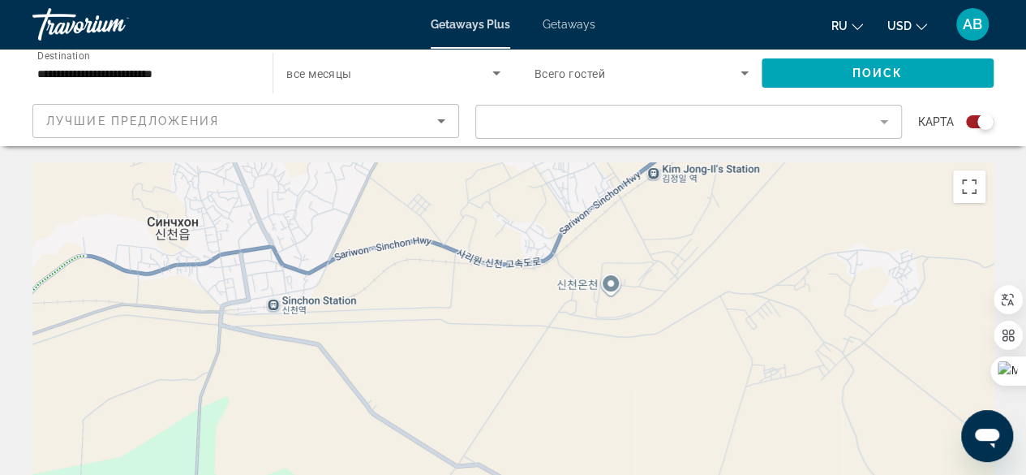
click at [171, 223] on div "Main content" at bounding box center [512, 405] width 961 height 487
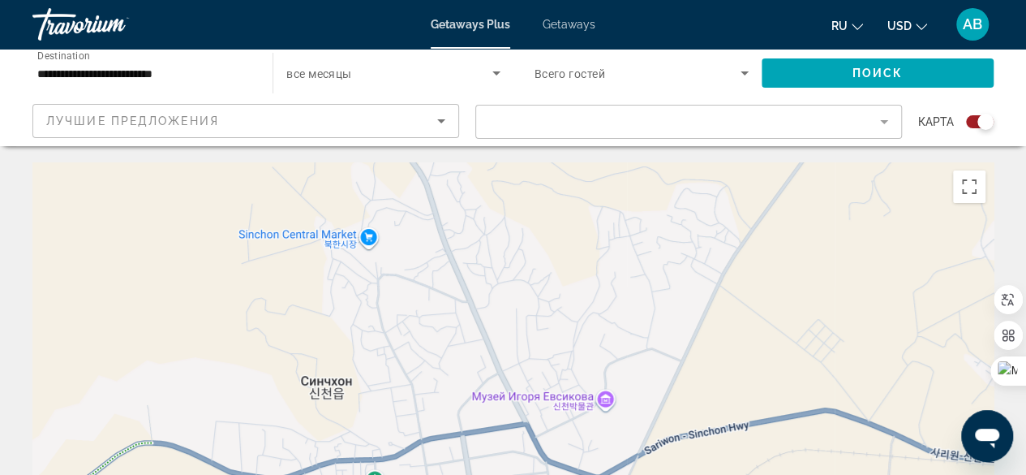
drag, startPoint x: 174, startPoint y: 243, endPoint x: 328, endPoint y: 399, distance: 219.1
click at [328, 399] on div "Main content" at bounding box center [512, 405] width 961 height 487
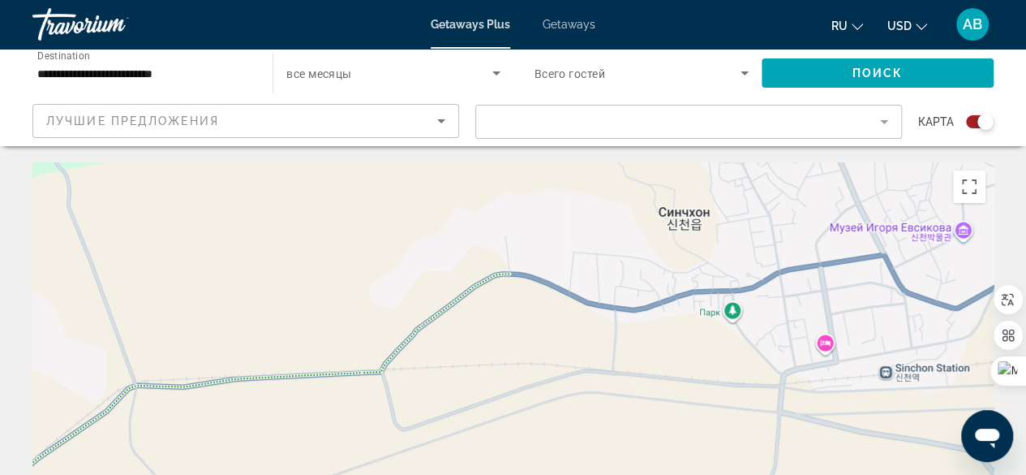
drag, startPoint x: 350, startPoint y: 327, endPoint x: 689, endPoint y: 148, distance: 383.5
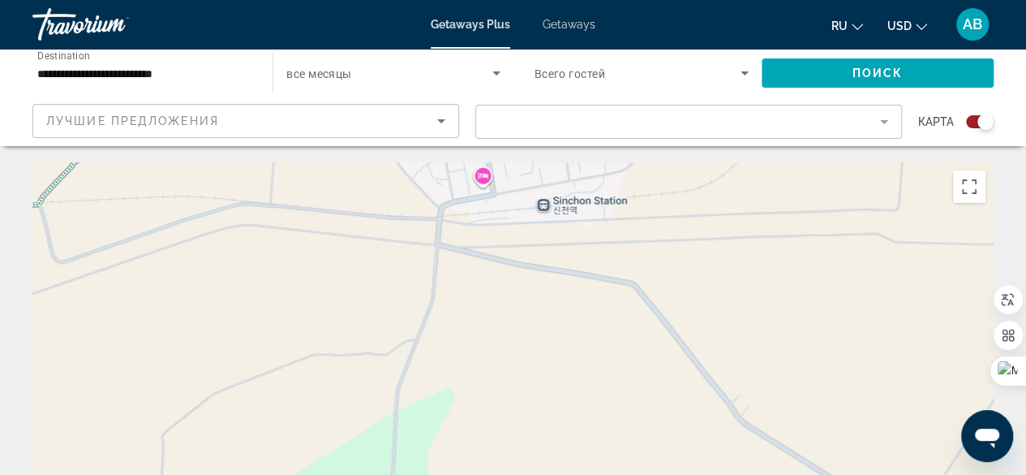
drag, startPoint x: 893, startPoint y: 369, endPoint x: 563, endPoint y: 220, distance: 362.3
click at [570, 216] on div "Main content" at bounding box center [512, 405] width 961 height 487
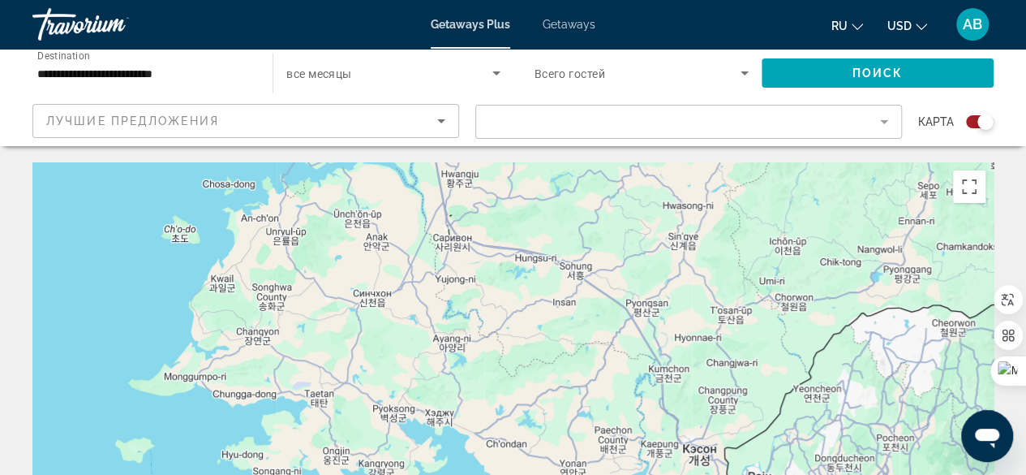
drag, startPoint x: 539, startPoint y: 213, endPoint x: 425, endPoint y: 310, distance: 149.7
click at [425, 310] on div "Main content" at bounding box center [512, 405] width 961 height 487
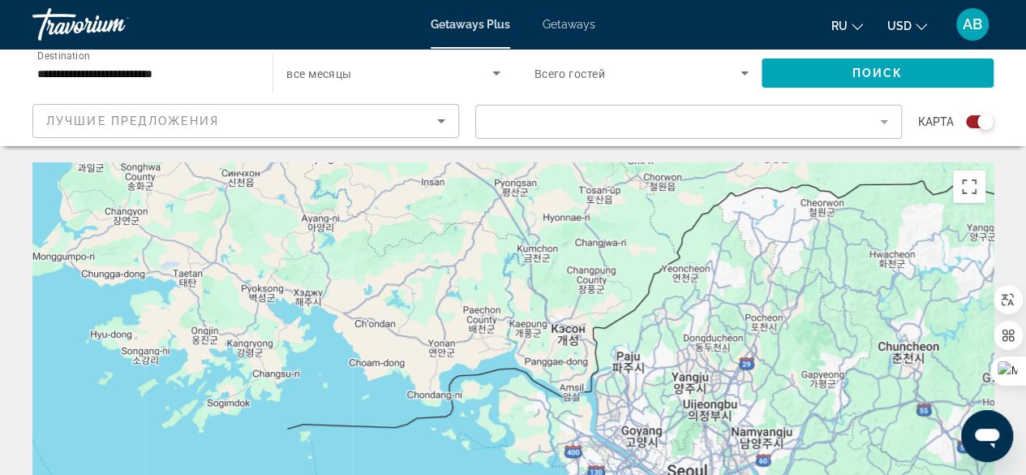
drag, startPoint x: 628, startPoint y: 362, endPoint x: 487, endPoint y: 230, distance: 193.4
click at [487, 230] on div "Main content" at bounding box center [512, 405] width 961 height 487
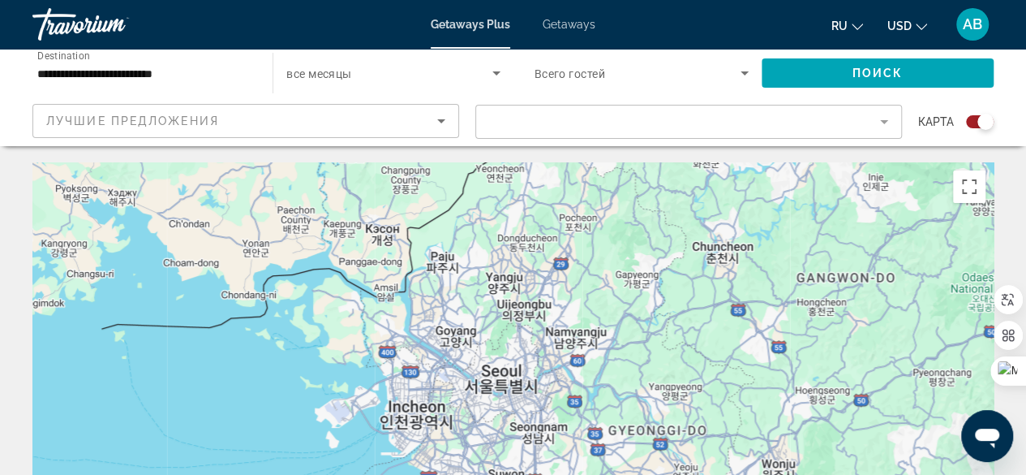
drag, startPoint x: 775, startPoint y: 380, endPoint x: 577, endPoint y: 281, distance: 222.0
click at [577, 281] on div "Main content" at bounding box center [512, 405] width 961 height 487
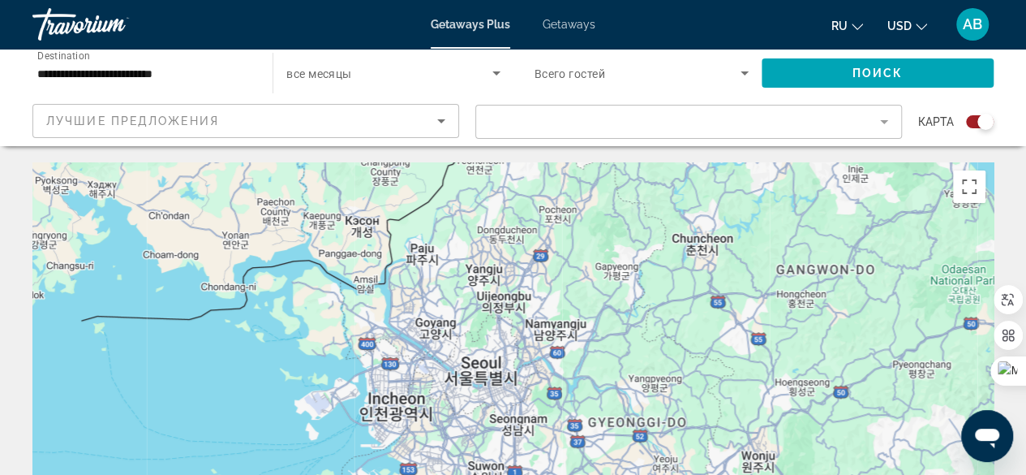
click at [480, 363] on div "Main content" at bounding box center [512, 405] width 961 height 487
click at [886, 118] on mat-form-field "Filter" at bounding box center [688, 122] width 427 height 34
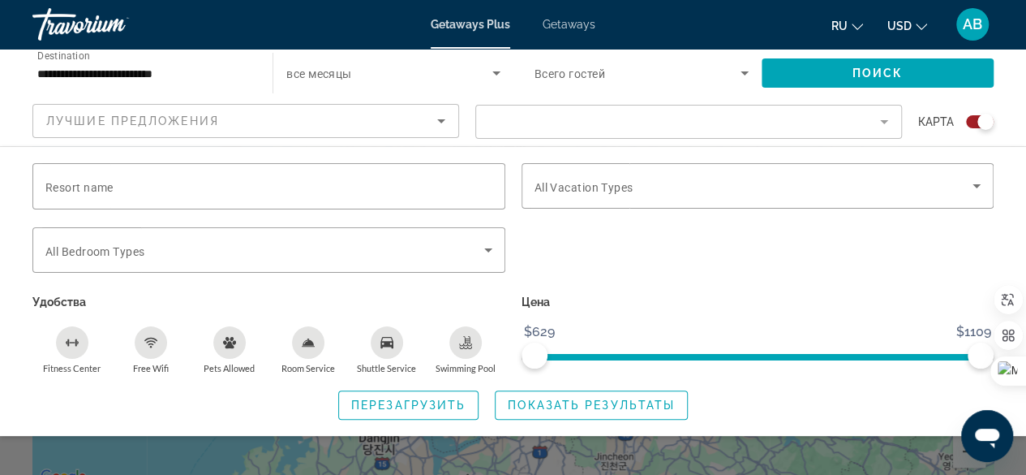
click at [704, 246] on div "Search widget" at bounding box center [757, 258] width 489 height 63
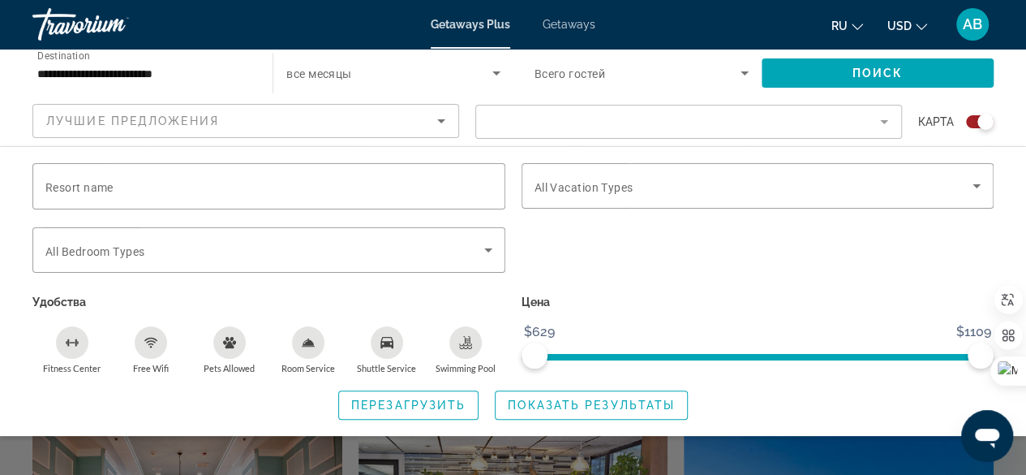
scroll to position [162, 0]
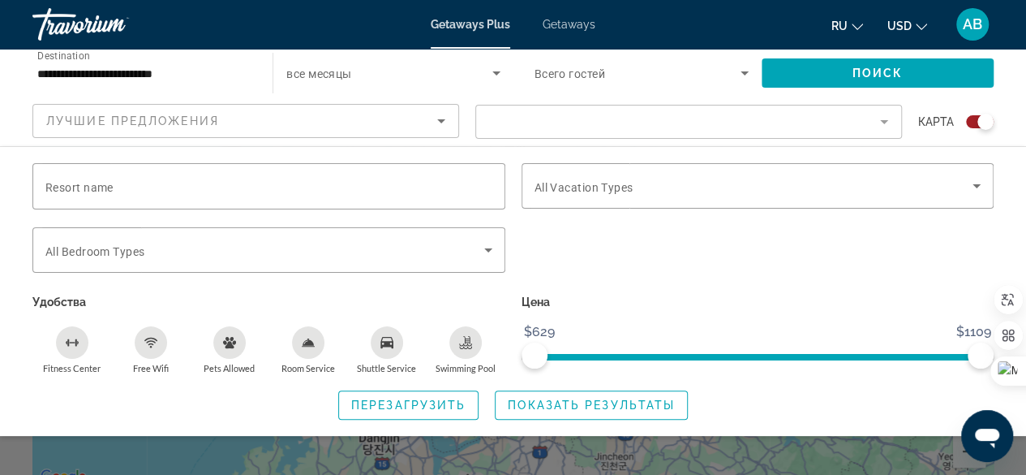
click at [651, 243] on div "Search widget" at bounding box center [757, 258] width 489 height 63
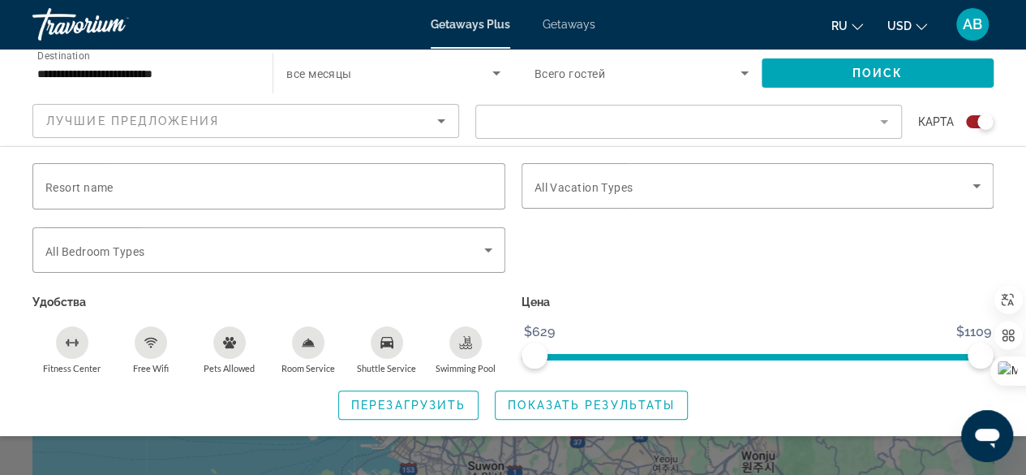
click at [494, 72] on icon "Search widget" at bounding box center [496, 73] width 8 height 4
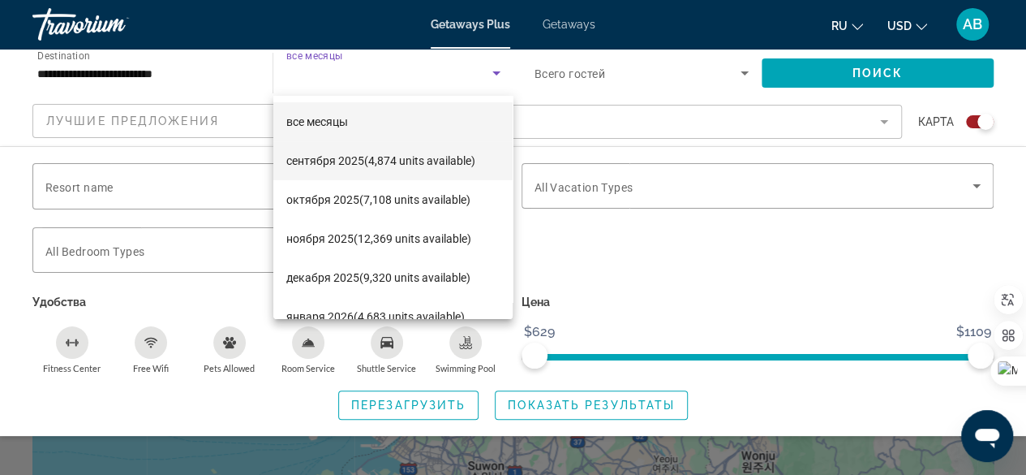
click at [402, 159] on span "[DATE] (4,874 units available)" at bounding box center [380, 160] width 189 height 19
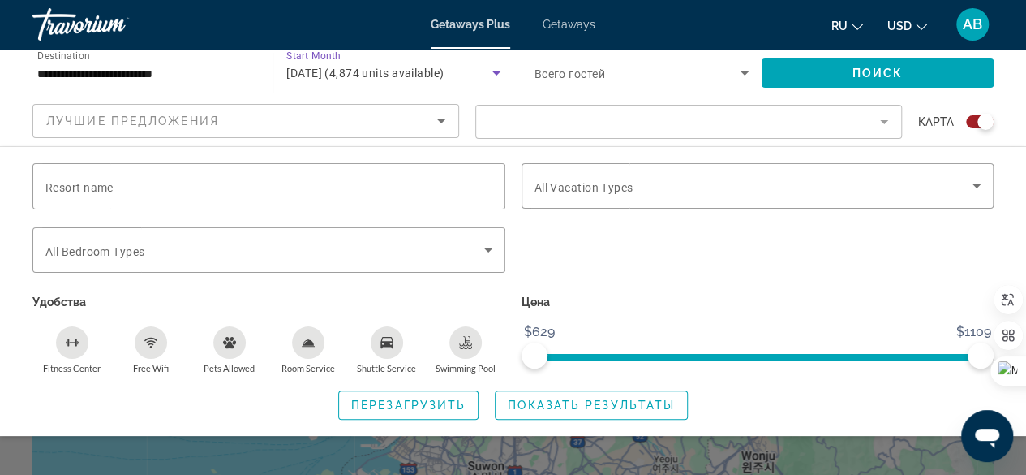
click at [743, 69] on icon "Search widget" at bounding box center [744, 72] width 19 height 19
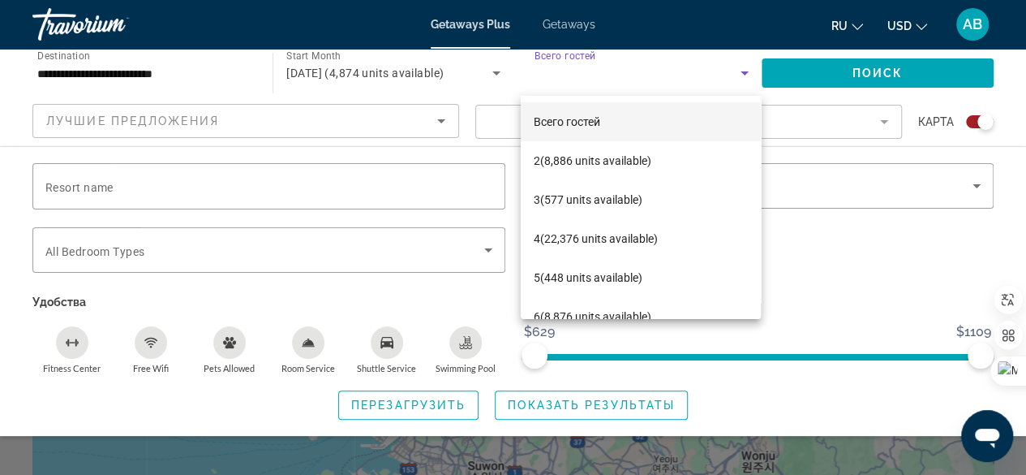
click at [582, 122] on span "Всего гостей" at bounding box center [567, 121] width 67 height 13
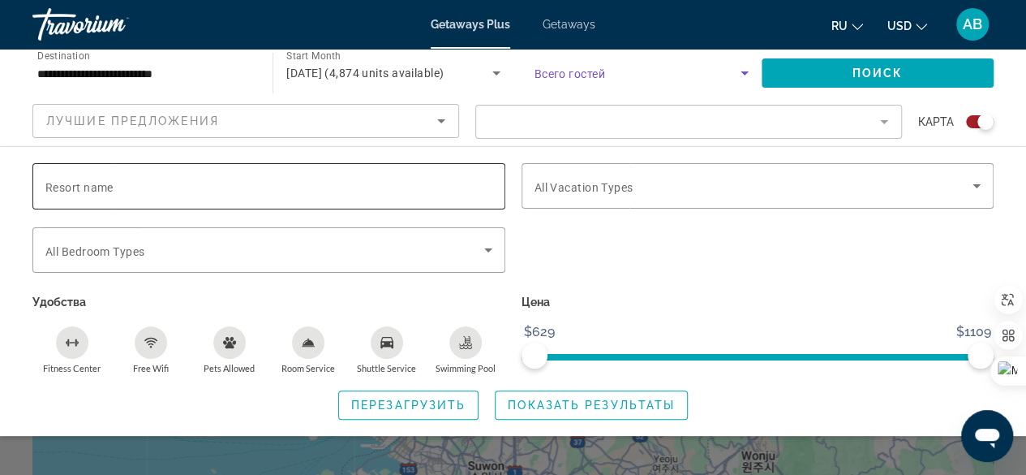
click at [114, 183] on input "Resort name" at bounding box center [268, 186] width 447 height 19
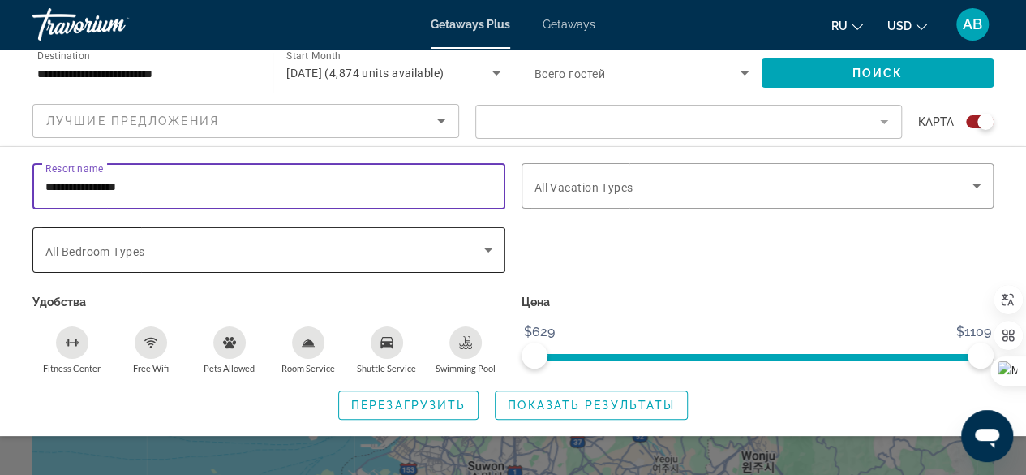
type input "**********"
click at [493, 245] on icon "Search widget" at bounding box center [488, 249] width 19 height 19
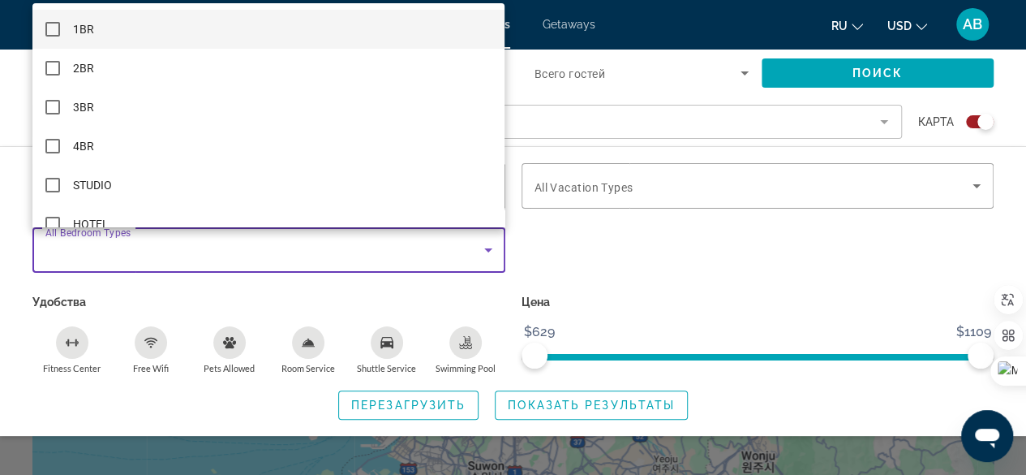
click at [114, 36] on mat-option "1BR" at bounding box center [268, 29] width 472 height 39
click at [321, 268] on div at bounding box center [513, 237] width 1026 height 475
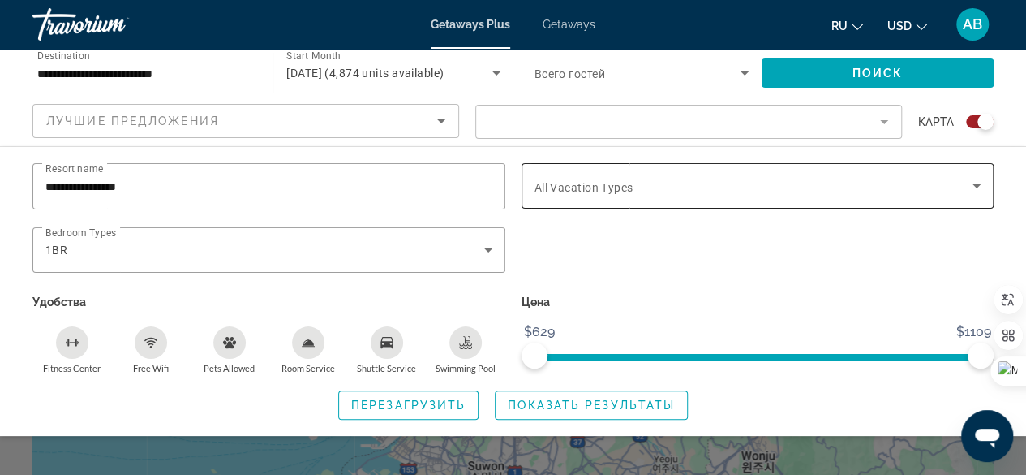
click at [724, 197] on div "Search widget" at bounding box center [758, 185] width 447 height 45
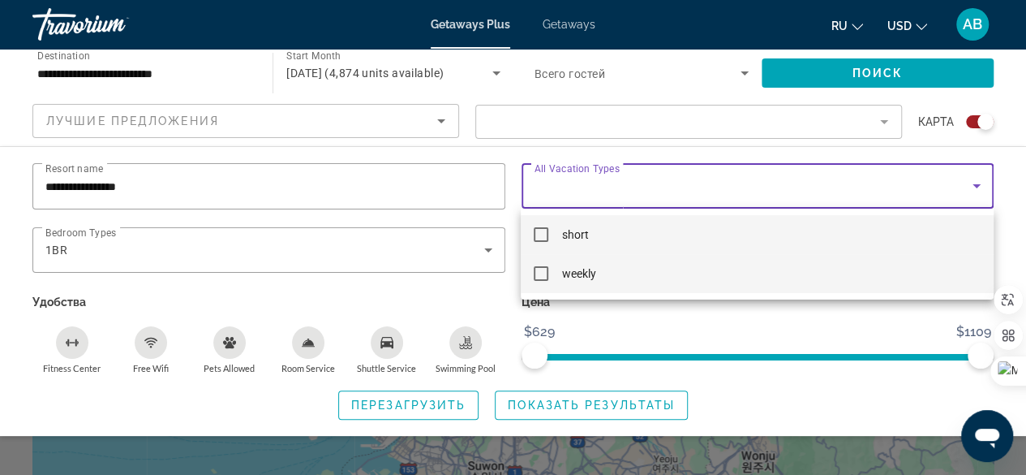
click at [719, 266] on mat-option "weekly" at bounding box center [757, 273] width 472 height 39
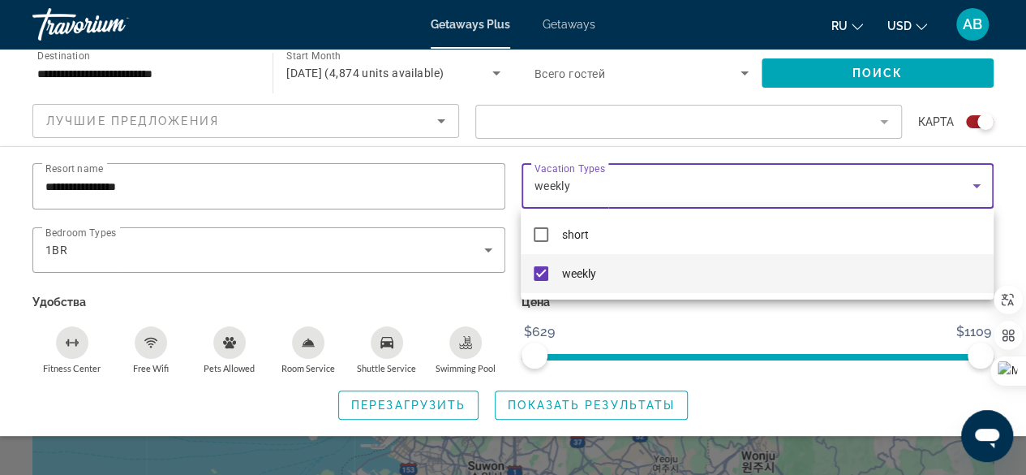
click at [748, 386] on div at bounding box center [513, 237] width 1026 height 475
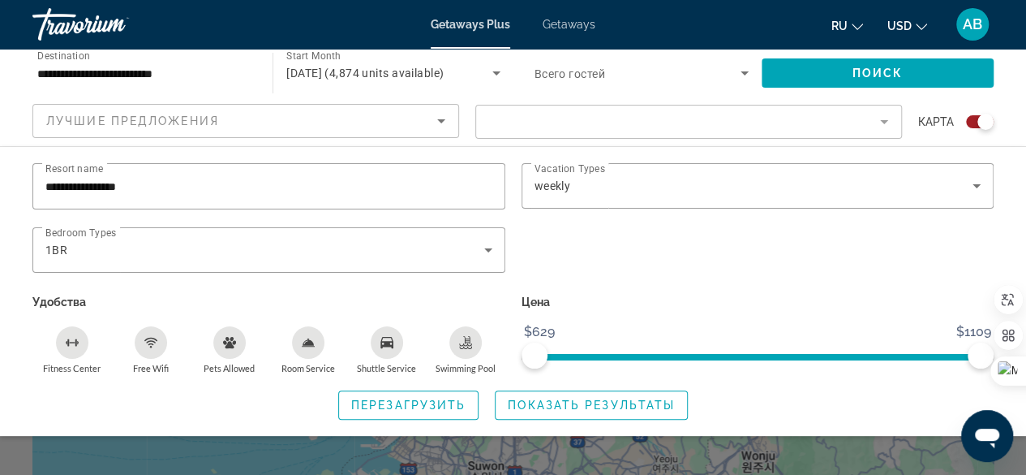
click at [143, 335] on div "Free Wifi" at bounding box center [151, 342] width 32 height 32
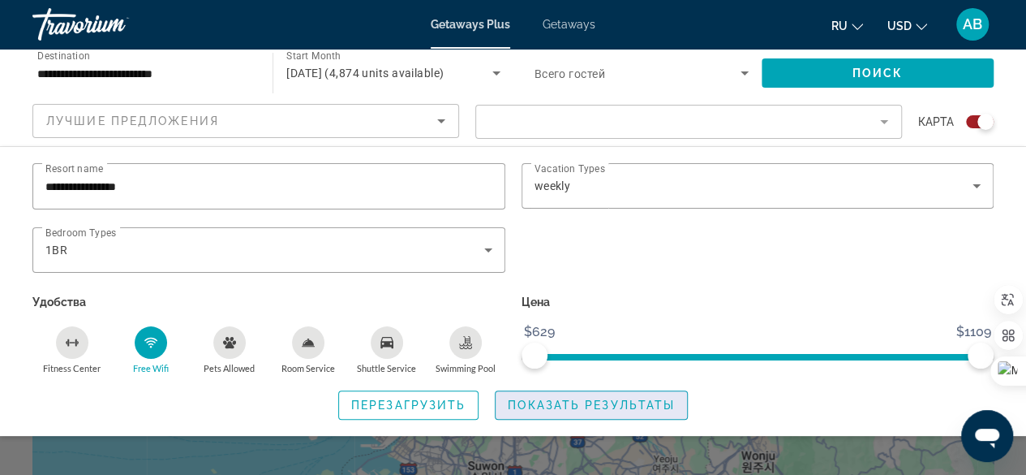
click at [621, 406] on span "Показать результаты" at bounding box center [591, 404] width 167 height 13
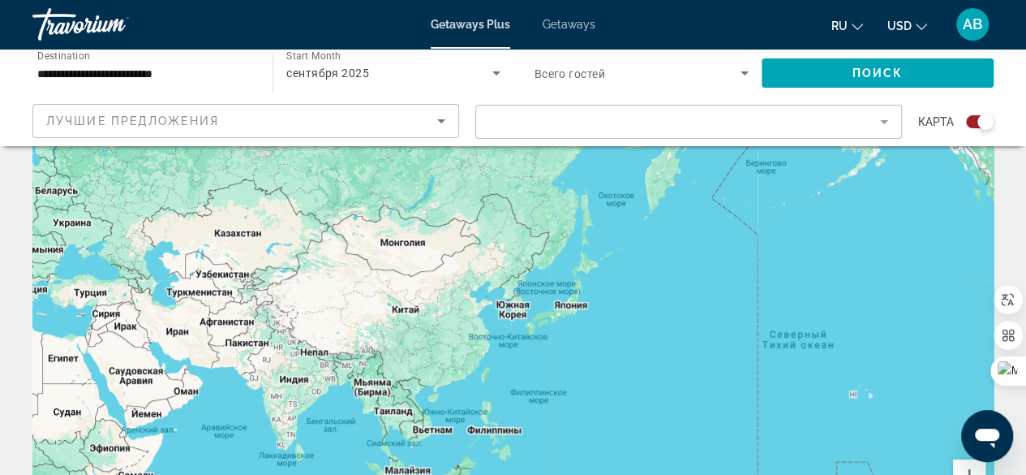
scroll to position [81, 0]
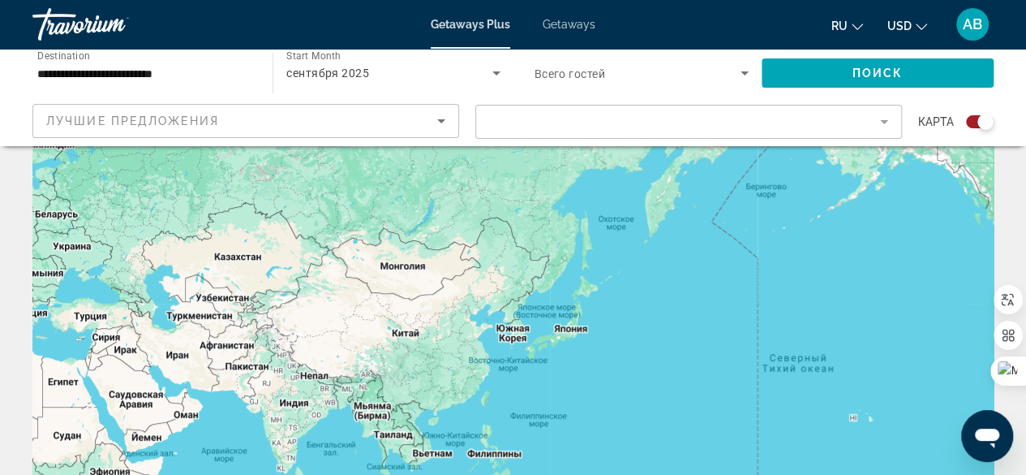
click at [517, 334] on div "Main content" at bounding box center [512, 324] width 961 height 487
click at [511, 330] on div "Main content" at bounding box center [512, 324] width 961 height 487
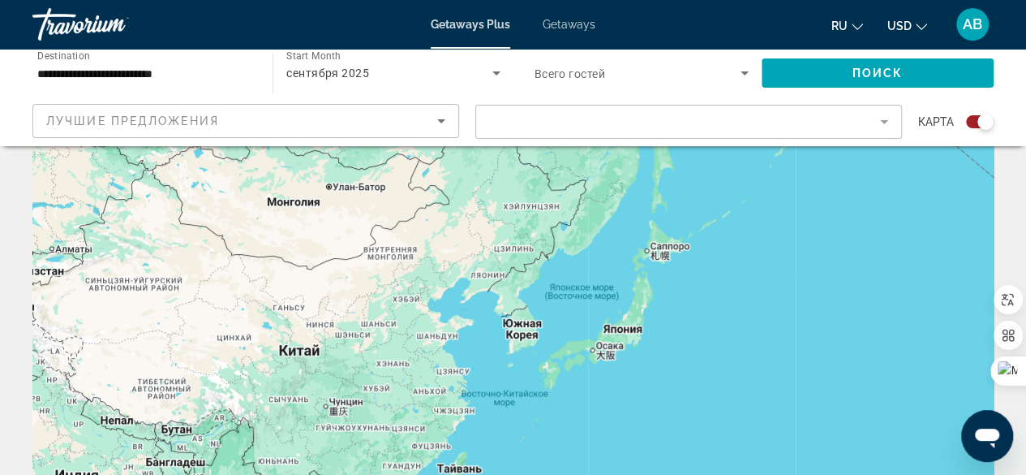
click at [521, 327] on div "Main content" at bounding box center [512, 324] width 961 height 487
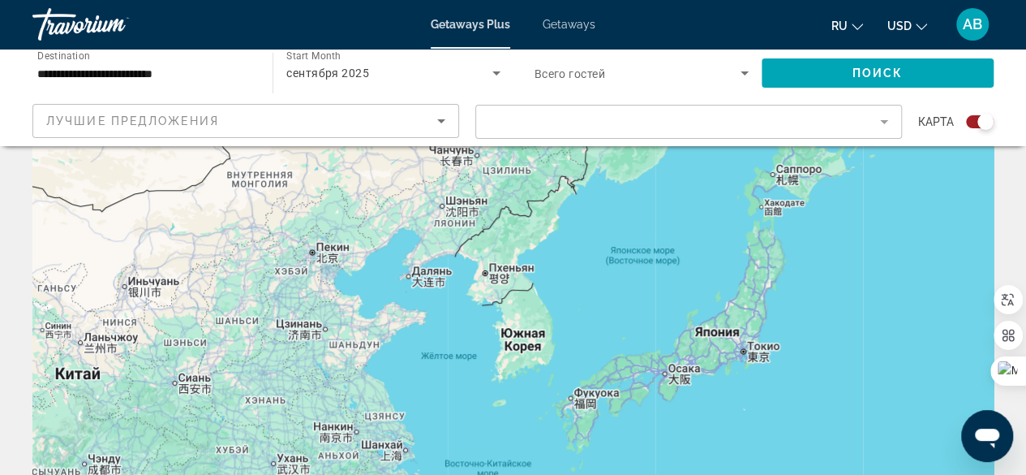
click at [522, 332] on div "Main content" at bounding box center [512, 324] width 961 height 487
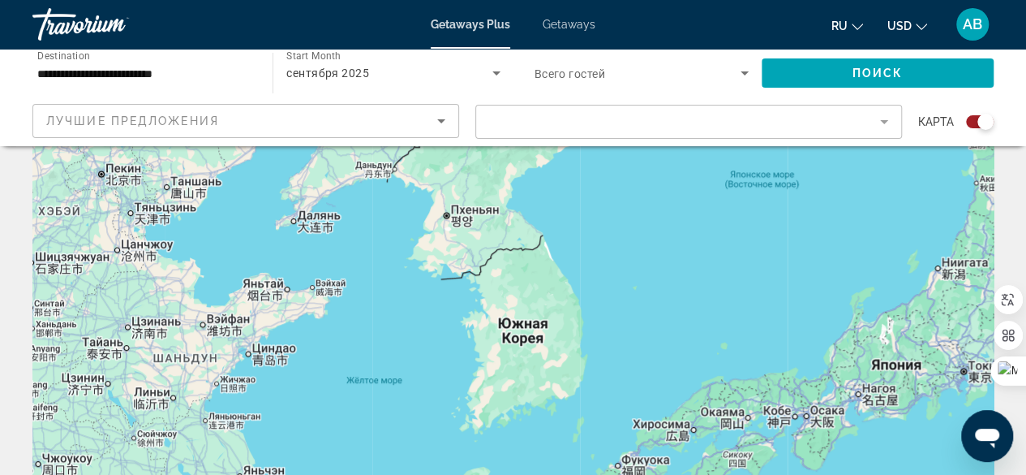
click at [522, 332] on div "Main content" at bounding box center [512, 324] width 961 height 487
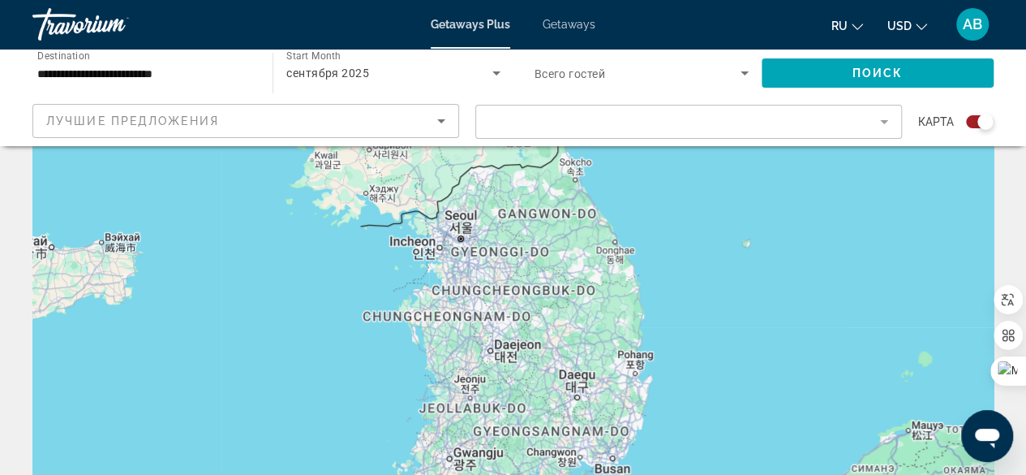
click at [468, 225] on div "Main content" at bounding box center [512, 324] width 961 height 487
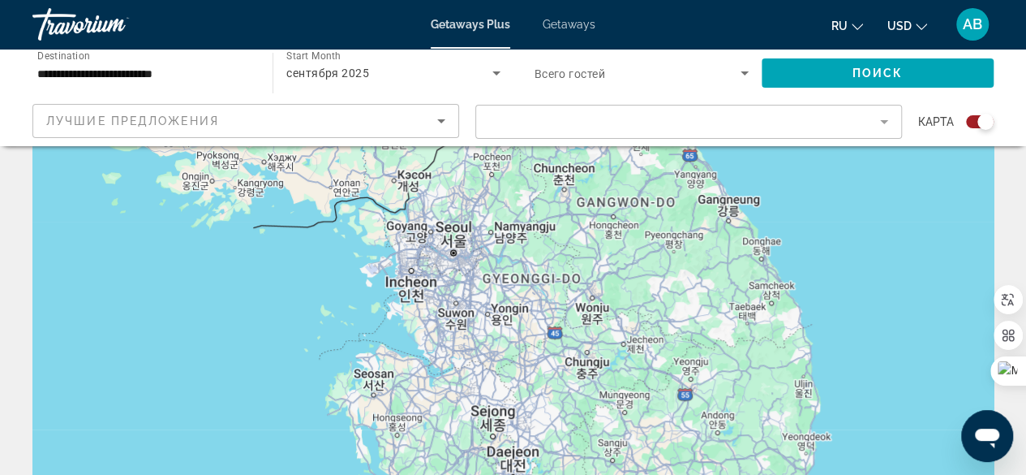
click at [440, 121] on icon "Sort by" at bounding box center [441, 121] width 8 height 4
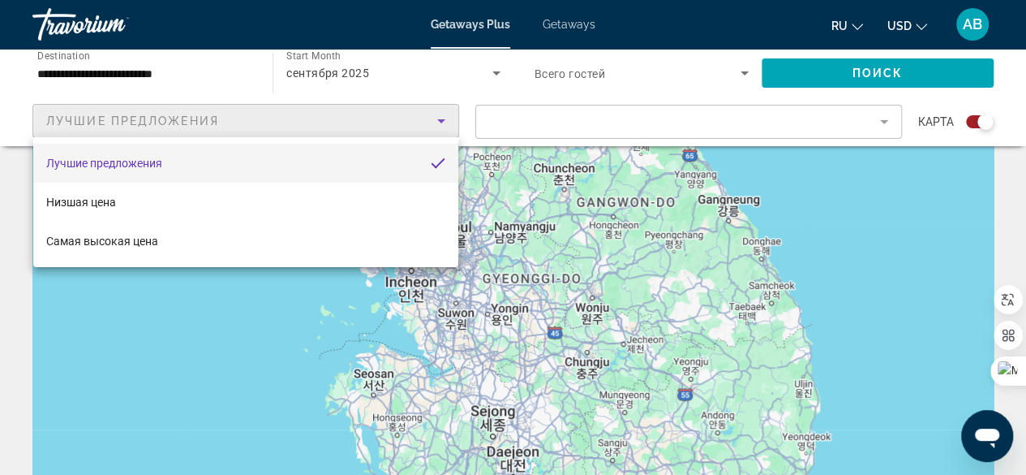
click at [440, 121] on div at bounding box center [513, 237] width 1026 height 475
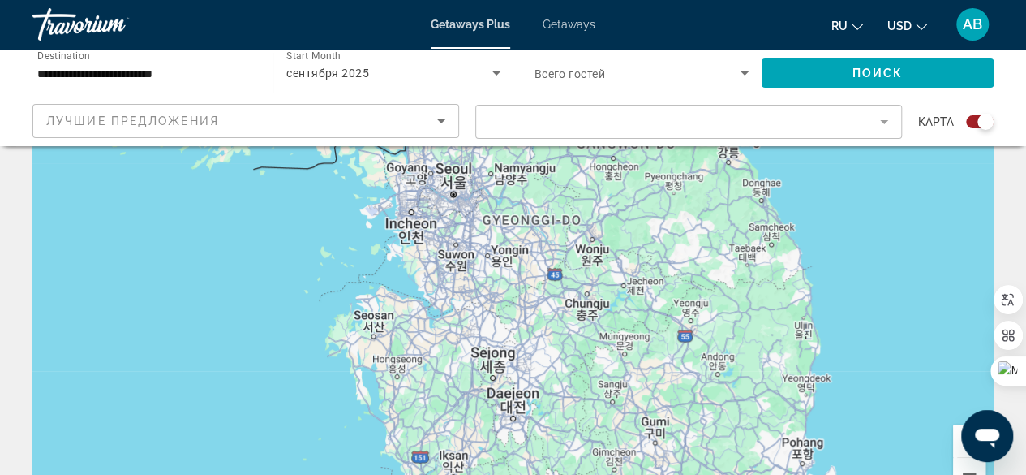
scroll to position [0, 0]
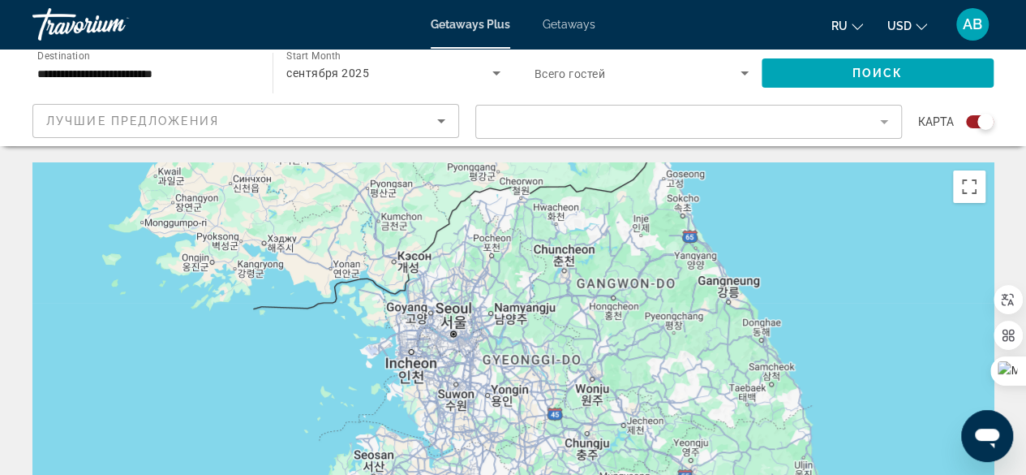
click at [172, 84] on div "**********" at bounding box center [144, 73] width 214 height 46
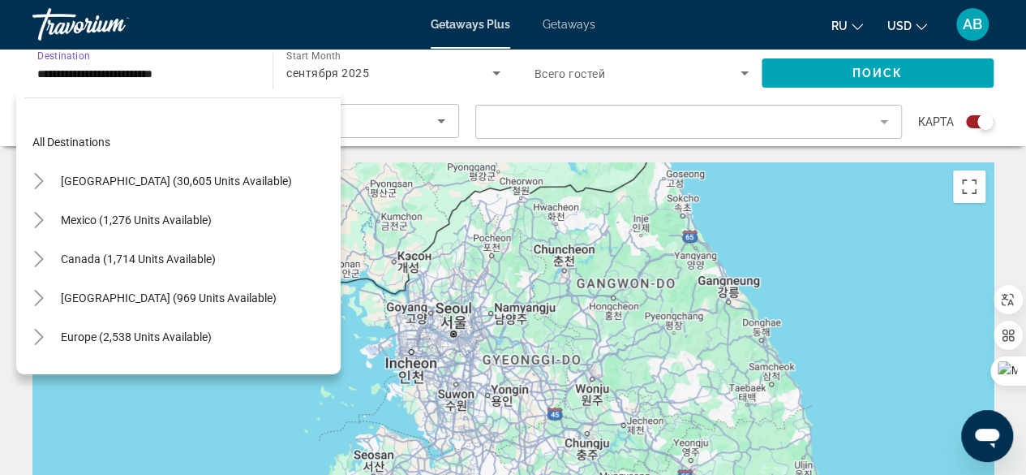
scroll to position [291, 0]
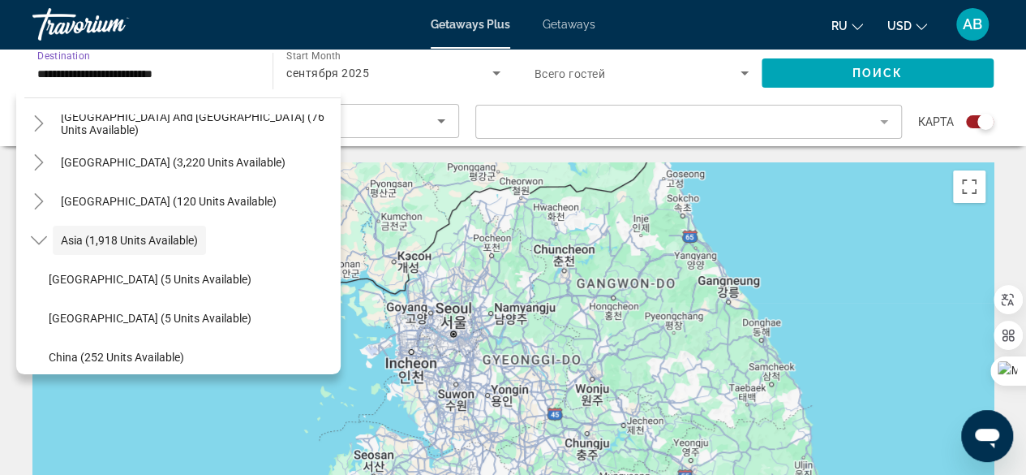
click at [555, 22] on span "Getaways" at bounding box center [569, 24] width 53 height 13
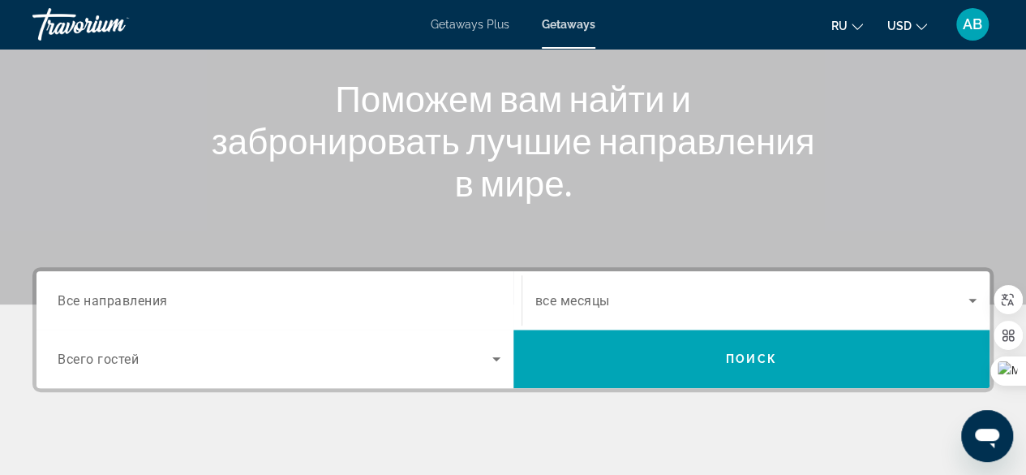
scroll to position [243, 0]
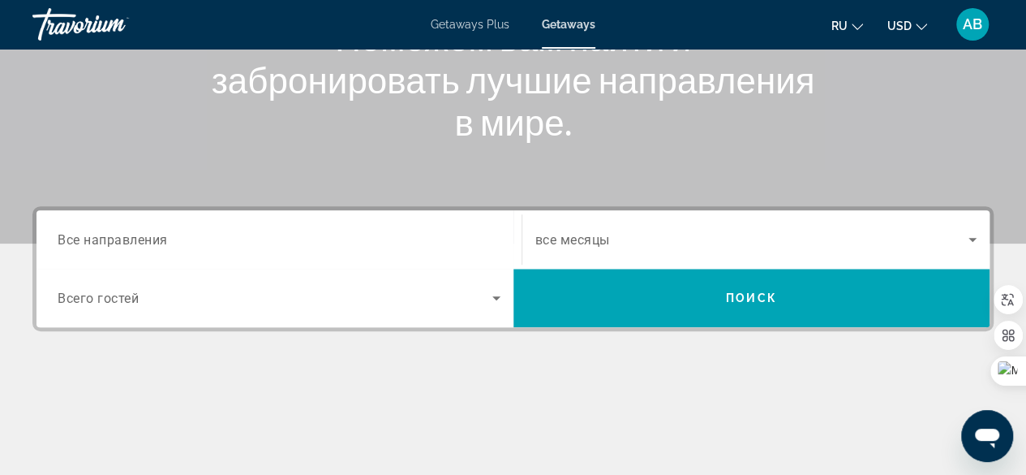
click at [140, 239] on span "Все направления" at bounding box center [113, 238] width 110 height 15
click at [140, 239] on input "Destination Все направления" at bounding box center [279, 239] width 443 height 19
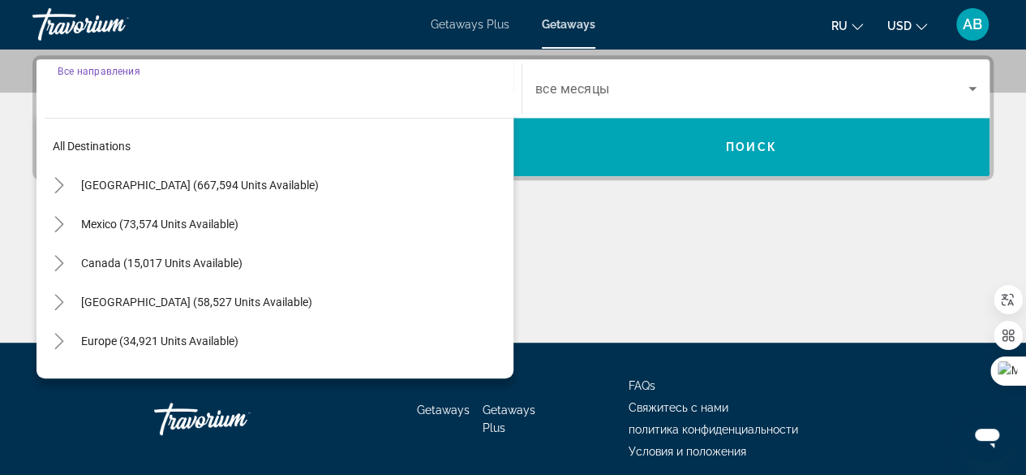
scroll to position [396, 0]
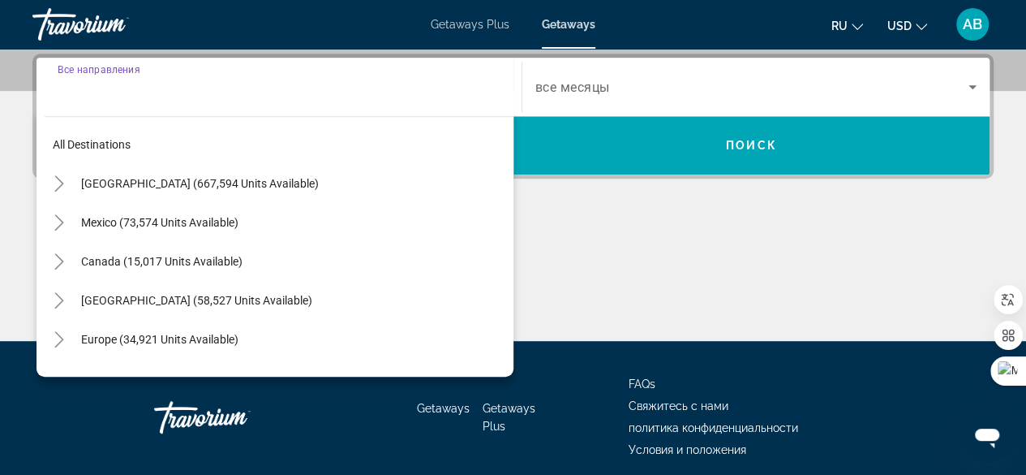
click at [175, 69] on div "Search widget" at bounding box center [279, 87] width 443 height 46
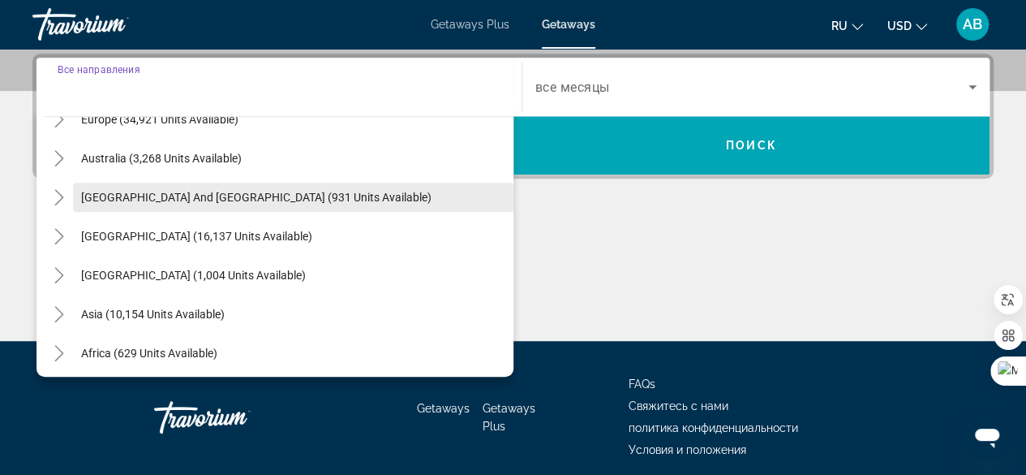
scroll to position [243, 0]
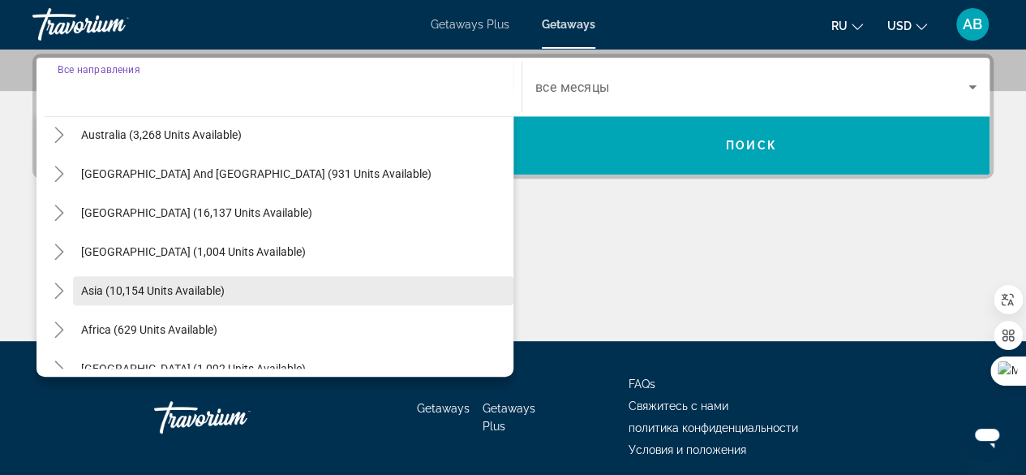
click at [188, 281] on span "Search widget" at bounding box center [293, 290] width 440 height 39
type input "**********"
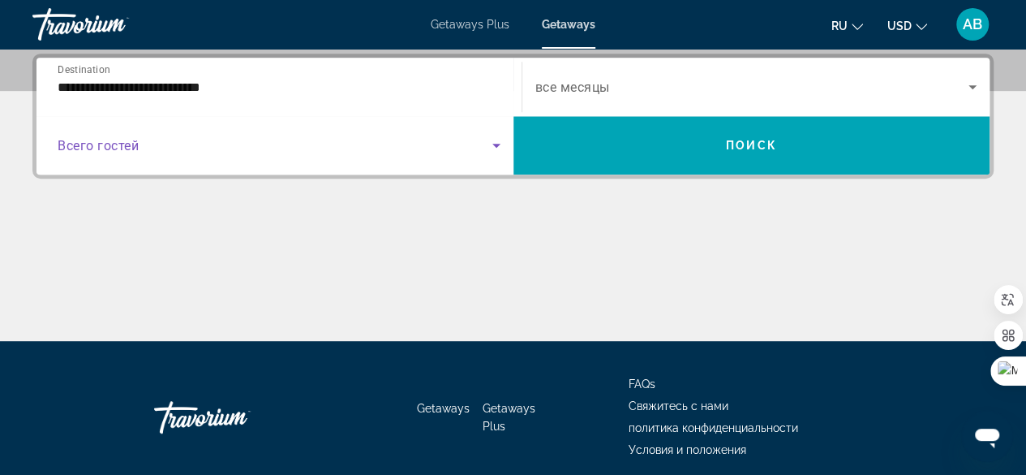
click at [222, 151] on span "Search widget" at bounding box center [275, 144] width 435 height 19
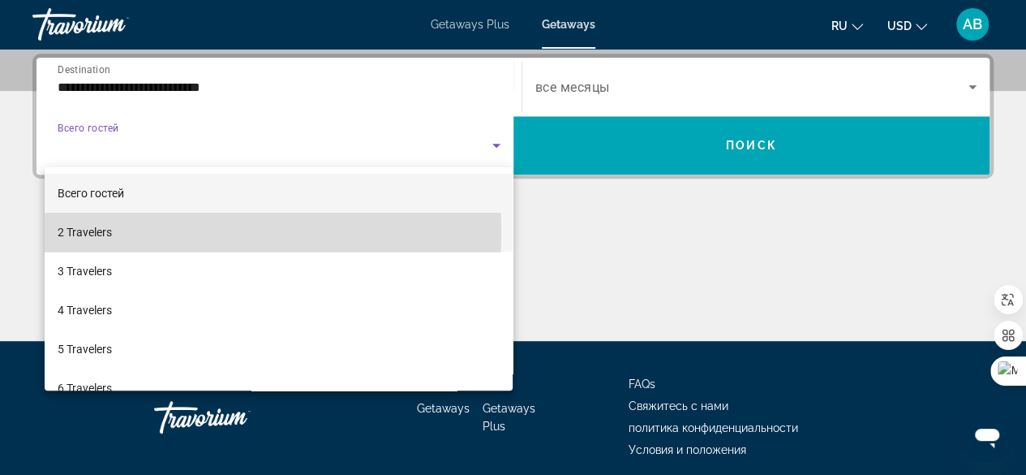
click at [118, 231] on mat-option "2 Travelers" at bounding box center [279, 232] width 469 height 39
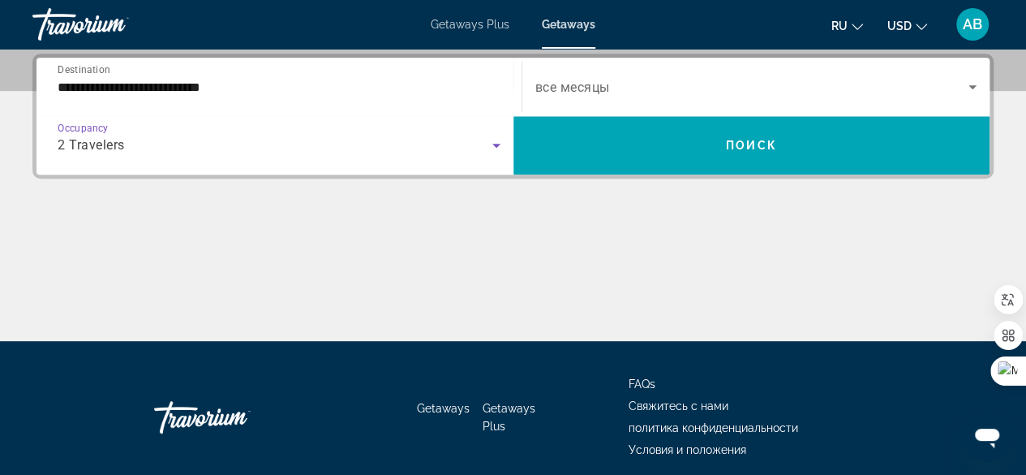
click at [969, 82] on icon "Search widget" at bounding box center [972, 86] width 19 height 19
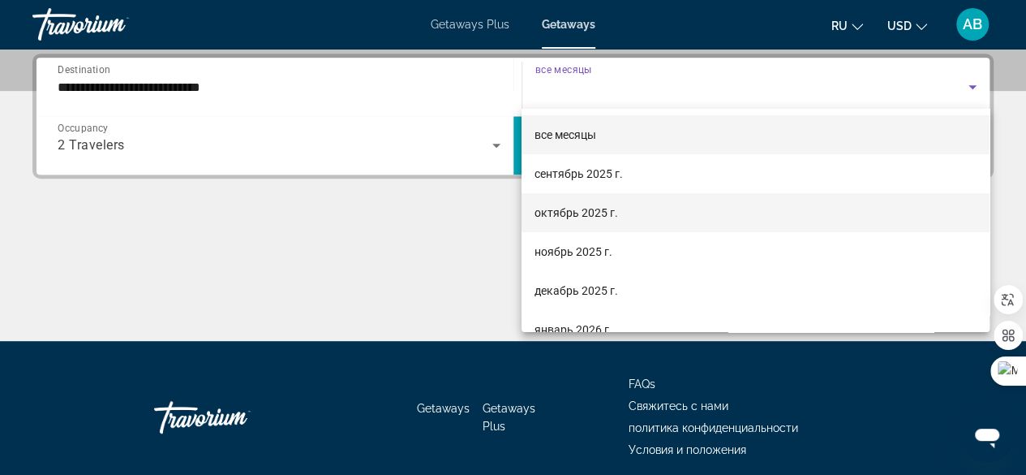
click at [568, 208] on span "октябрь 2025 г." at bounding box center [577, 212] width 84 height 19
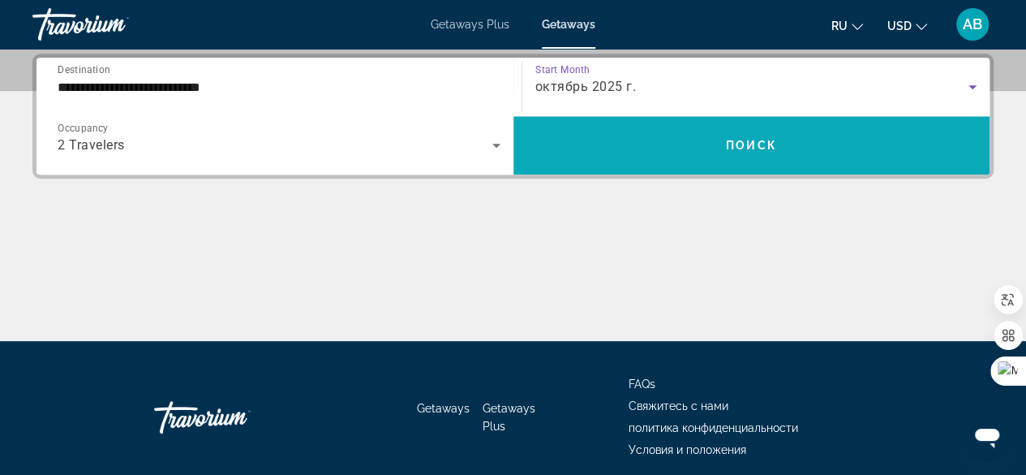
click at [738, 150] on span "Поиск" at bounding box center [751, 145] width 51 height 13
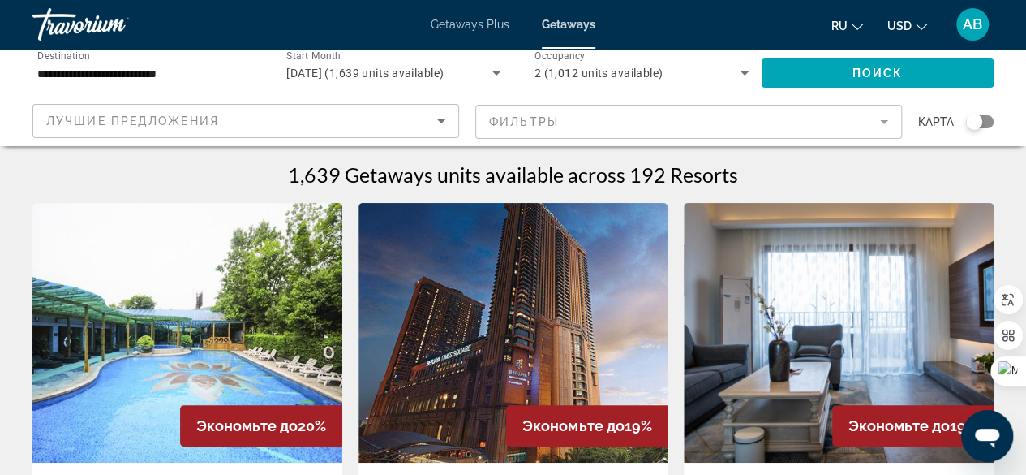
click at [18, 56] on app-map-destination-select "**********" at bounding box center [140, 73] width 248 height 49
click at [0, 11] on div "Getaways Plus Getaways ru English Español Français Italiano Português русский U…" at bounding box center [513, 24] width 1026 height 42
click at [26, 14] on div "Getaways Plus Getaways ru English Español Français Italiano Português русский U…" at bounding box center [513, 24] width 1026 height 42
click at [552, 53] on span "Occupancy" at bounding box center [560, 55] width 51 height 11
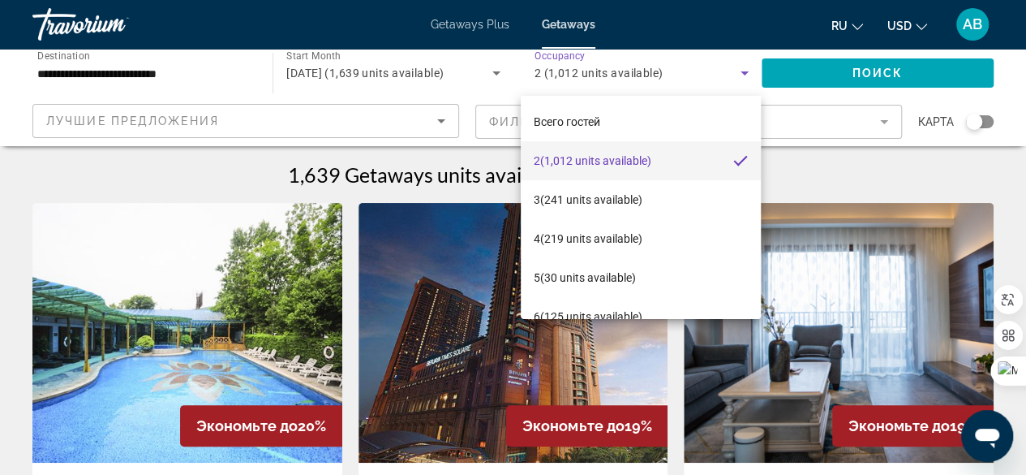
click at [503, 48] on div at bounding box center [513, 237] width 1026 height 475
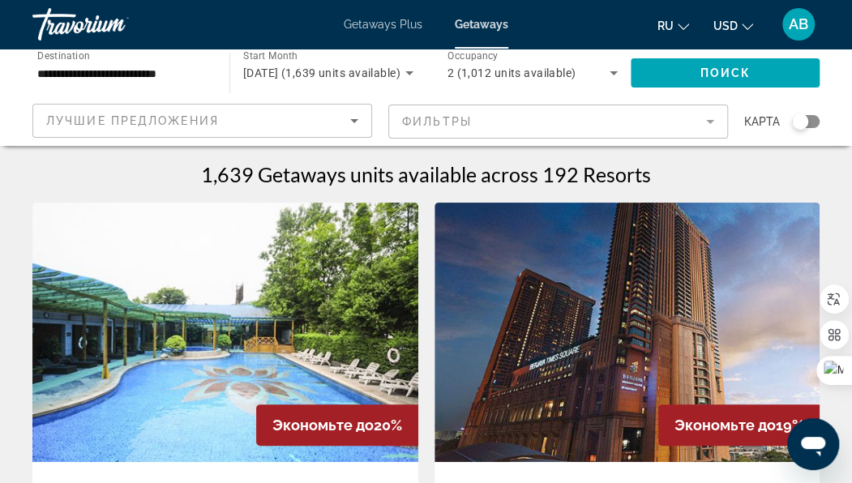
click at [7, 66] on div "**********" at bounding box center [426, 97] width 852 height 97
click at [15, 71] on div "**********" at bounding box center [426, 97] width 852 height 97
click at [18, 74] on app-map-destination-select "**********" at bounding box center [118, 73] width 205 height 49
click at [118, 38] on div "Travorium" at bounding box center [113, 24] width 162 height 42
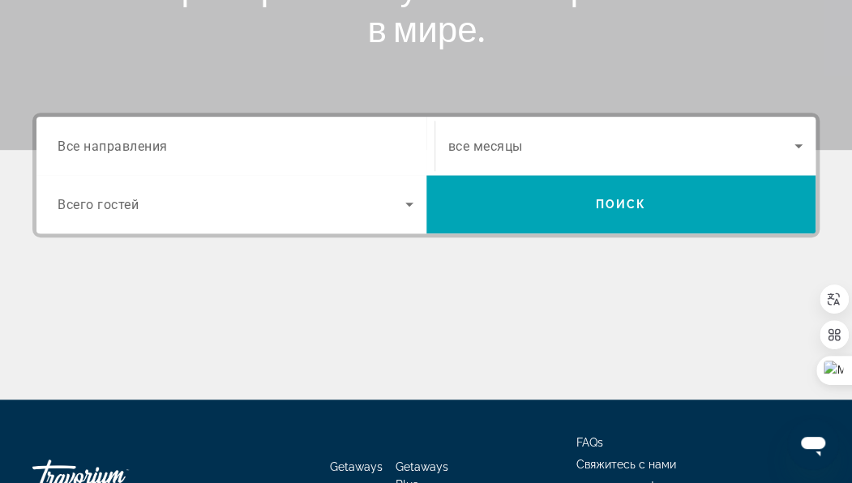
scroll to position [451, 0]
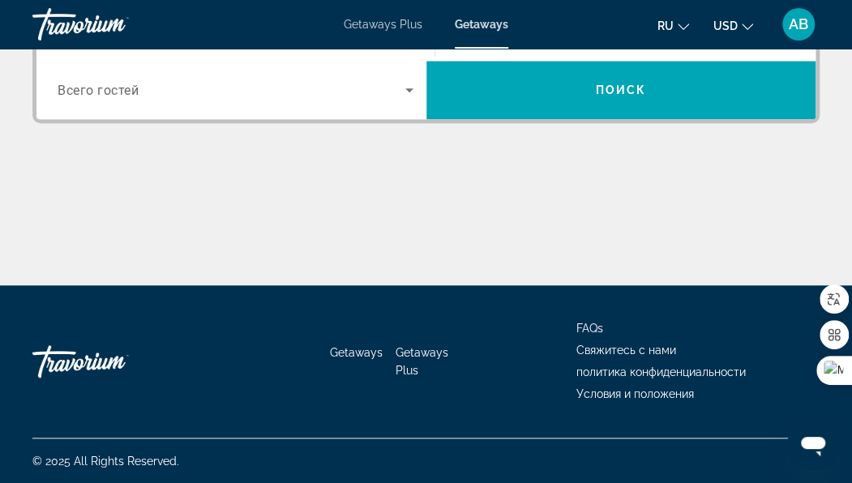
click at [68, 371] on div "Travorium" at bounding box center [113, 361] width 162 height 49
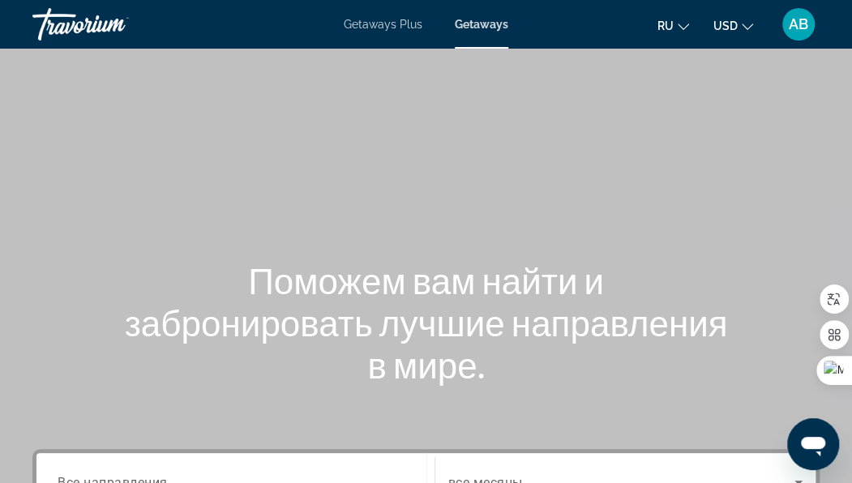
click at [92, 75] on div "Main content" at bounding box center [426, 243] width 852 height 487
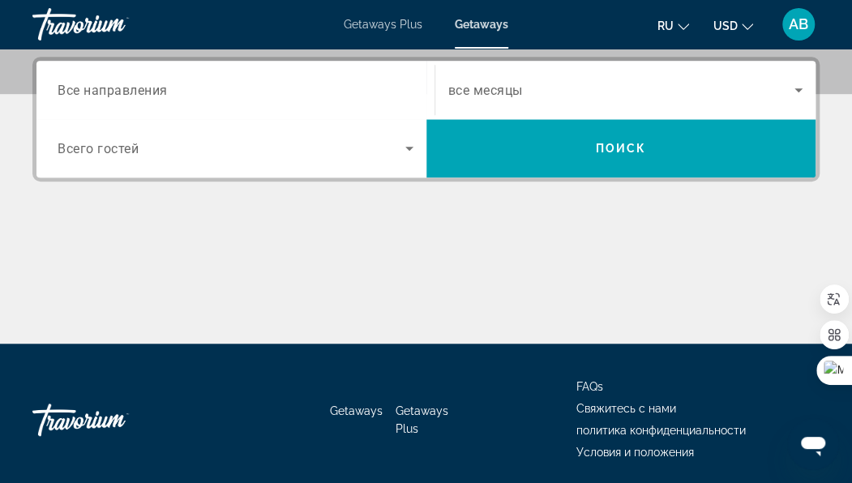
scroll to position [370, 0]
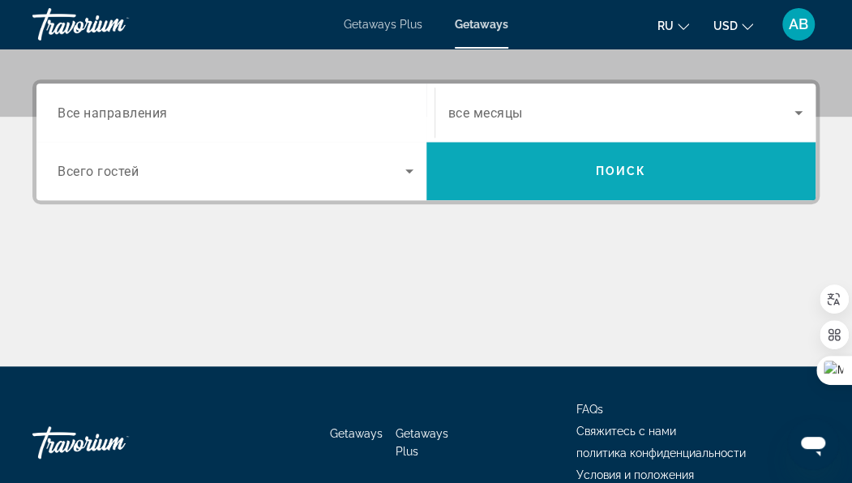
click at [609, 174] on span "Поиск" at bounding box center [621, 171] width 51 height 13
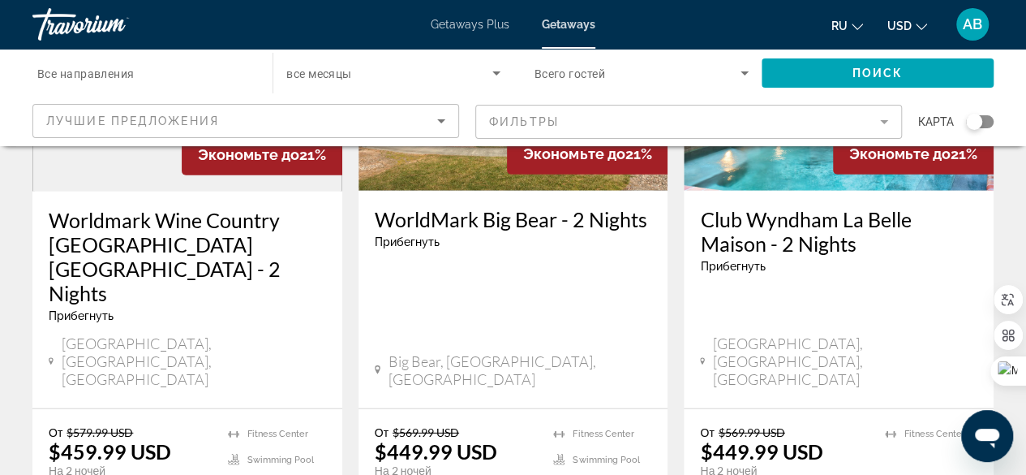
scroll to position [2190, 0]
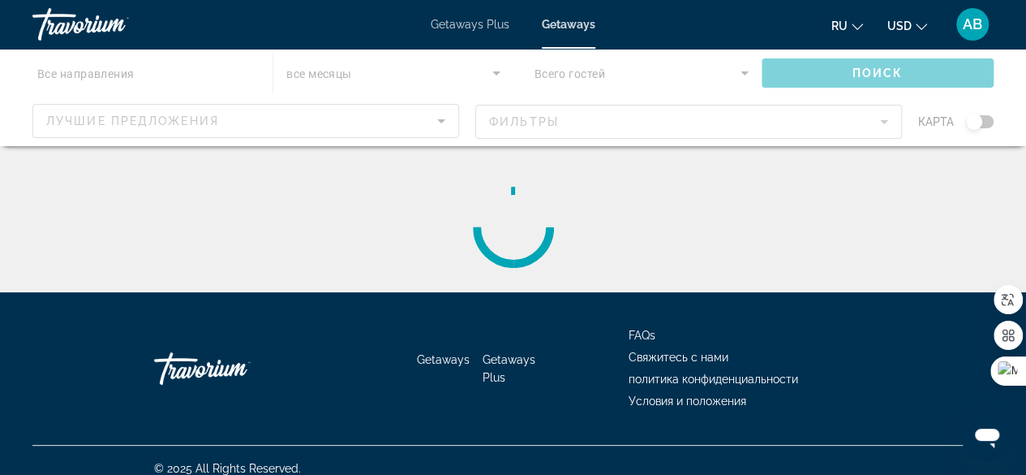
click at [5, 49] on div "Main content" at bounding box center [513, 97] width 1026 height 97
